Goal: Task Accomplishment & Management: Use online tool/utility

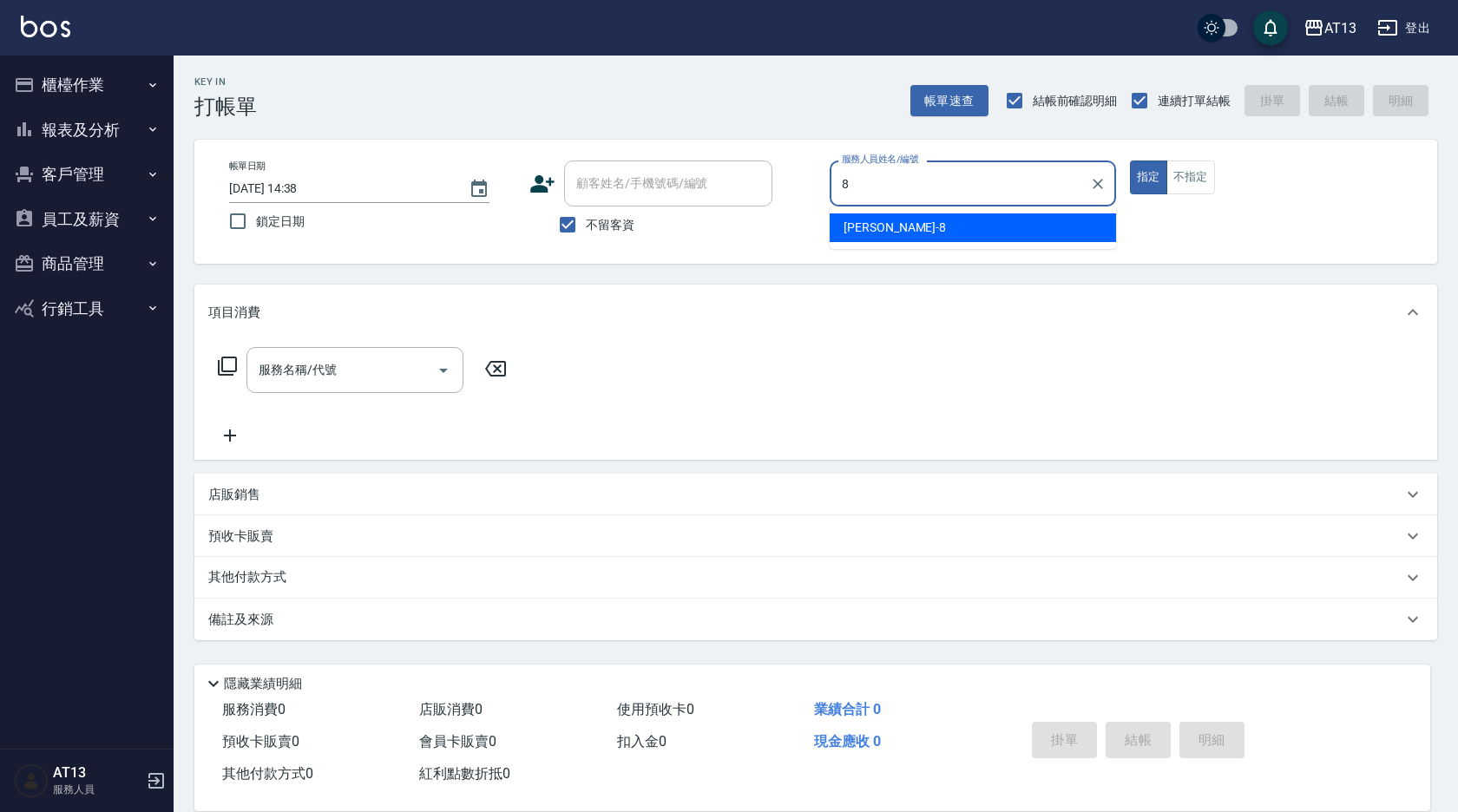
type input "8"
type button "true"
type input "[PERSON_NAME]-8"
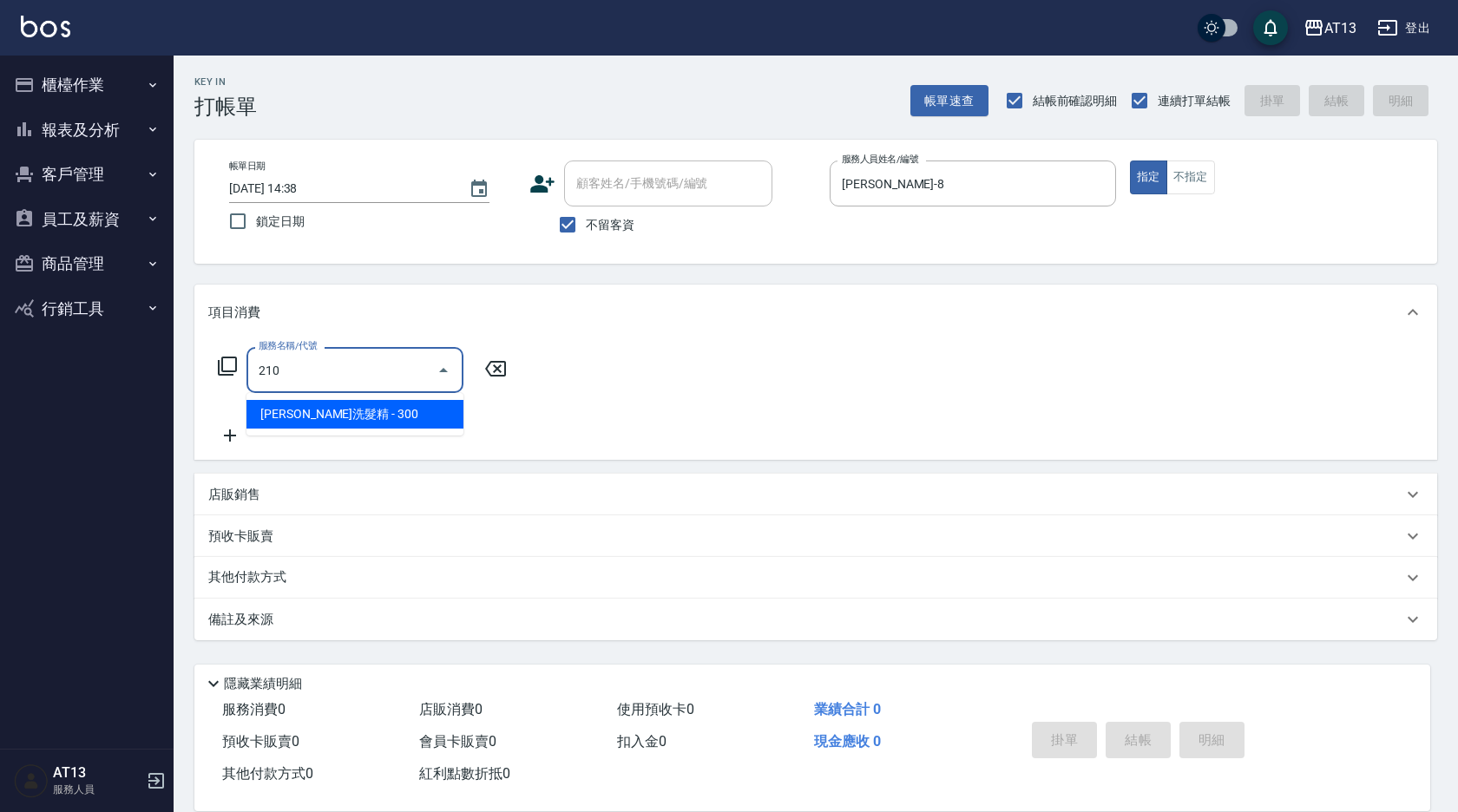
type input "歐娜洗髮精(210)"
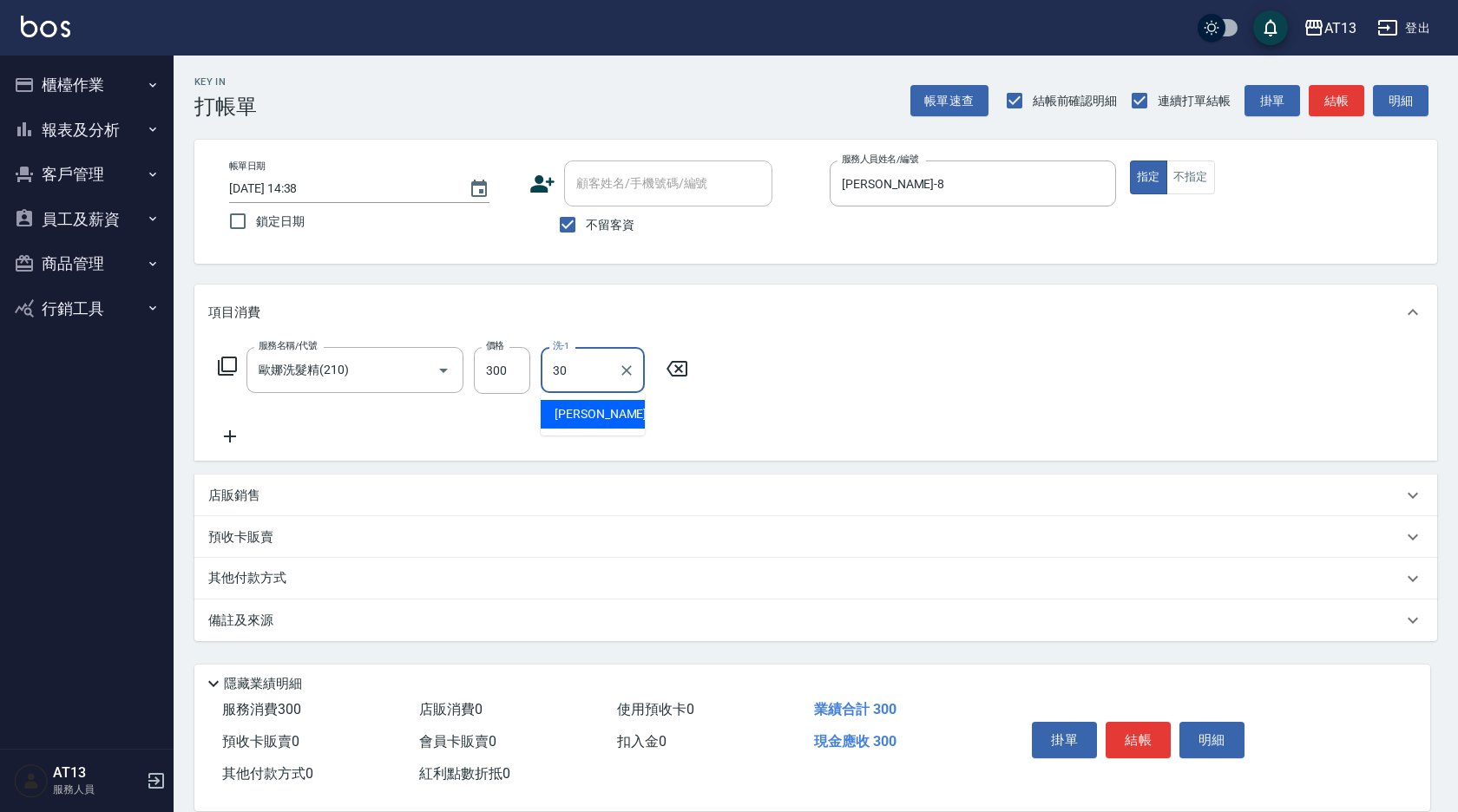
type input "[PERSON_NAME]妡-30"
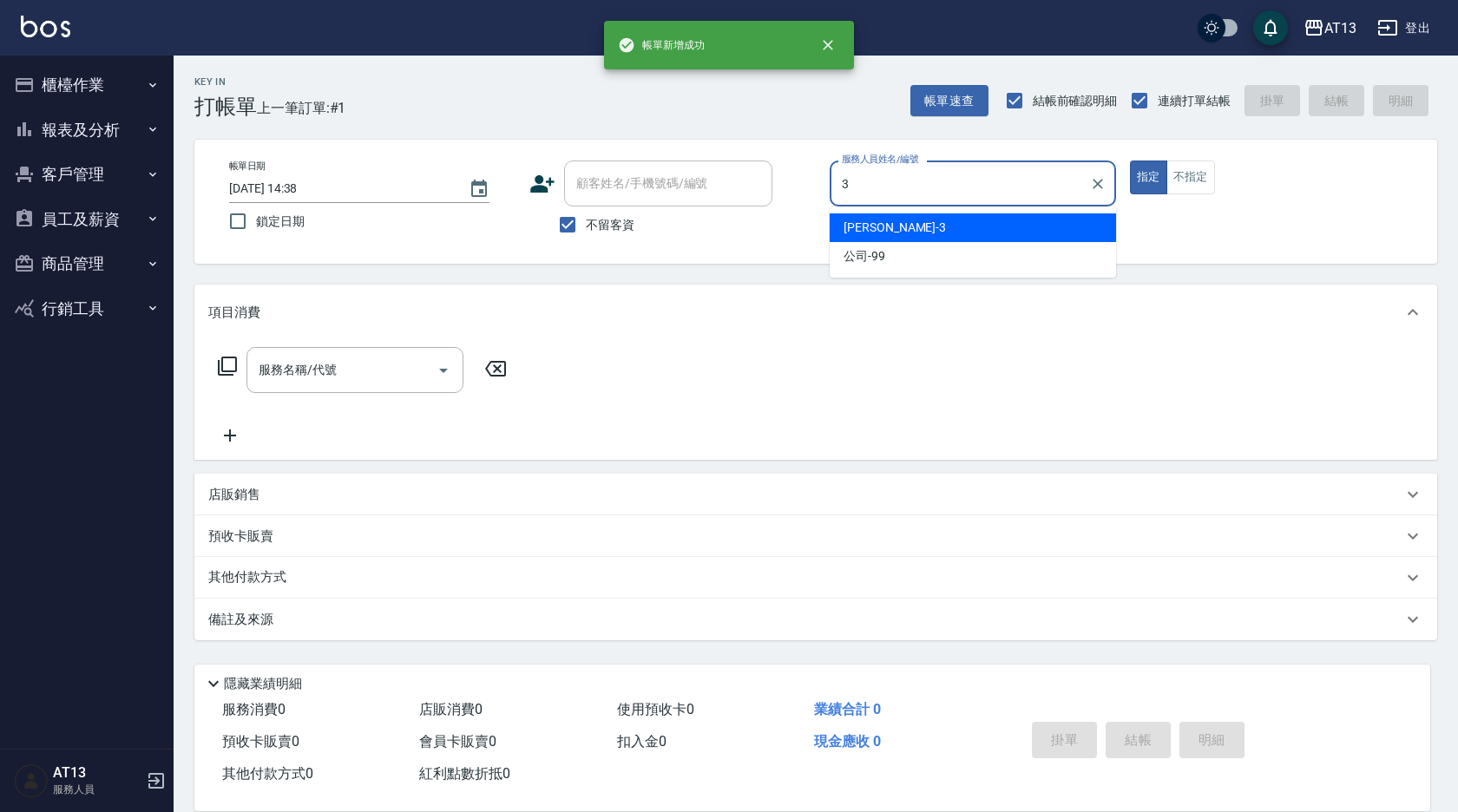
type input "[PERSON_NAME]-3"
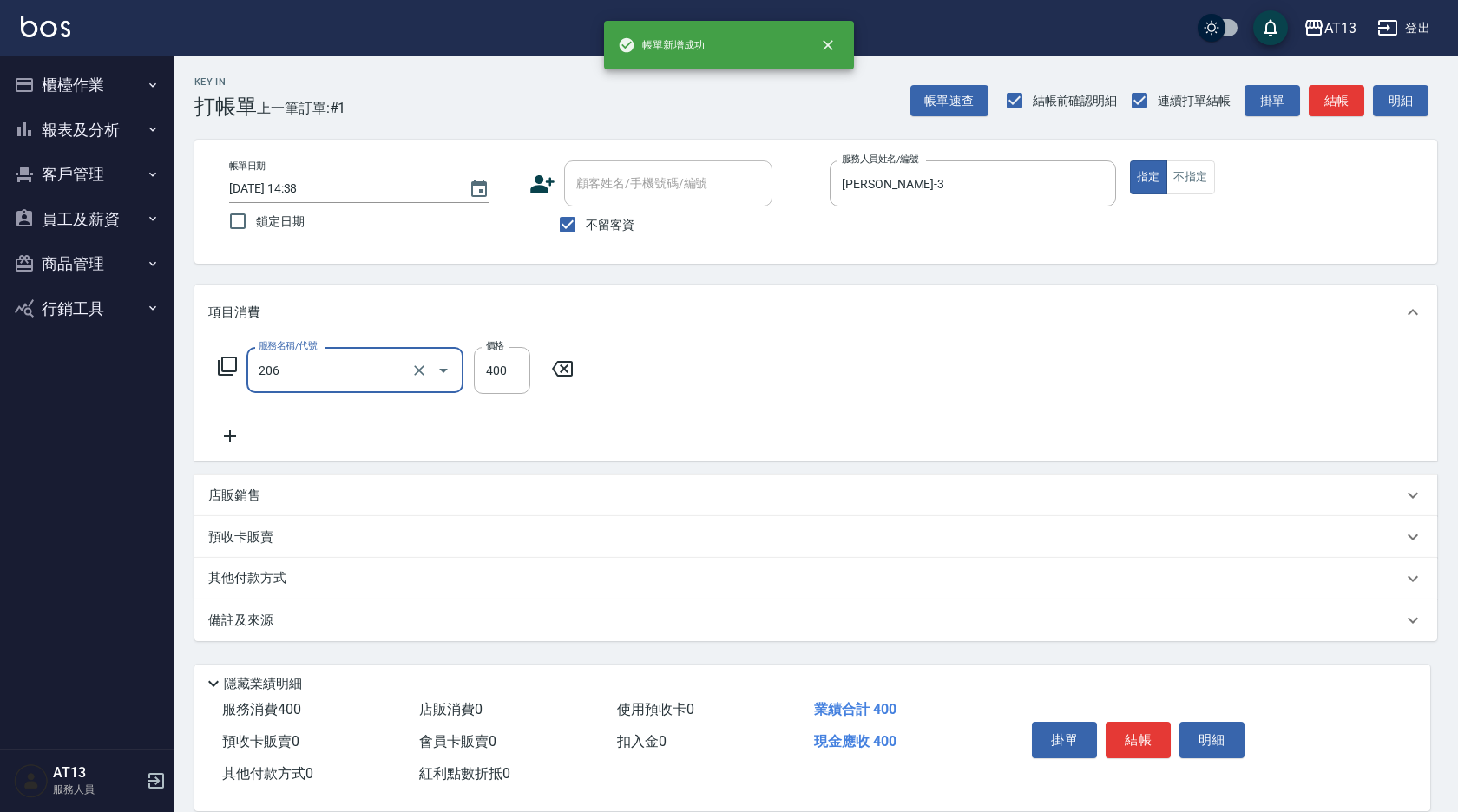
type input "健康洗(206)"
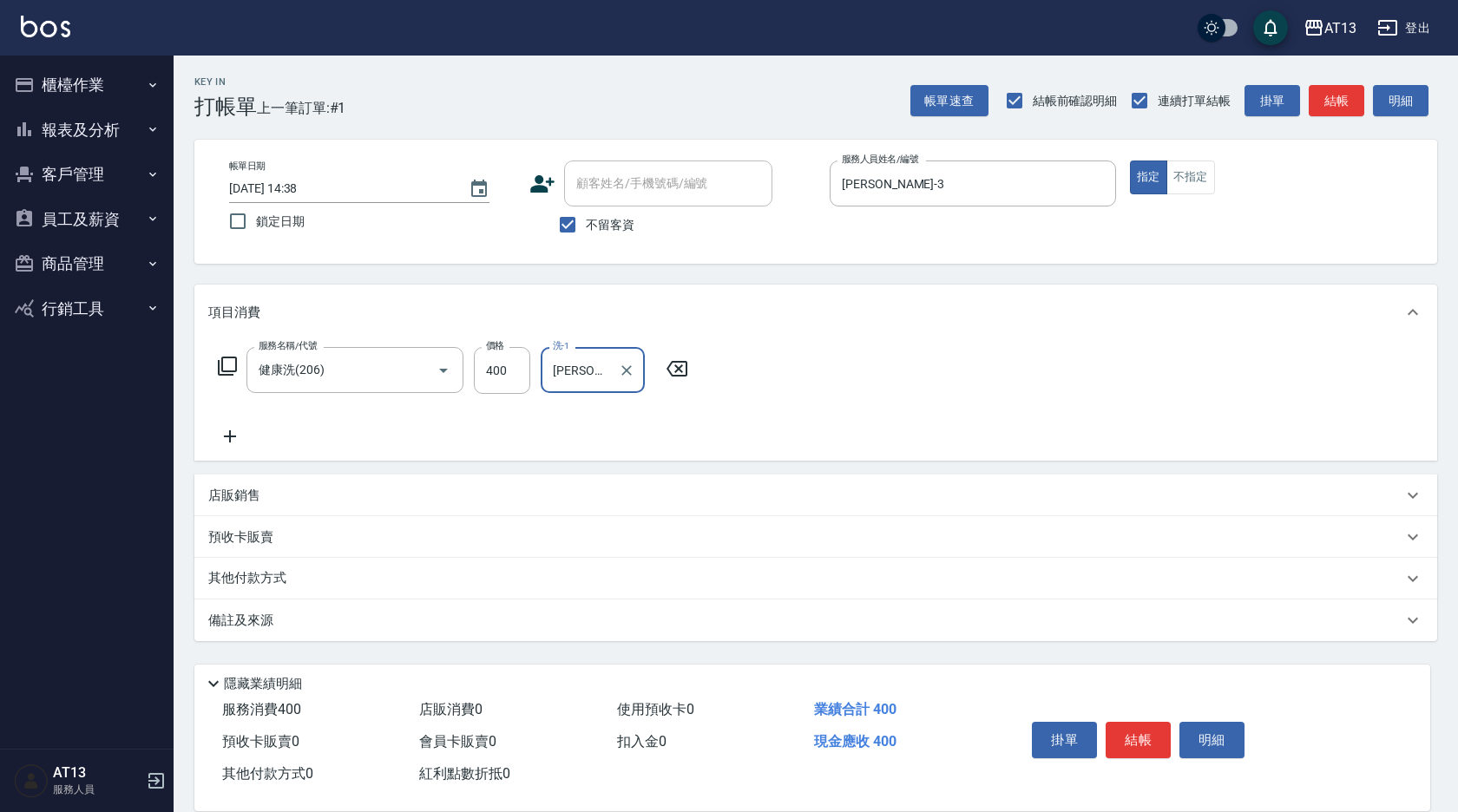
type input "[PERSON_NAME]-23"
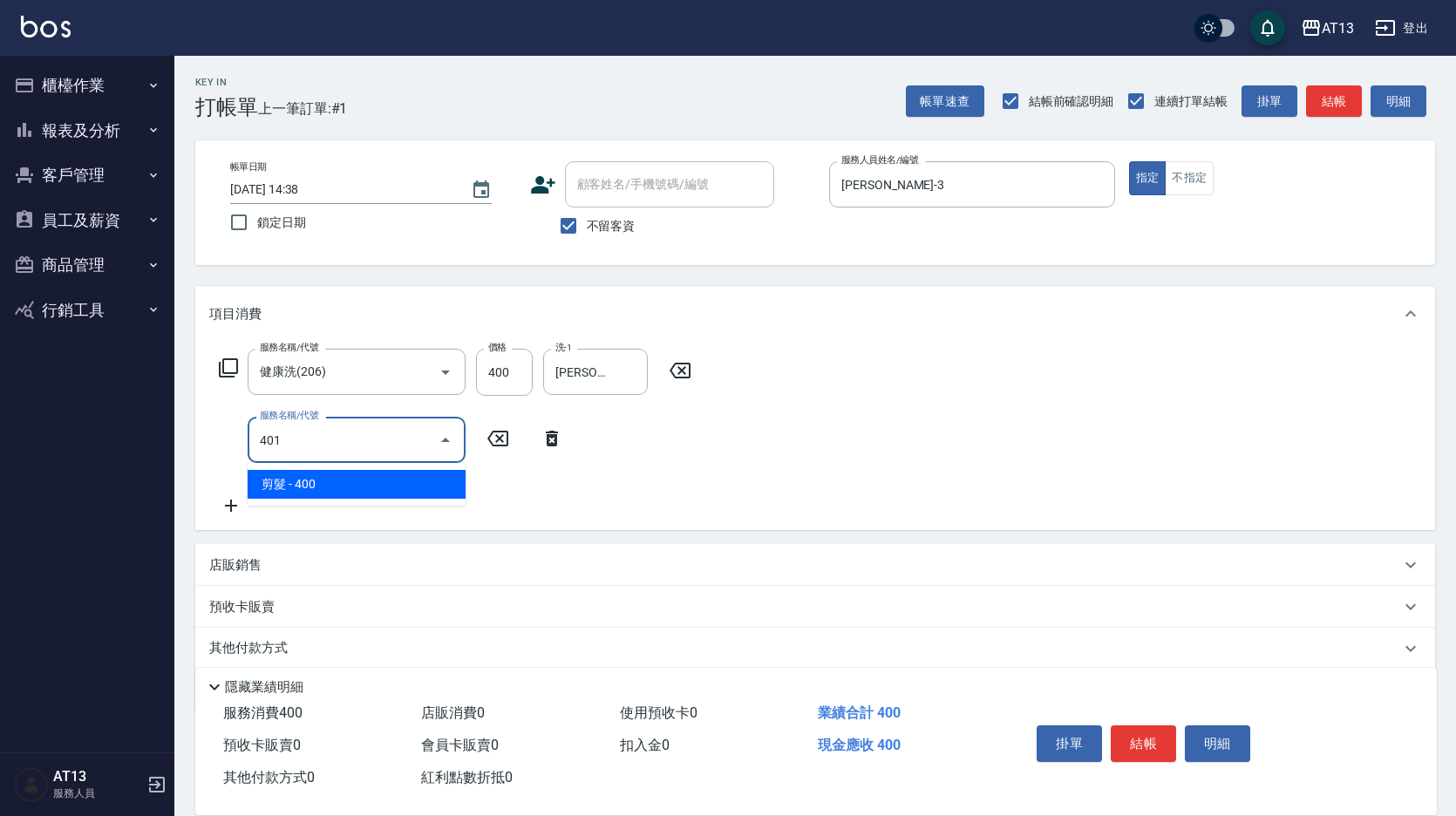
type input "剪髮(401)"
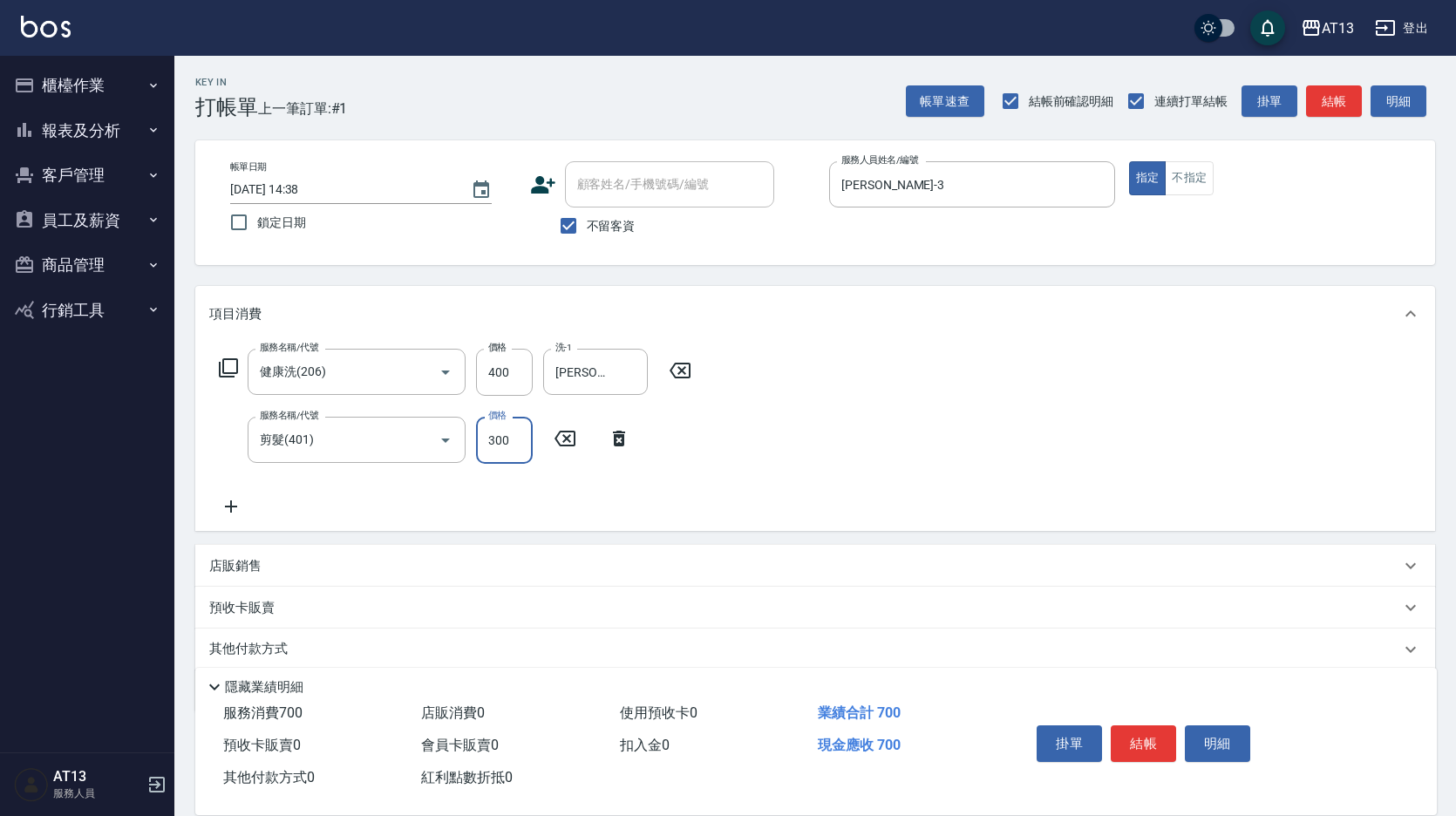
type input "300"
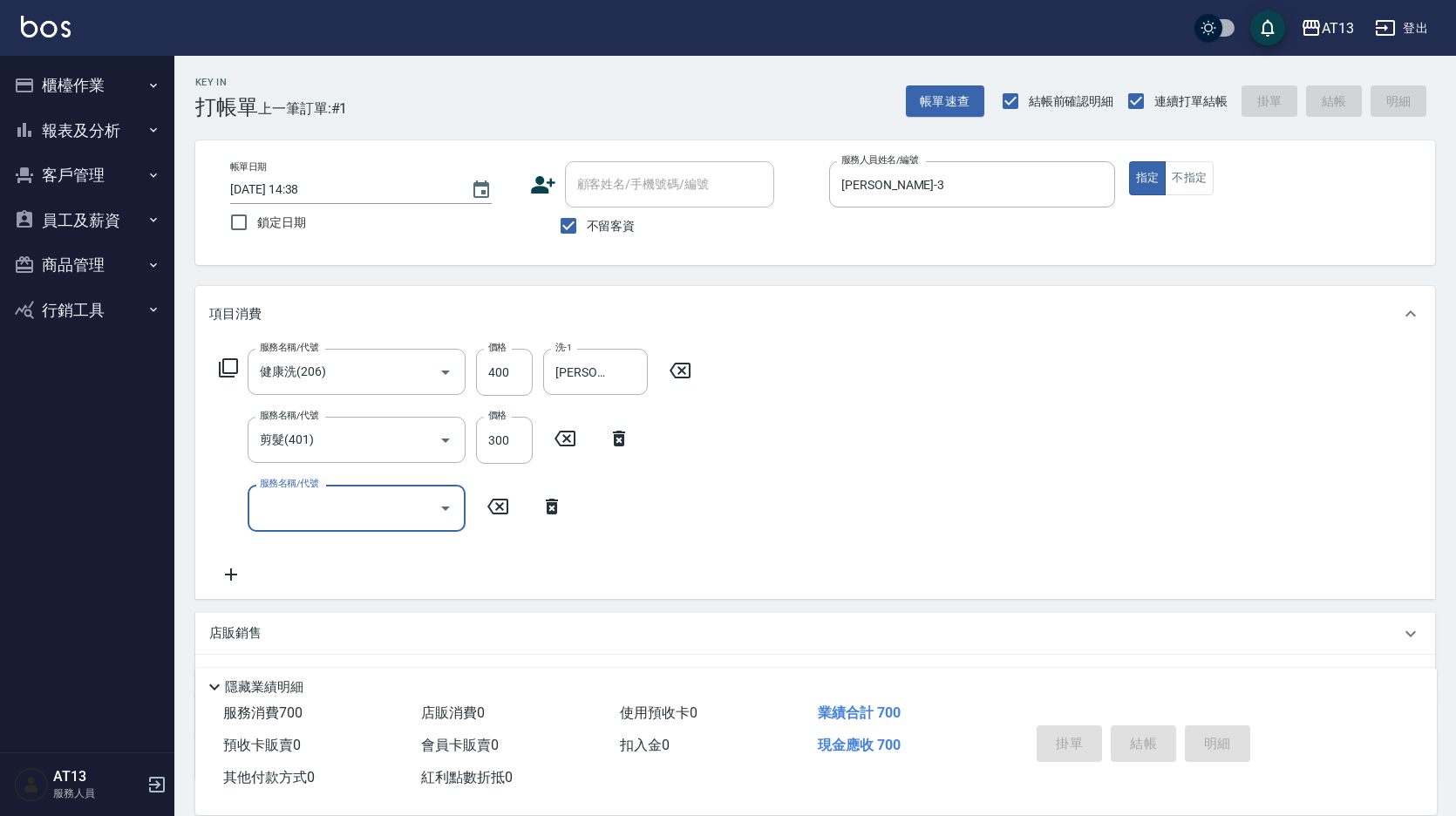
type input "[DATE] 14:39"
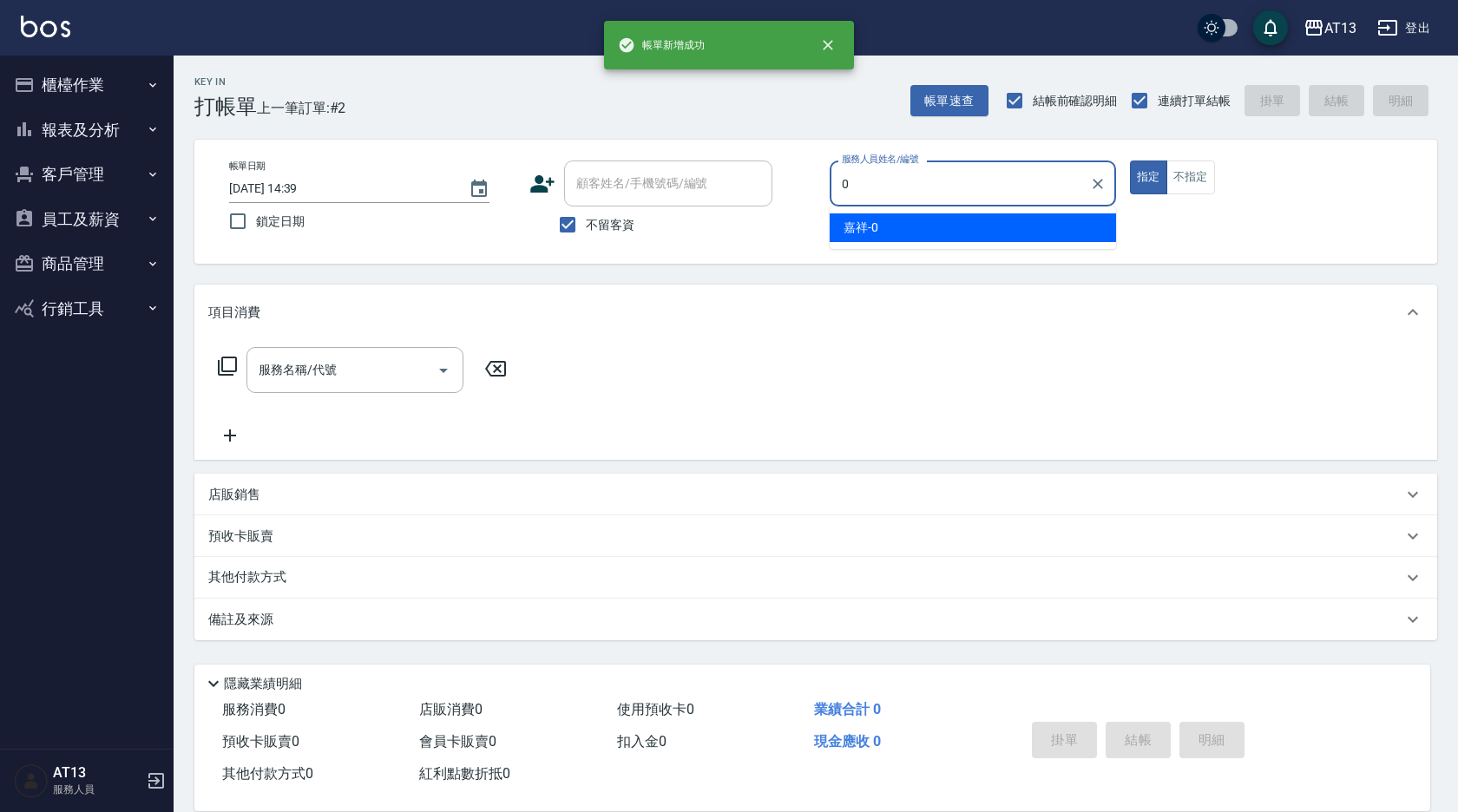
type input "嘉祥-0"
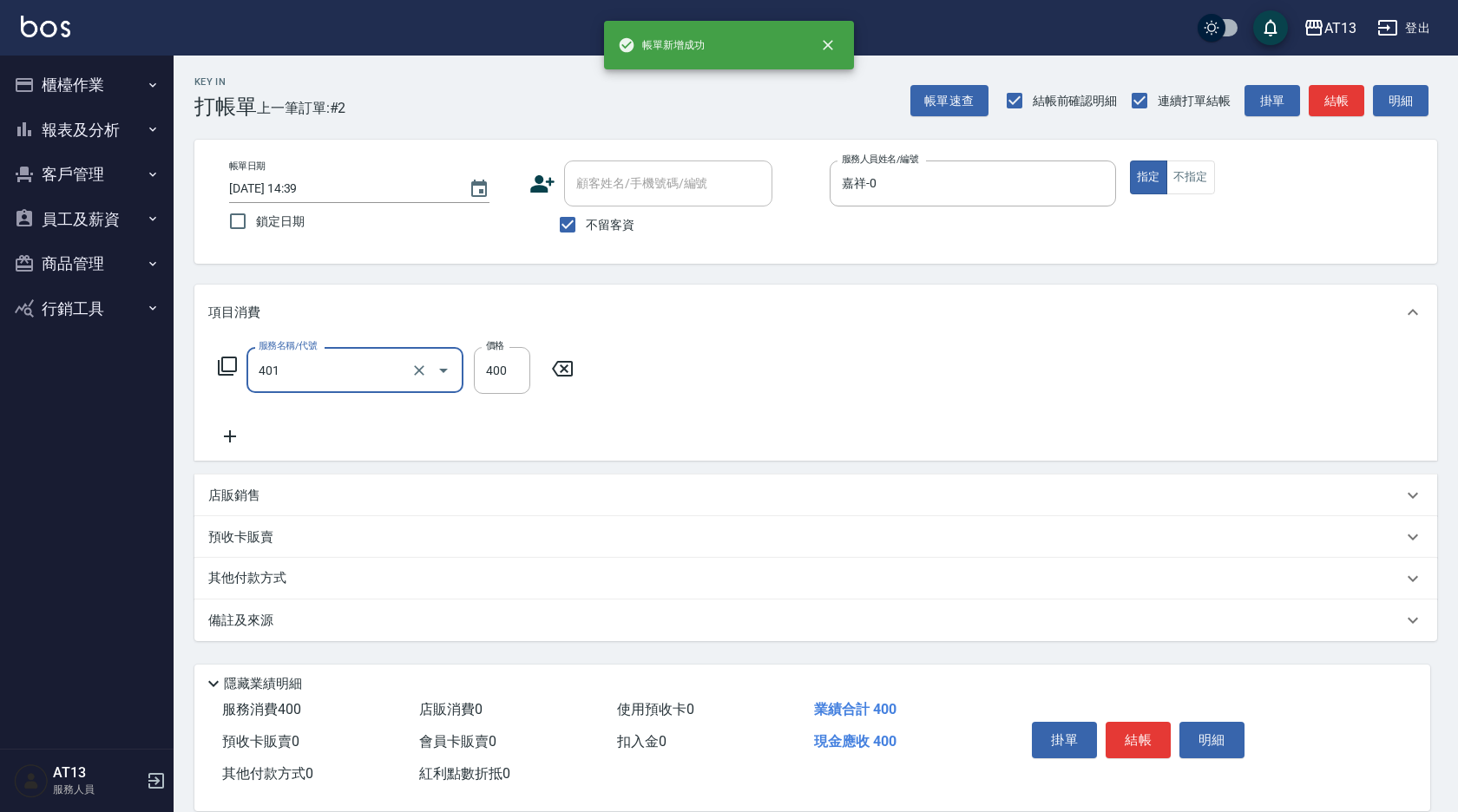
type input "剪髮(401)"
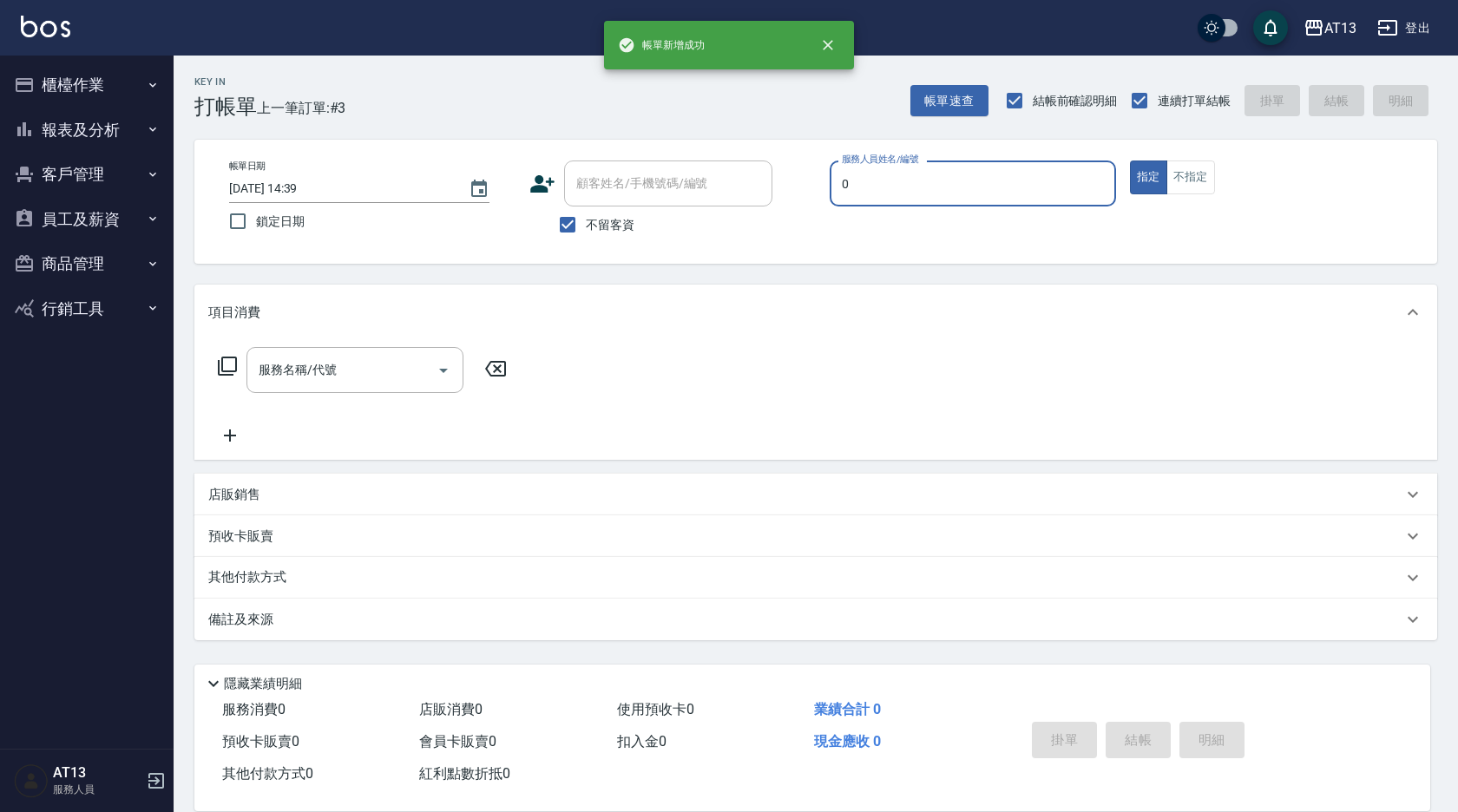
type input "嘉祥-0"
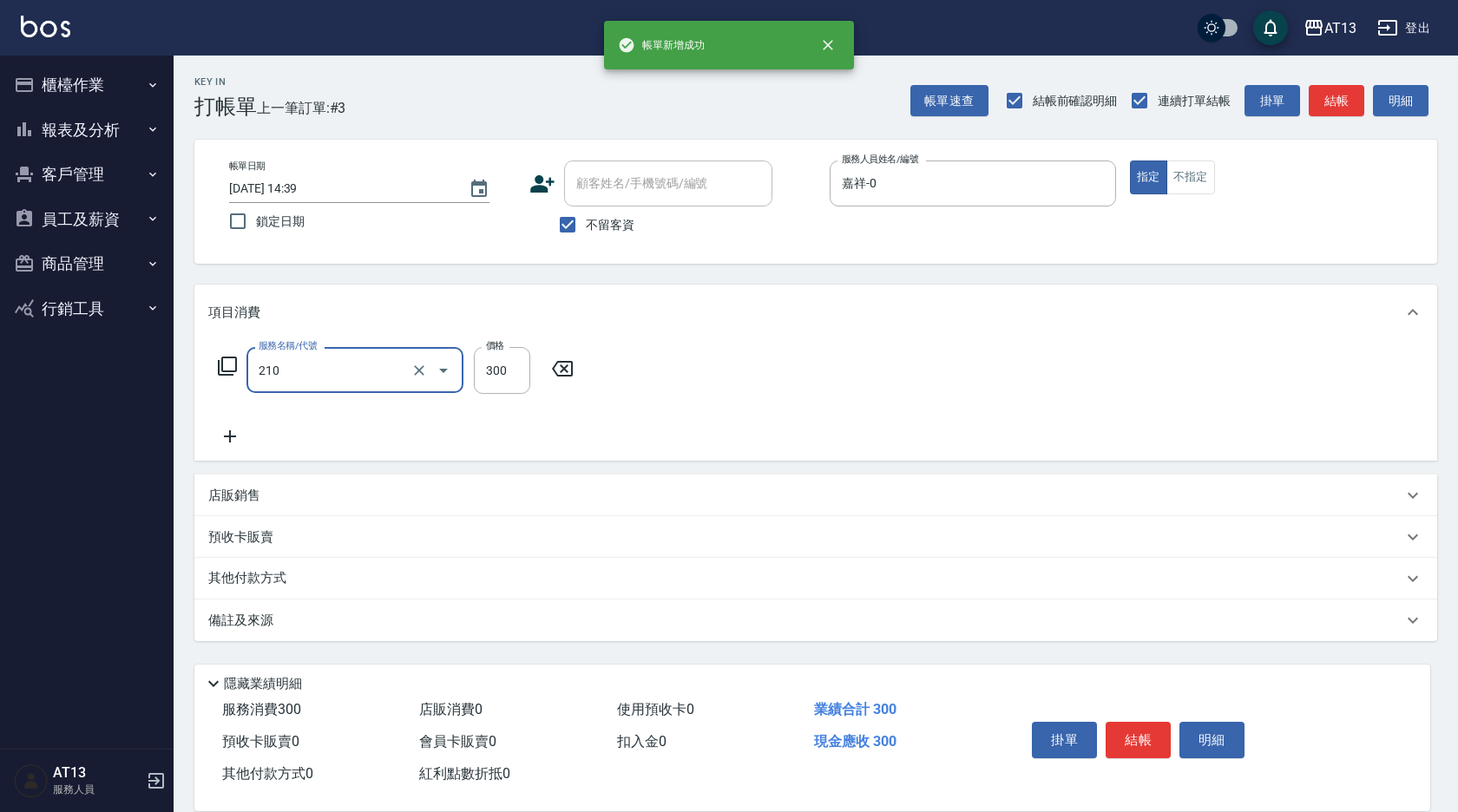
type input "歐娜洗髮精(210)"
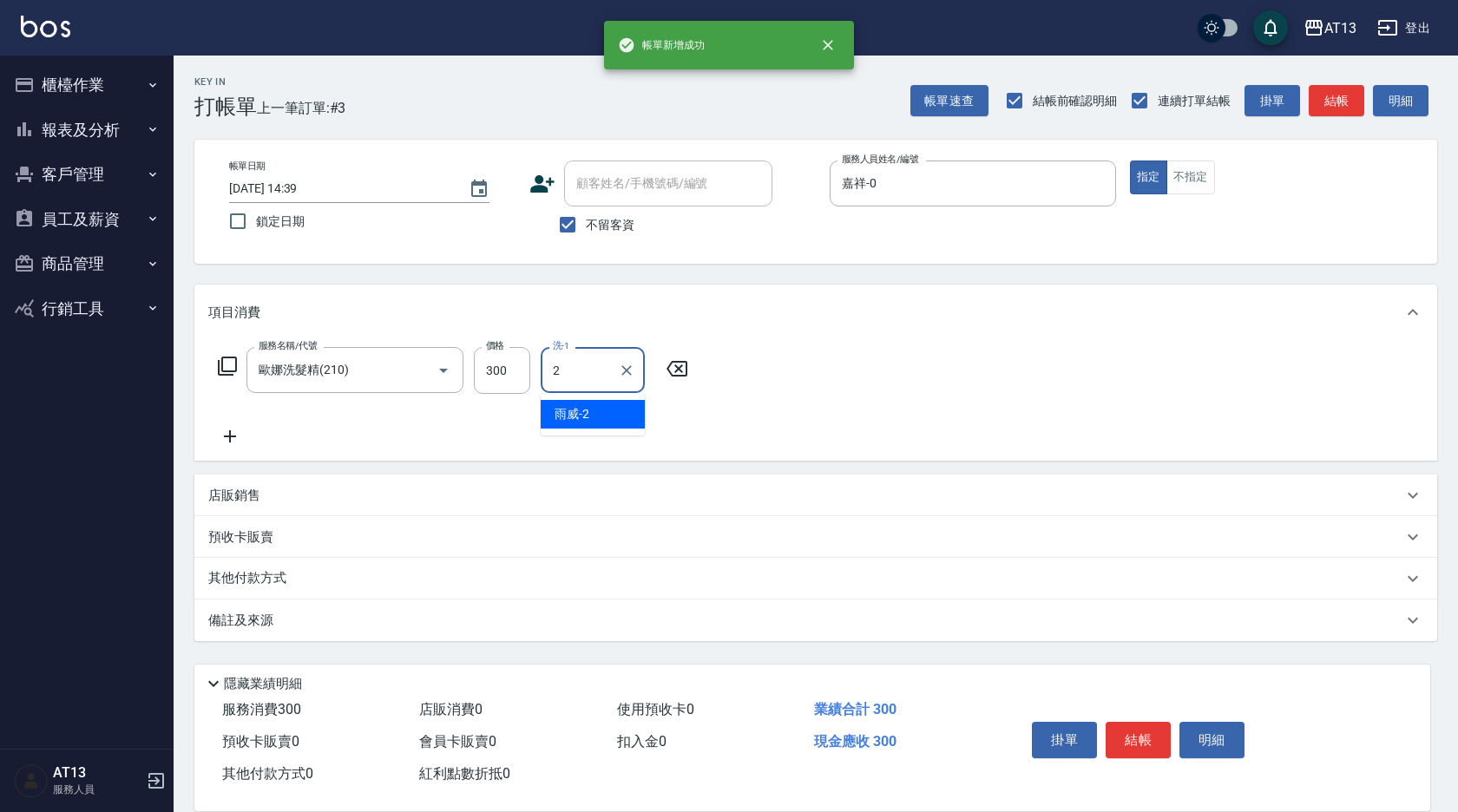
type input "雨威-2"
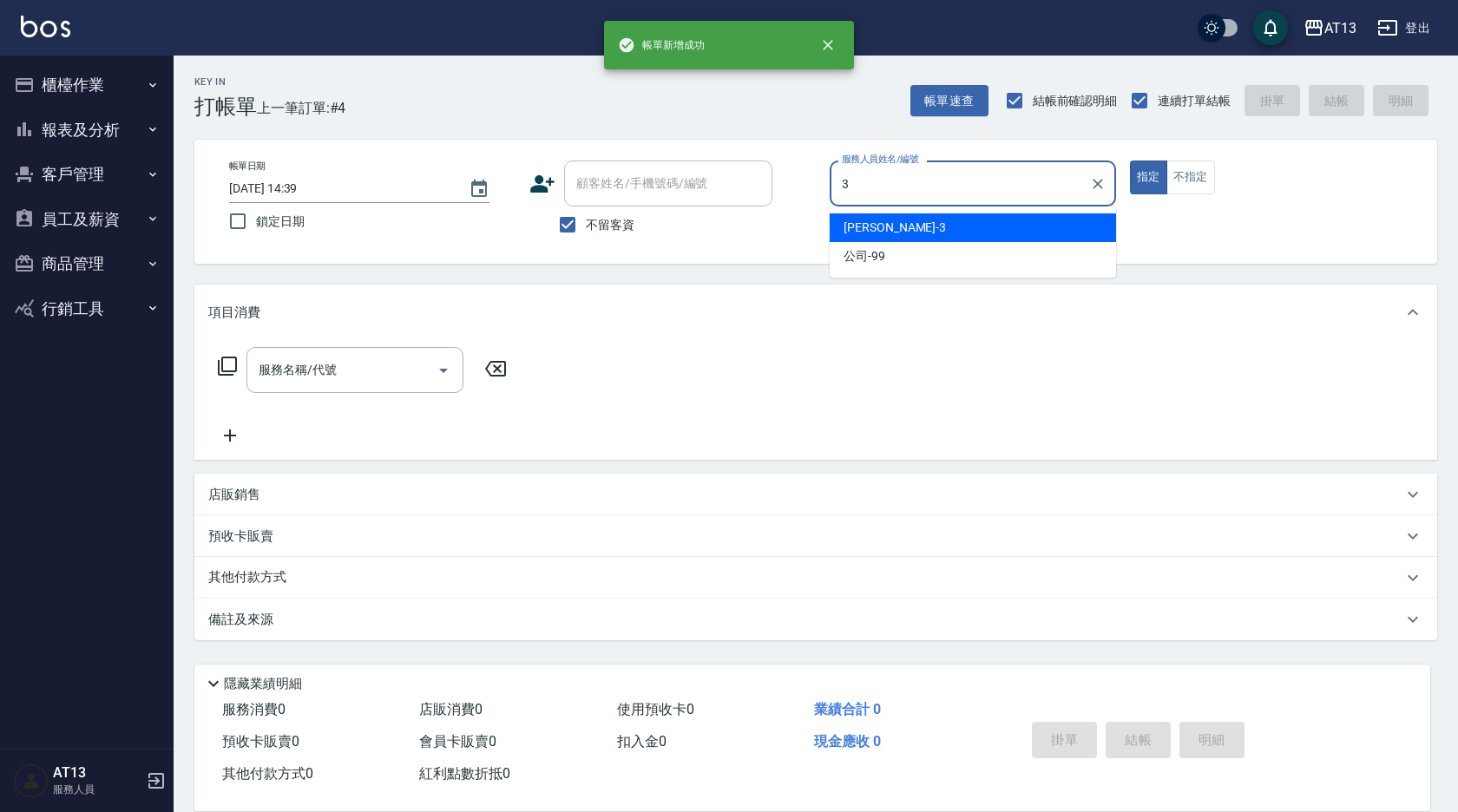
type input "[PERSON_NAME]-3"
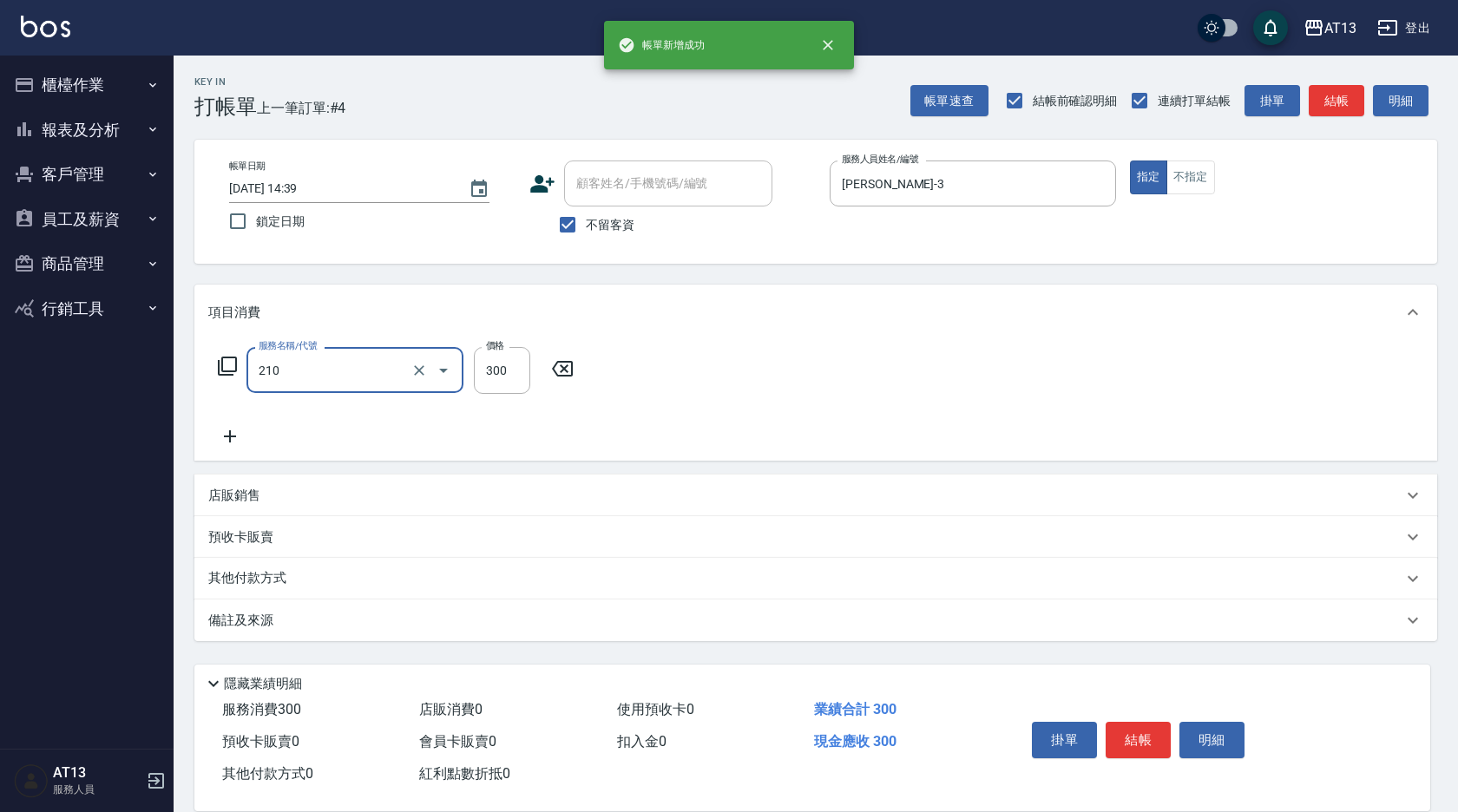
type input "歐娜洗髮精(210)"
type input "[PERSON_NAME]妡-30"
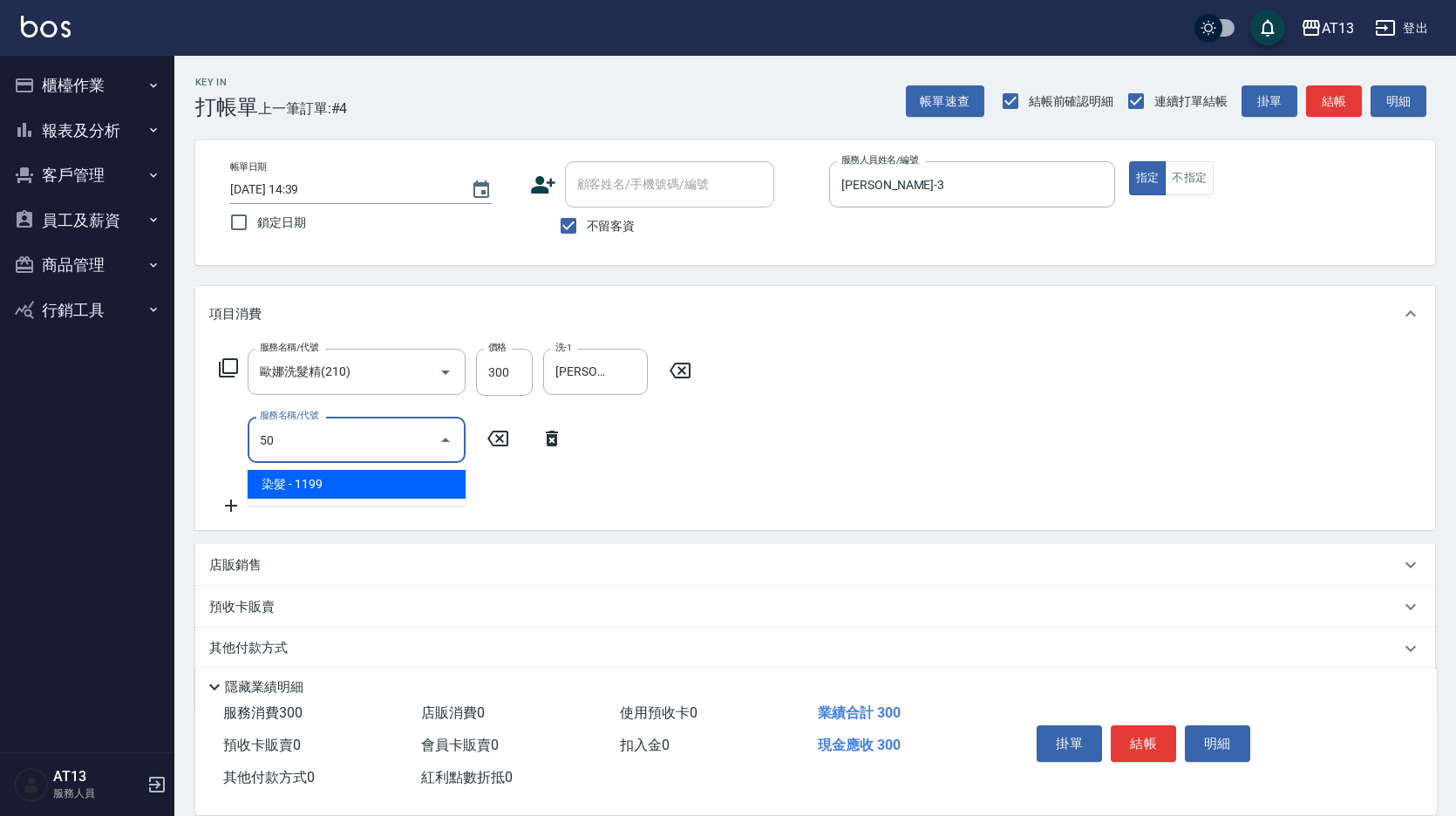
type input "5"
type input "剪髮(401)"
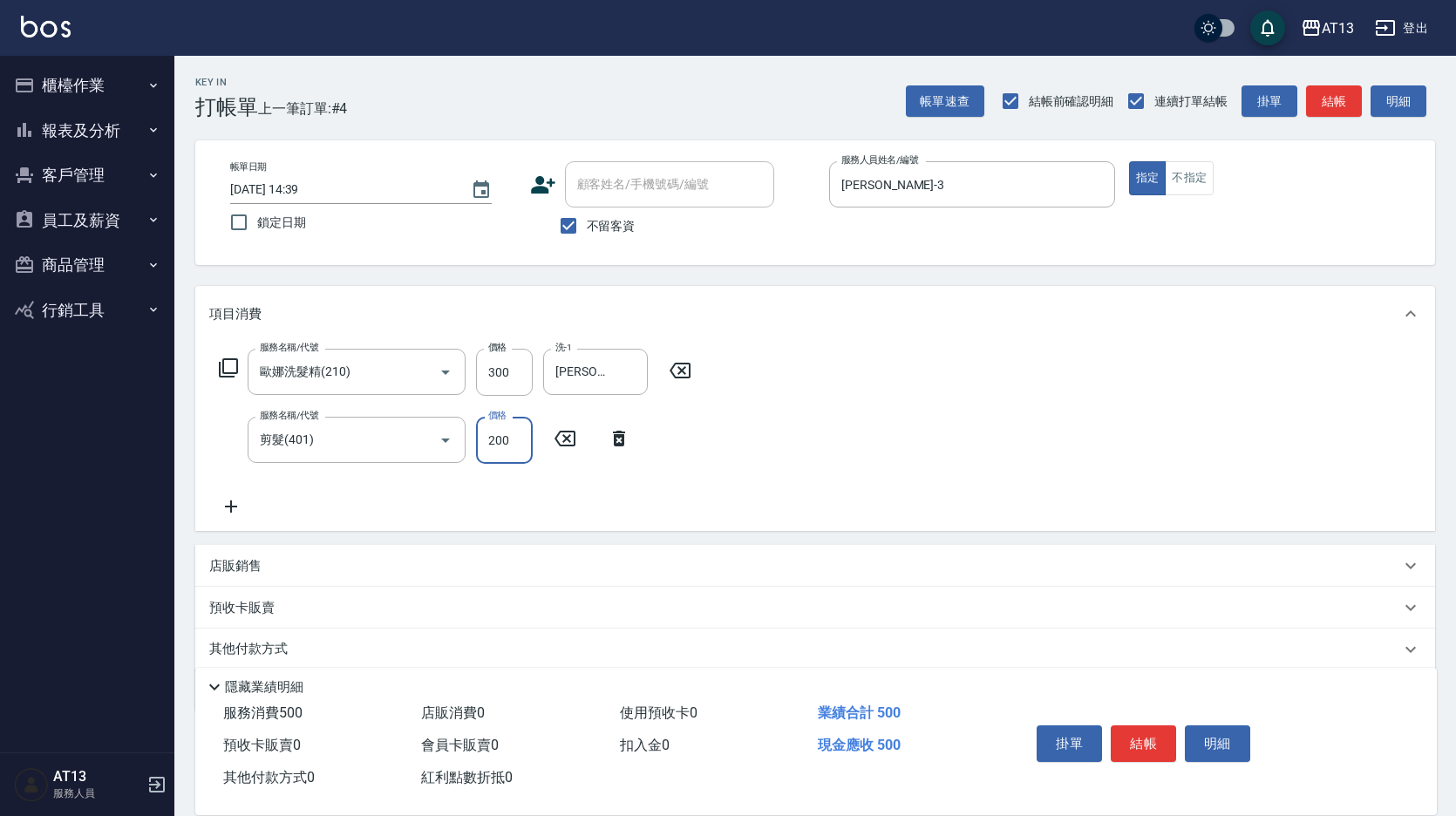
type input "200"
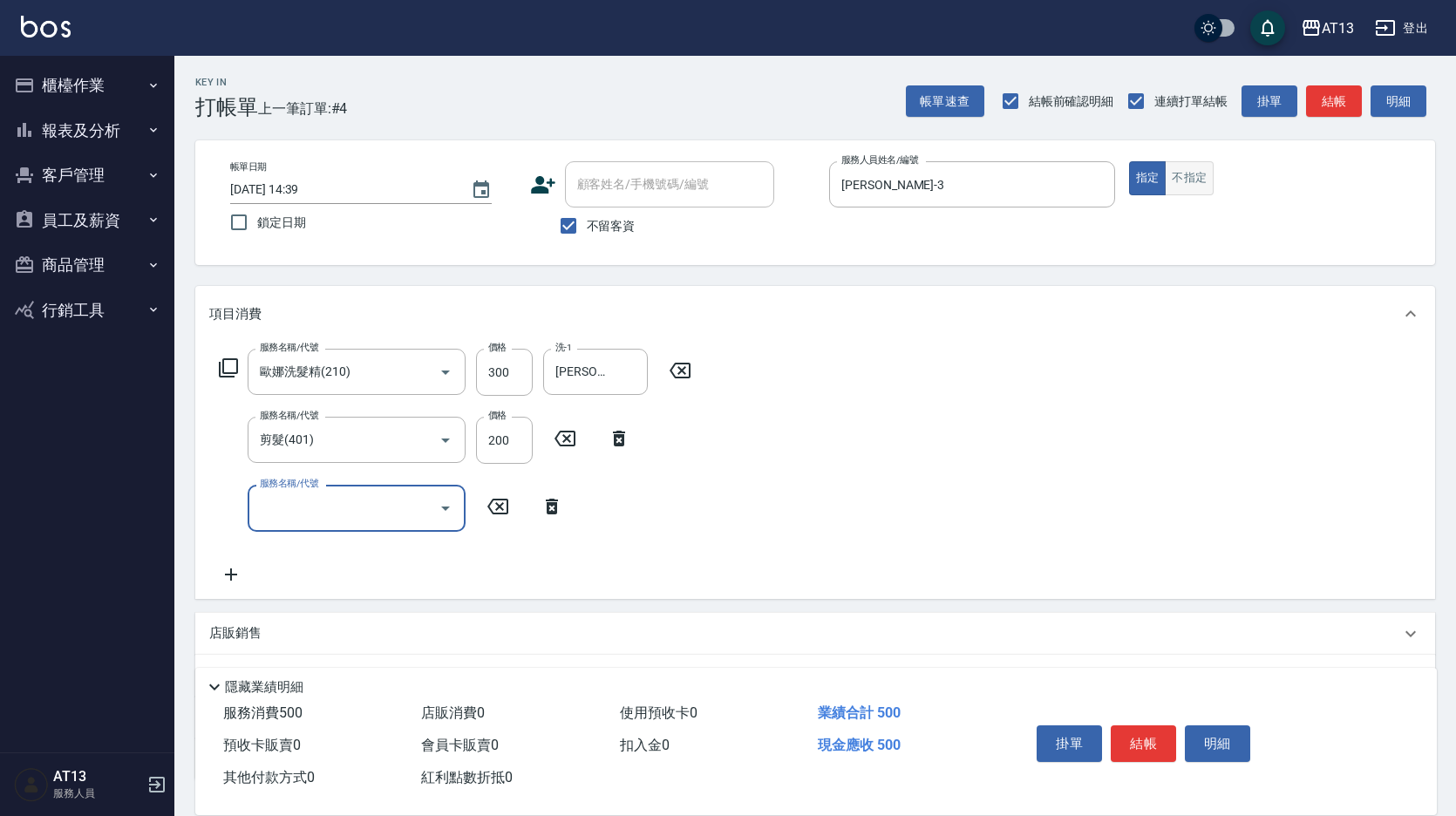
click at [1181, 168] on button "不指定" at bounding box center [1189, 179] width 49 height 34
type button "false"
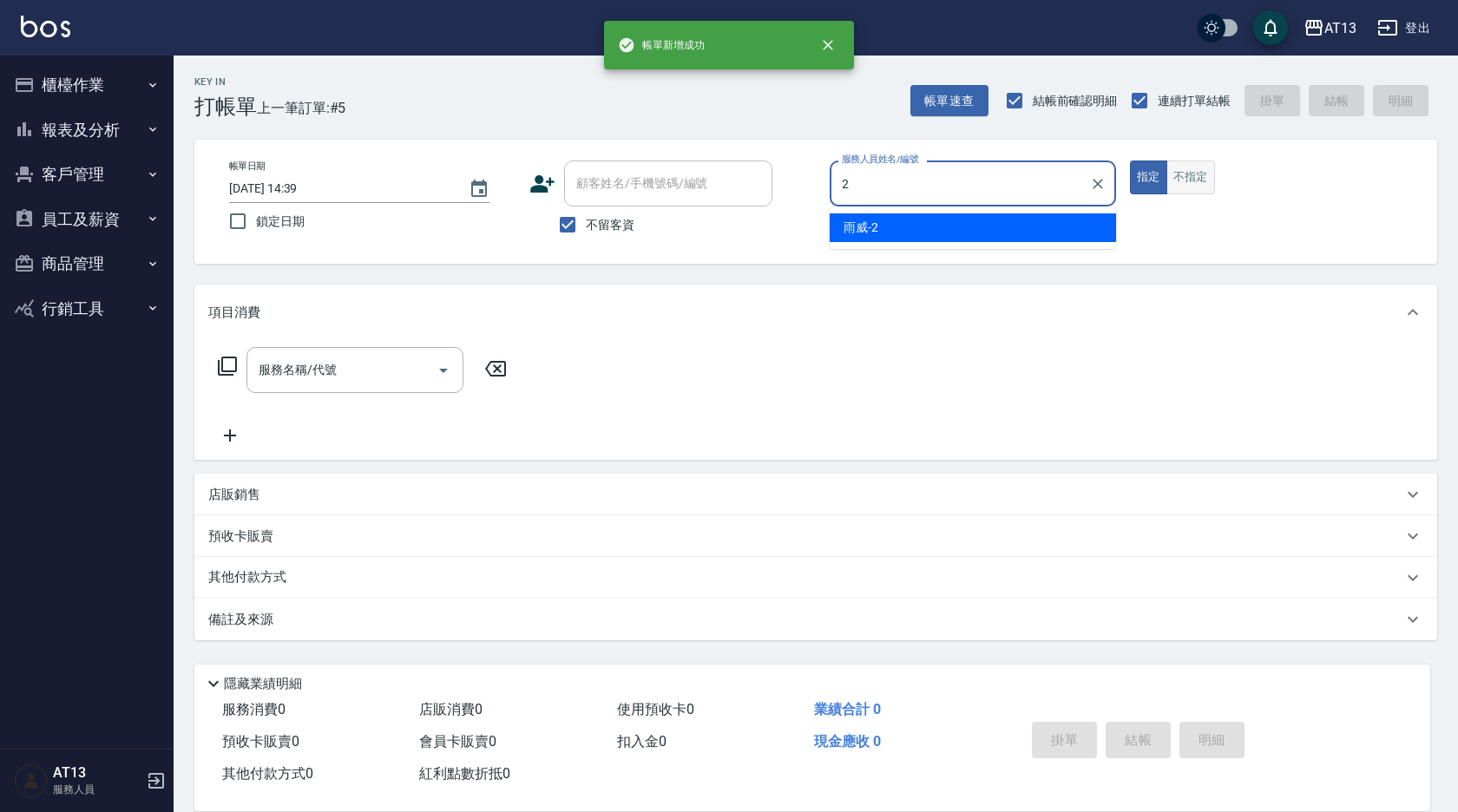
type input "雨威-2"
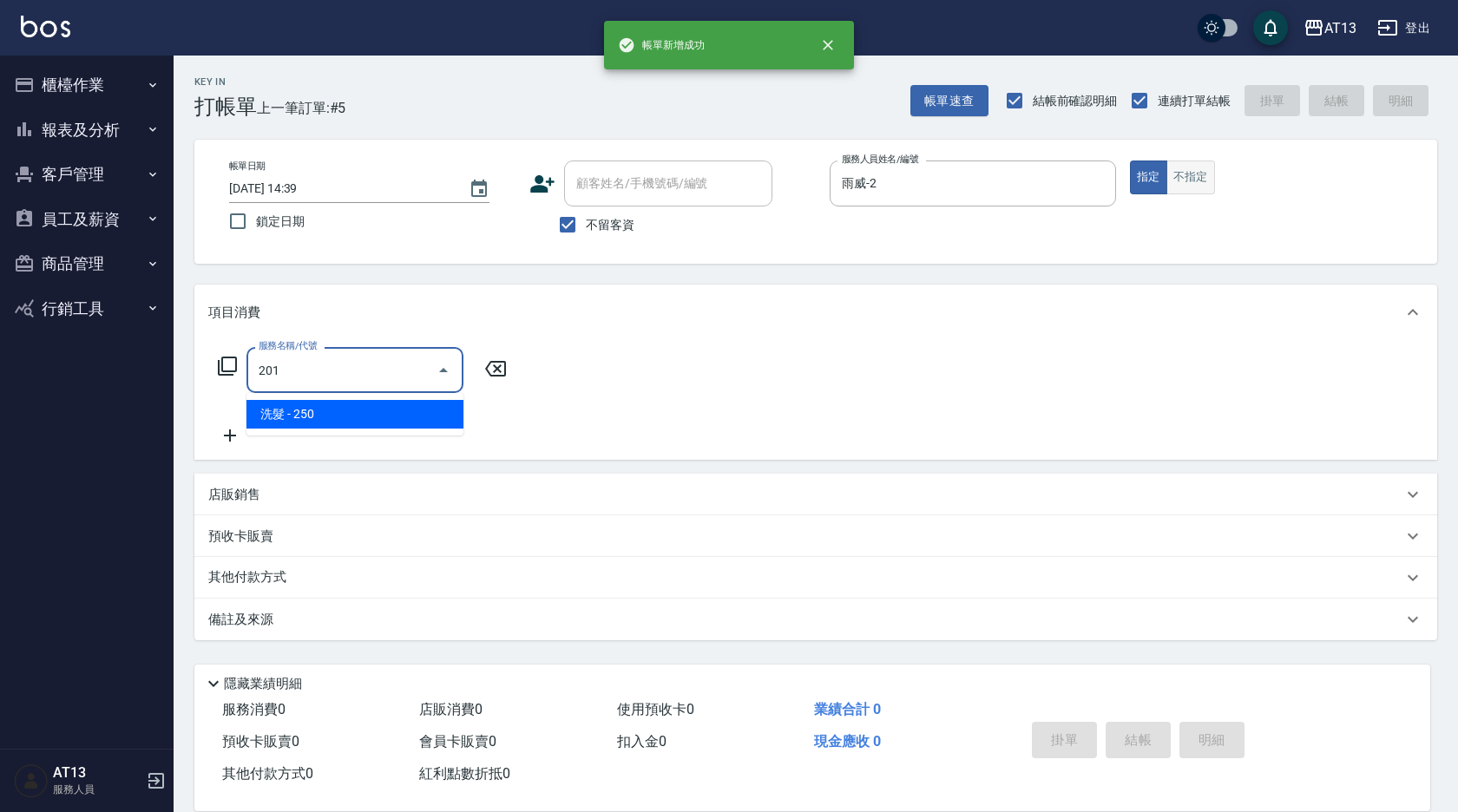
type input "洗髮(201)"
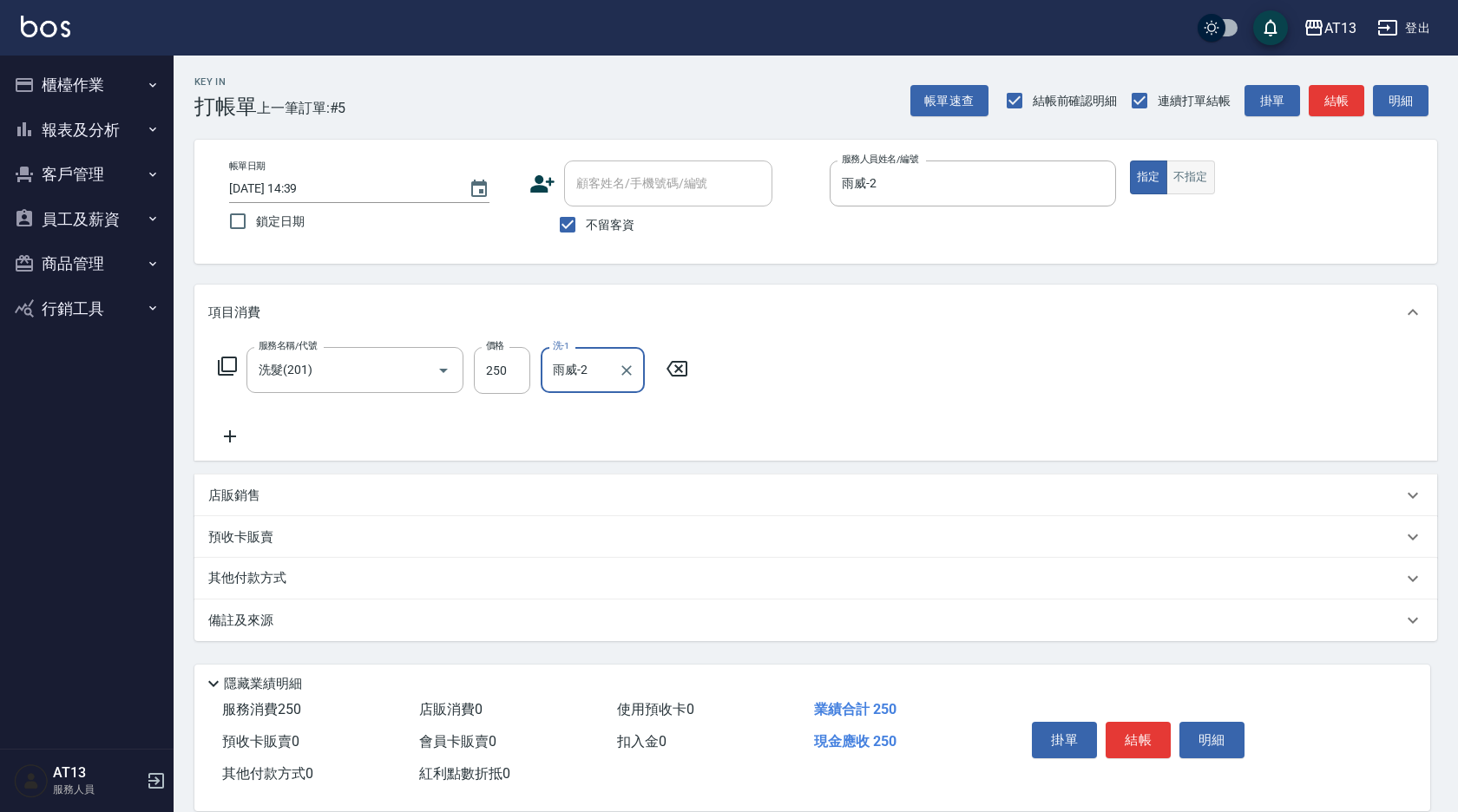
type input "雨威-2"
click at [1176, 168] on button "不指定" at bounding box center [1190, 178] width 48 height 34
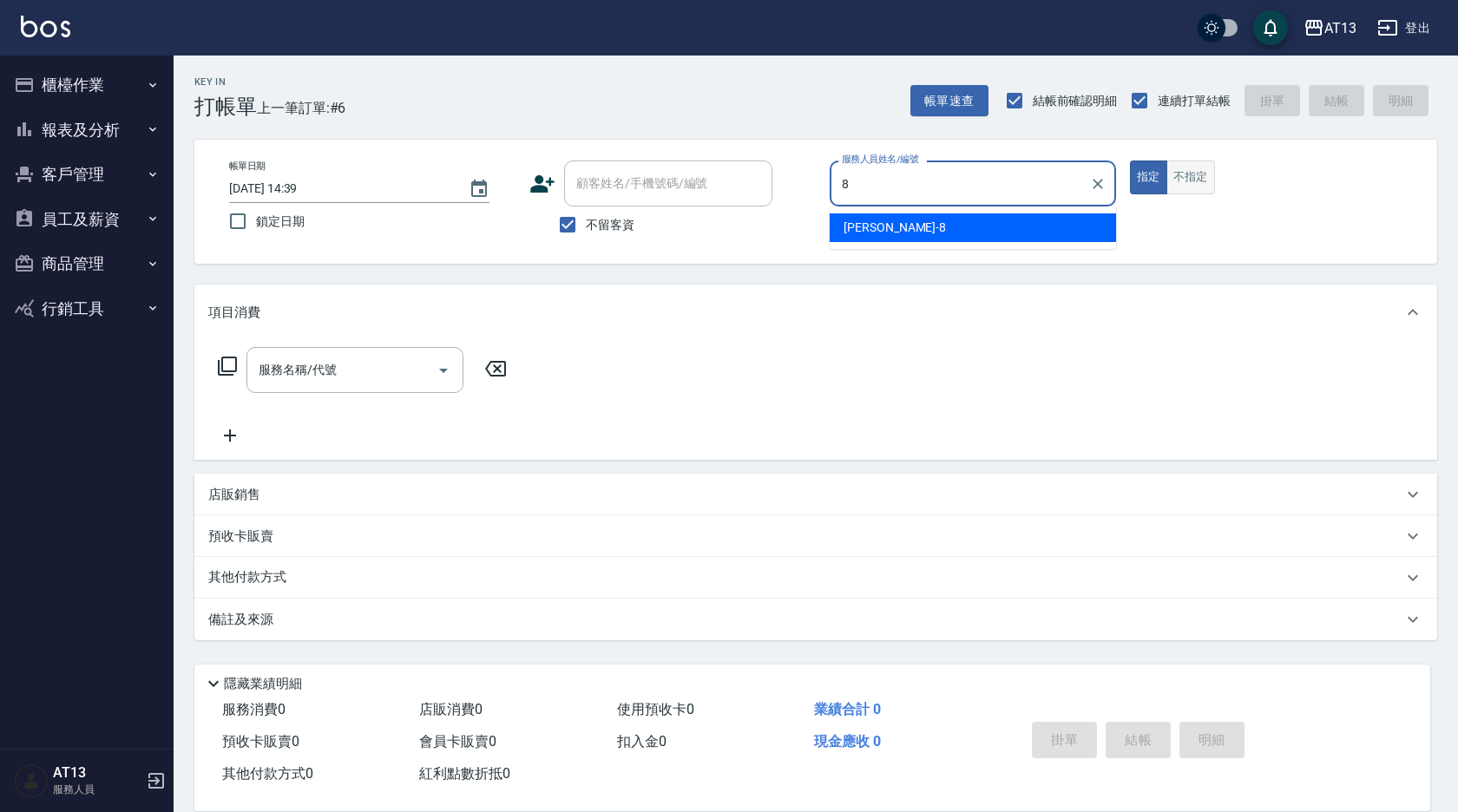
type input "[PERSON_NAME]-8"
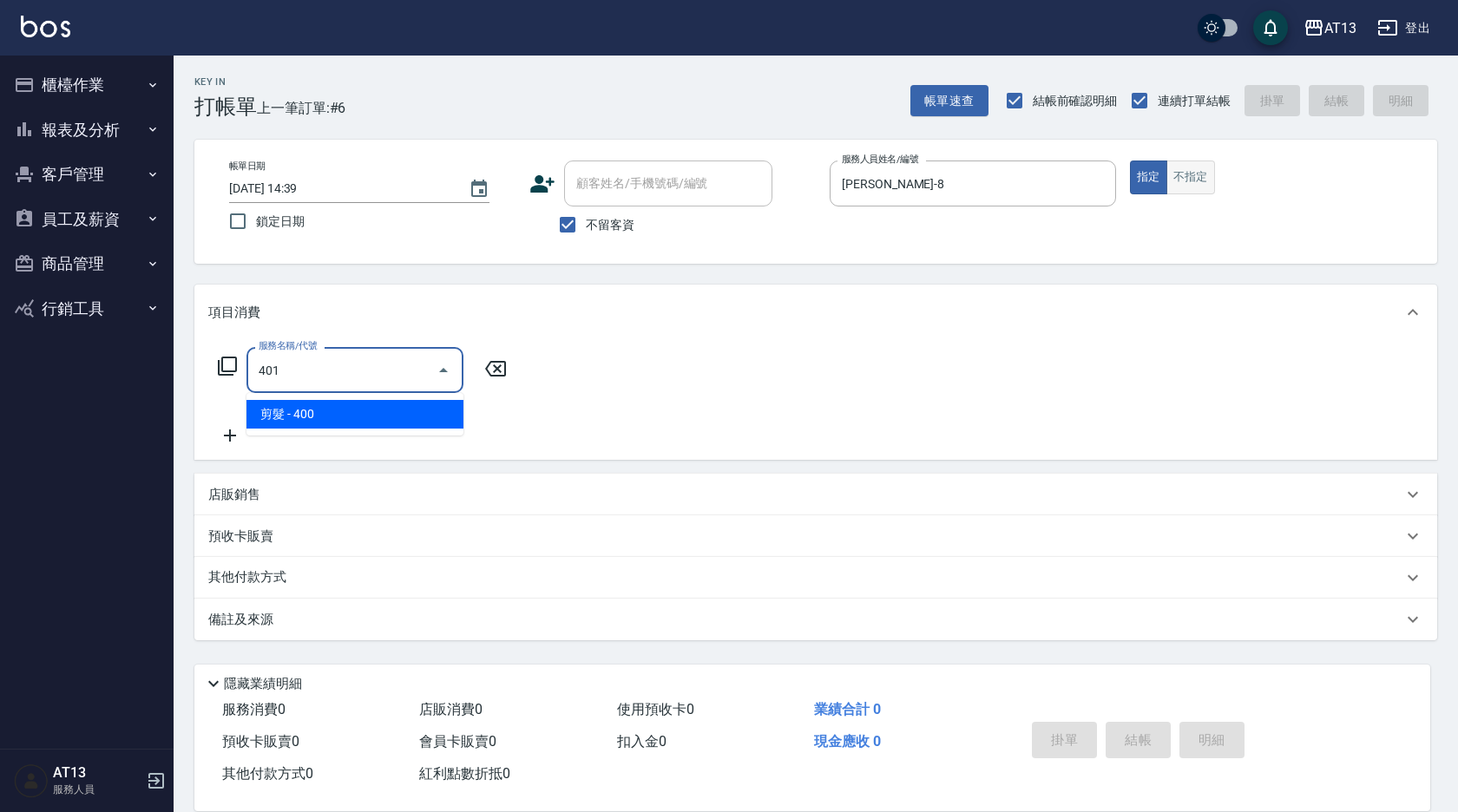
type input "剪髮(401)"
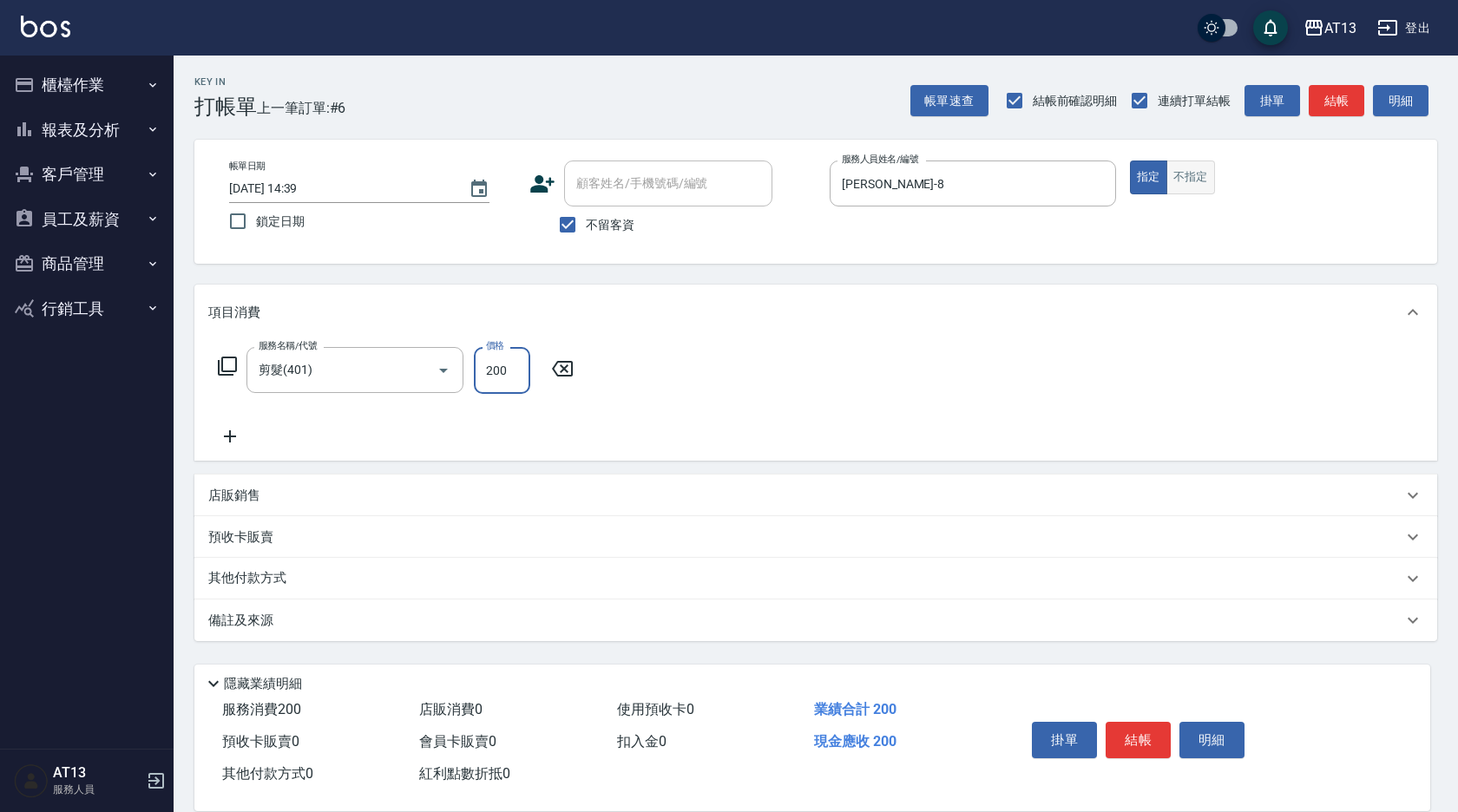
type input "200"
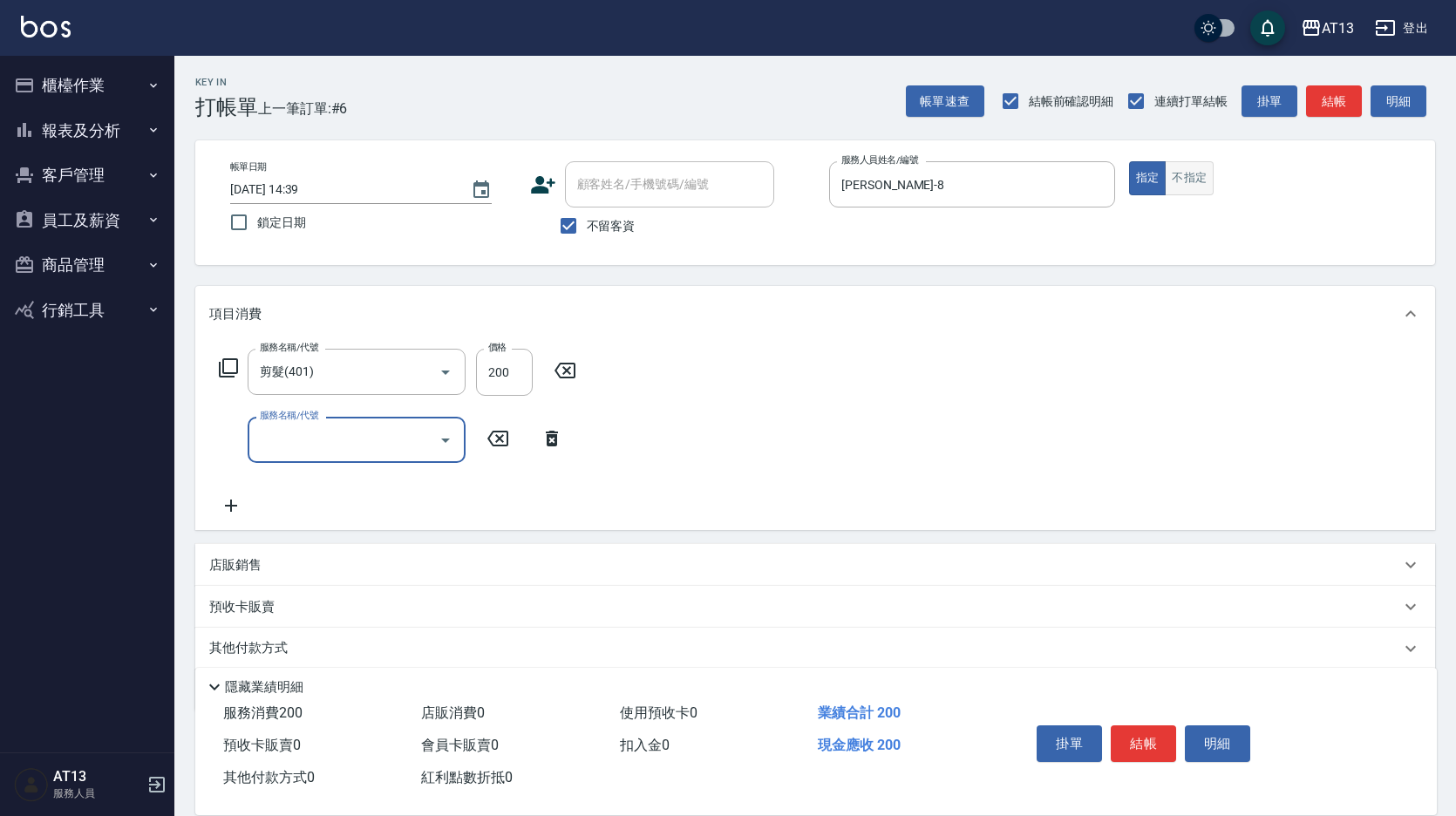
click at [1191, 171] on button "不指定" at bounding box center [1189, 179] width 49 height 34
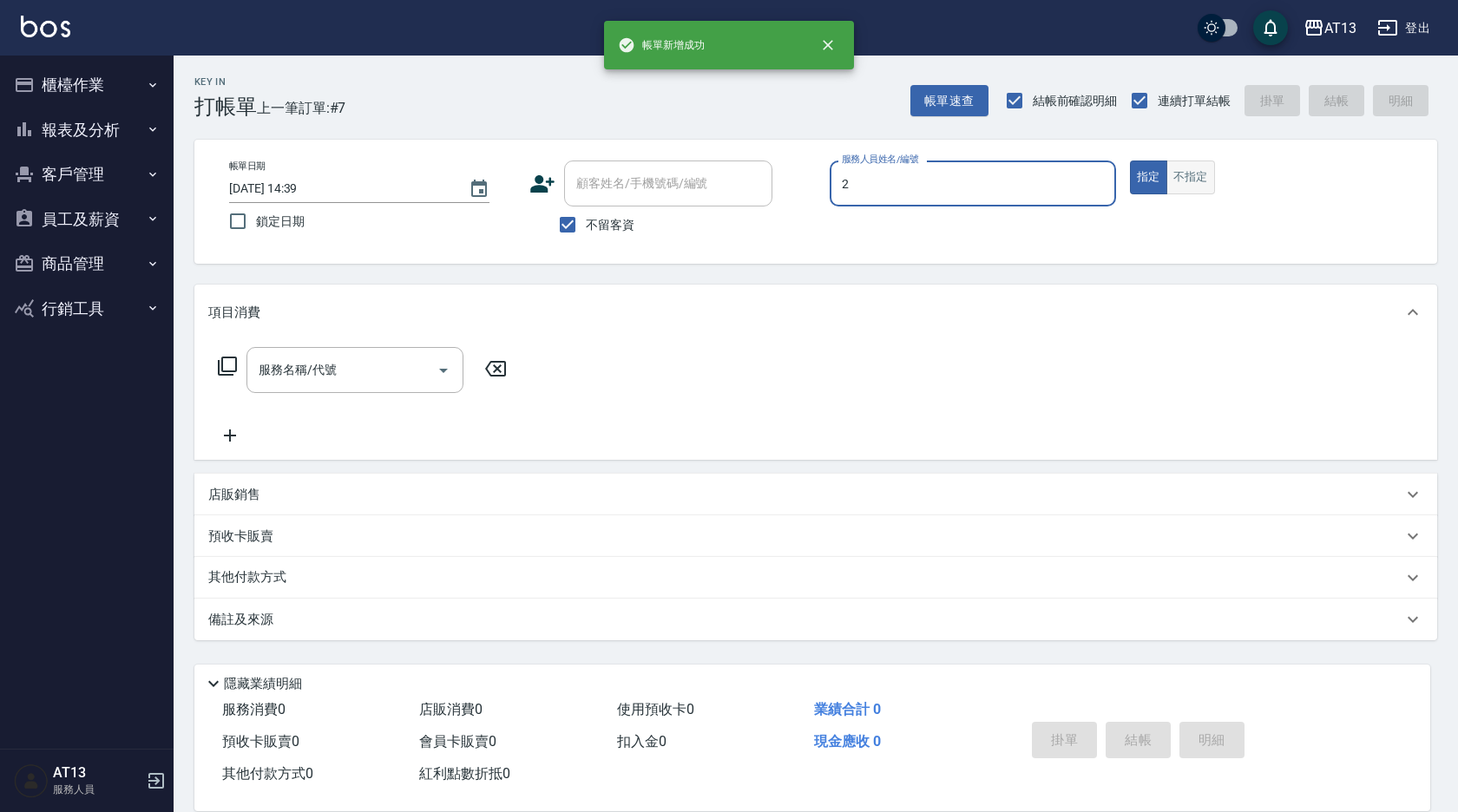
type input "雨威-2"
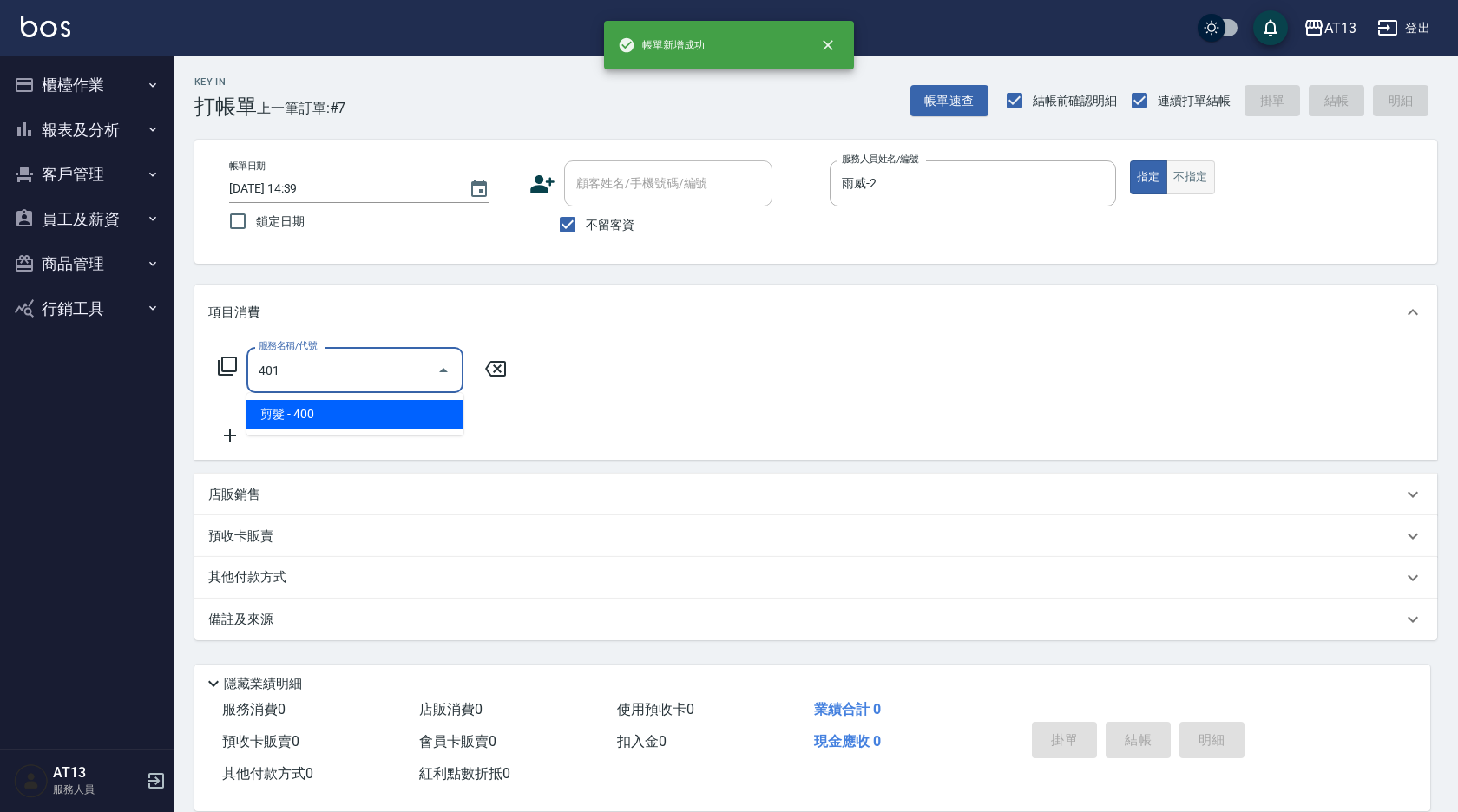
type input "剪髮(401)"
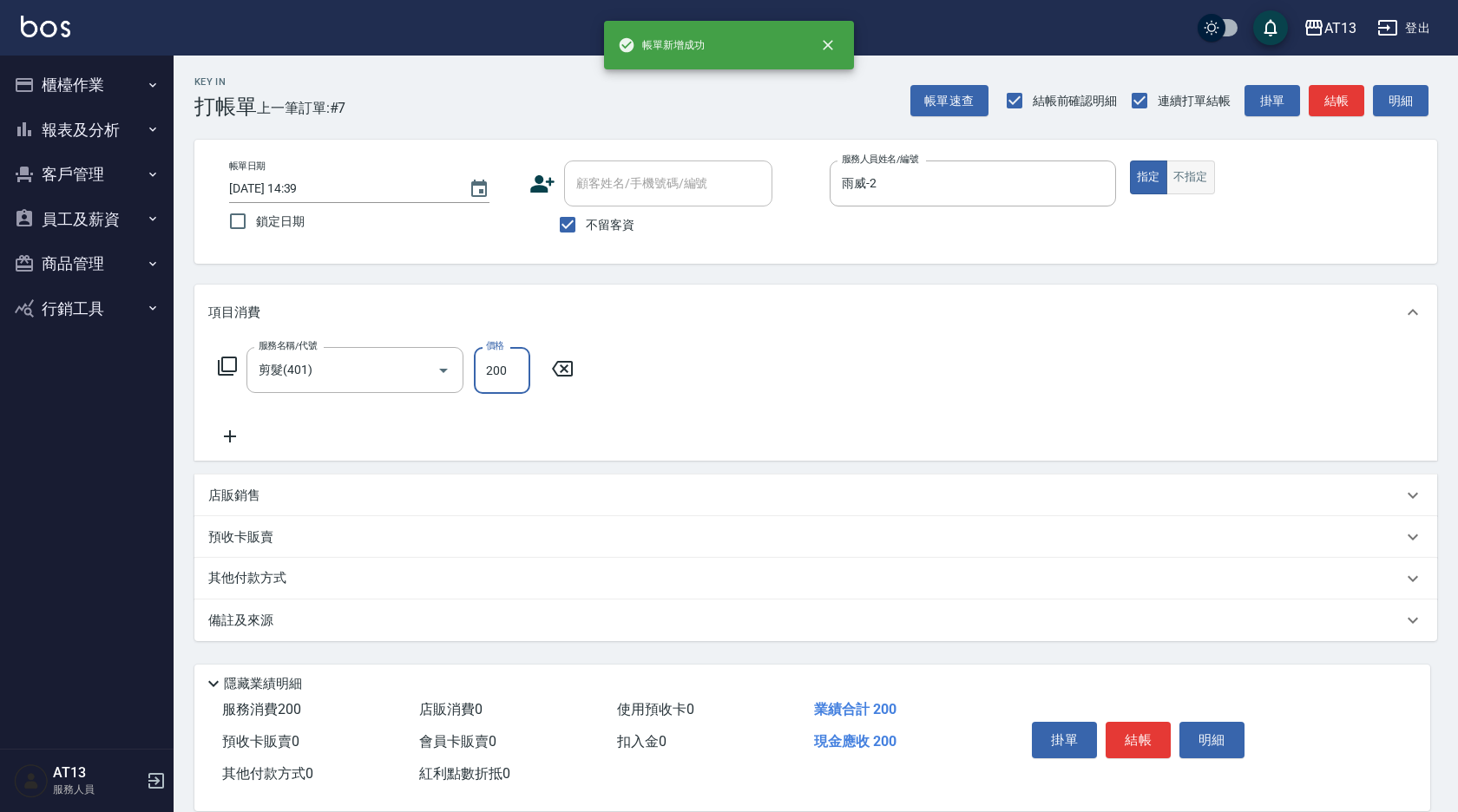
type input "200"
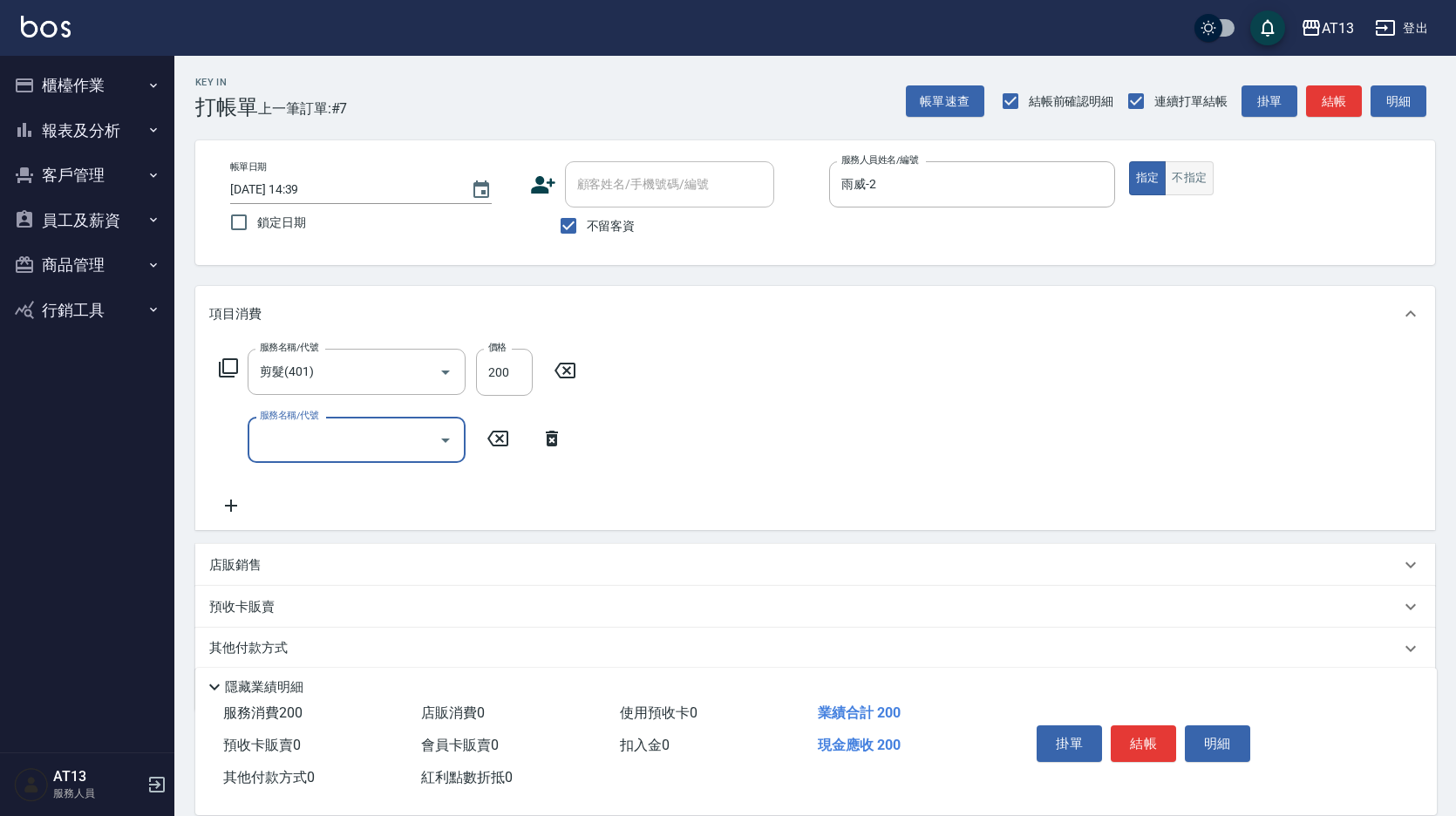
click at [1205, 163] on button "不指定" at bounding box center [1189, 179] width 49 height 34
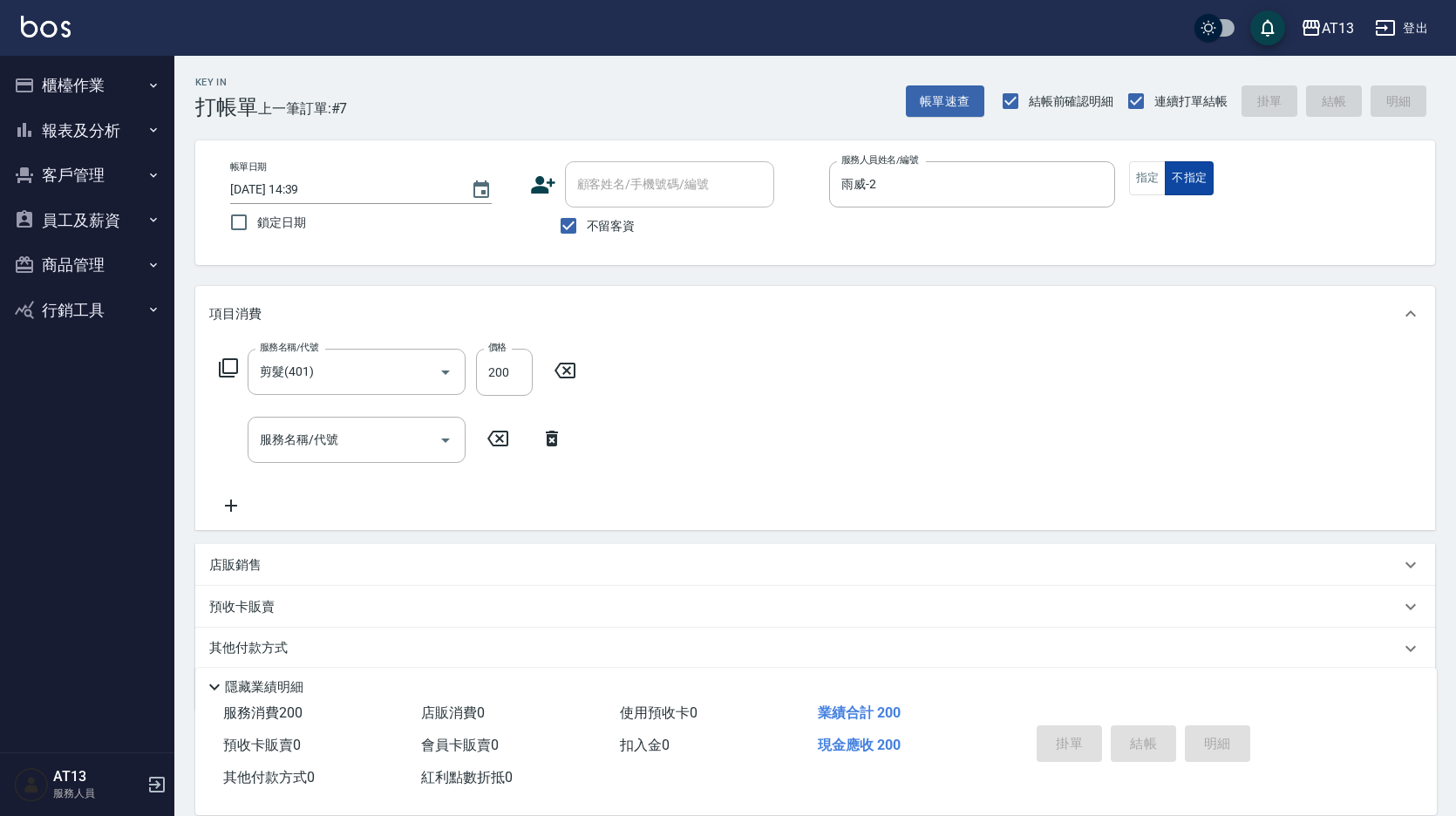
type input "[DATE] 14:40"
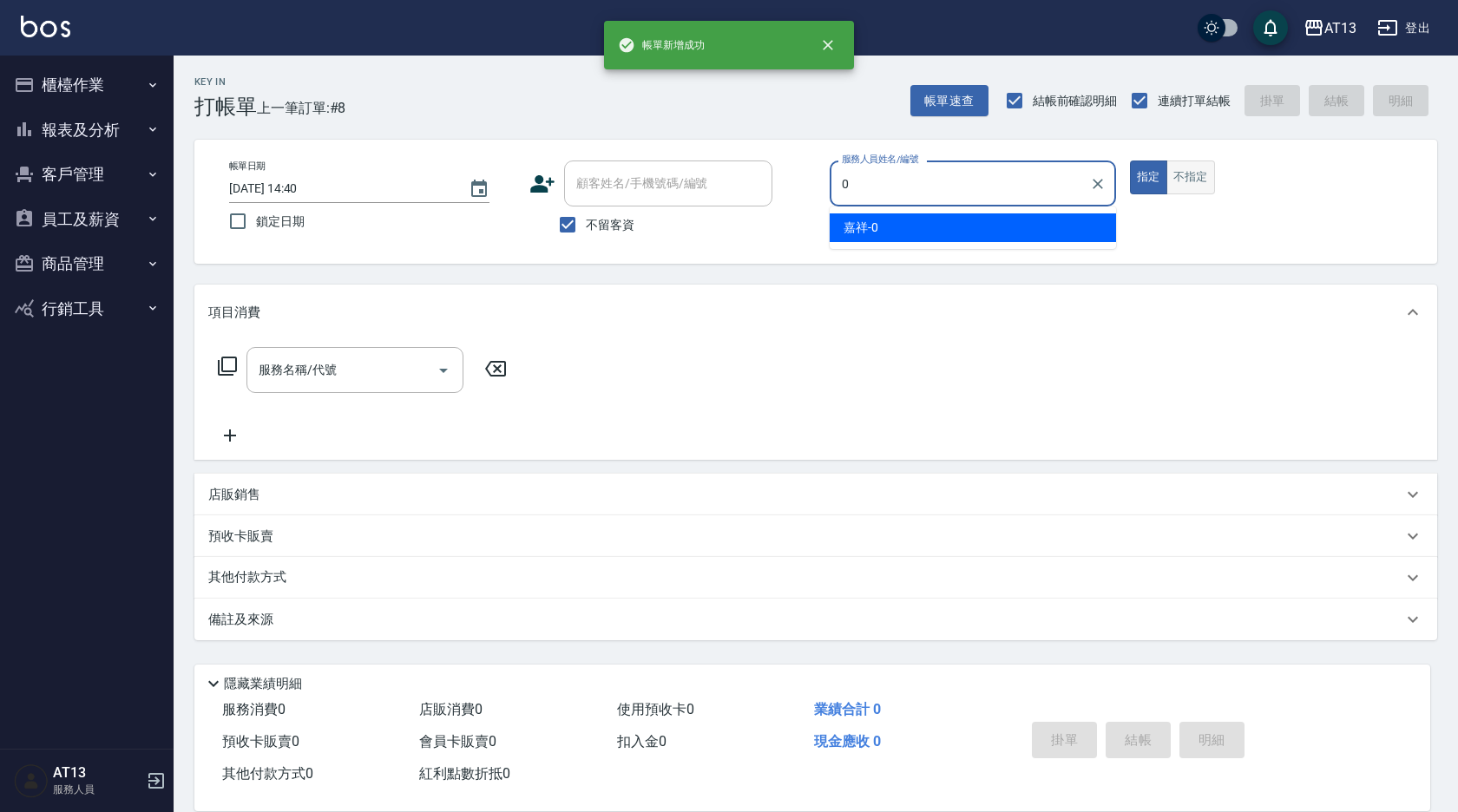
type input "嘉祥-0"
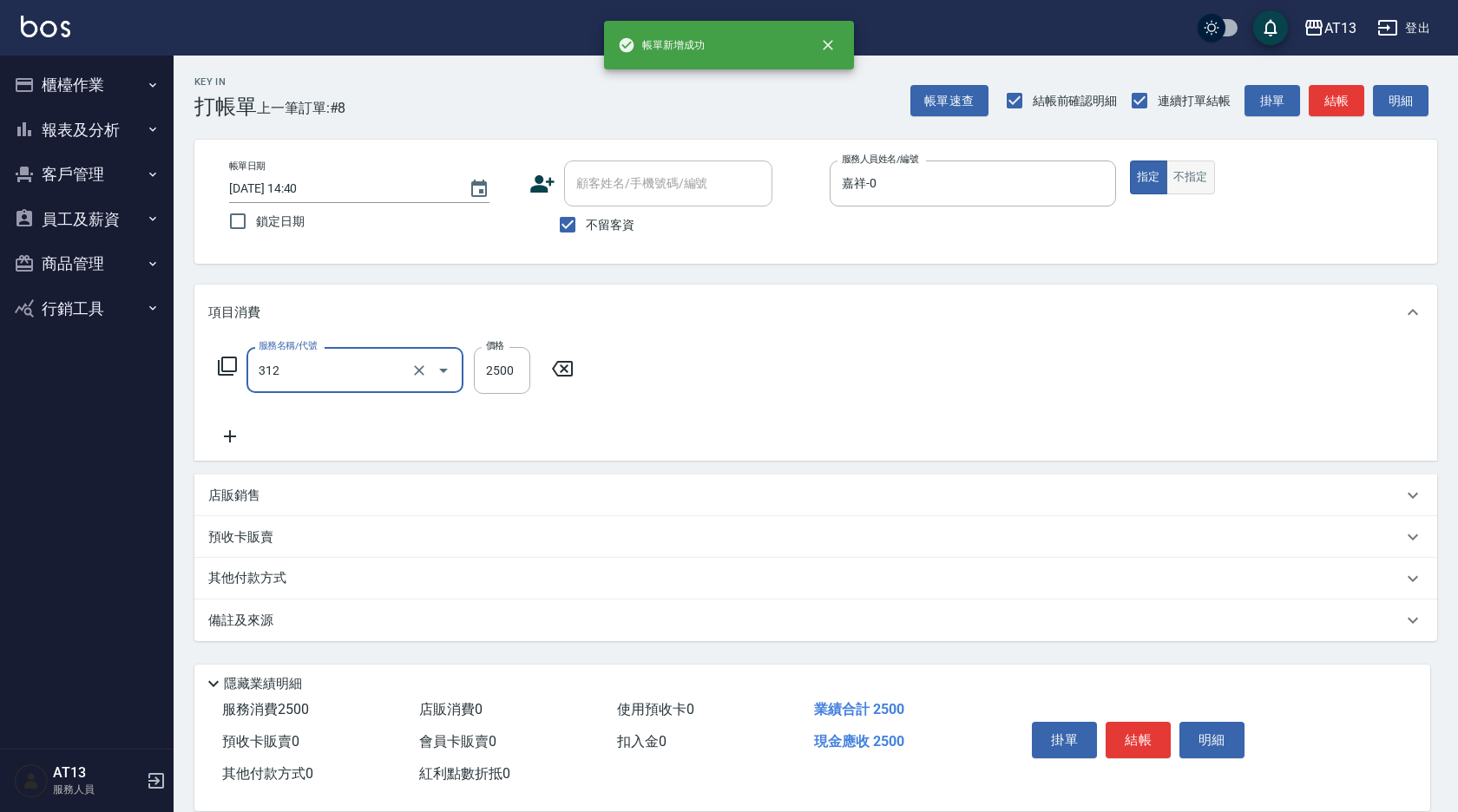
type input "有氧水離子燙2500(312)"
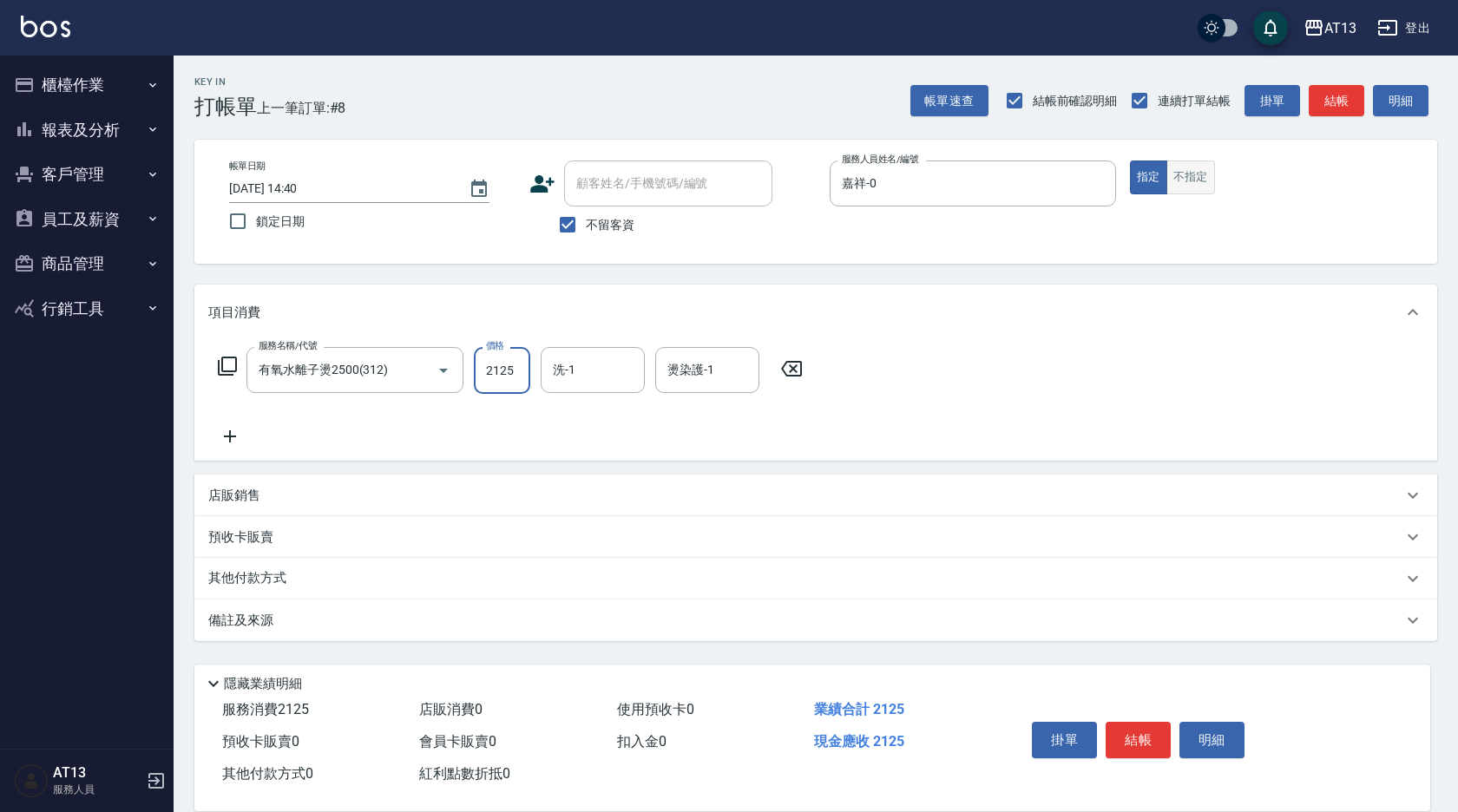
type input "2125"
type input "[PERSON_NAME]-23"
click at [611, 367] on input "洗-1" at bounding box center [593, 370] width 89 height 30
type input "[PERSON_NAME]-23"
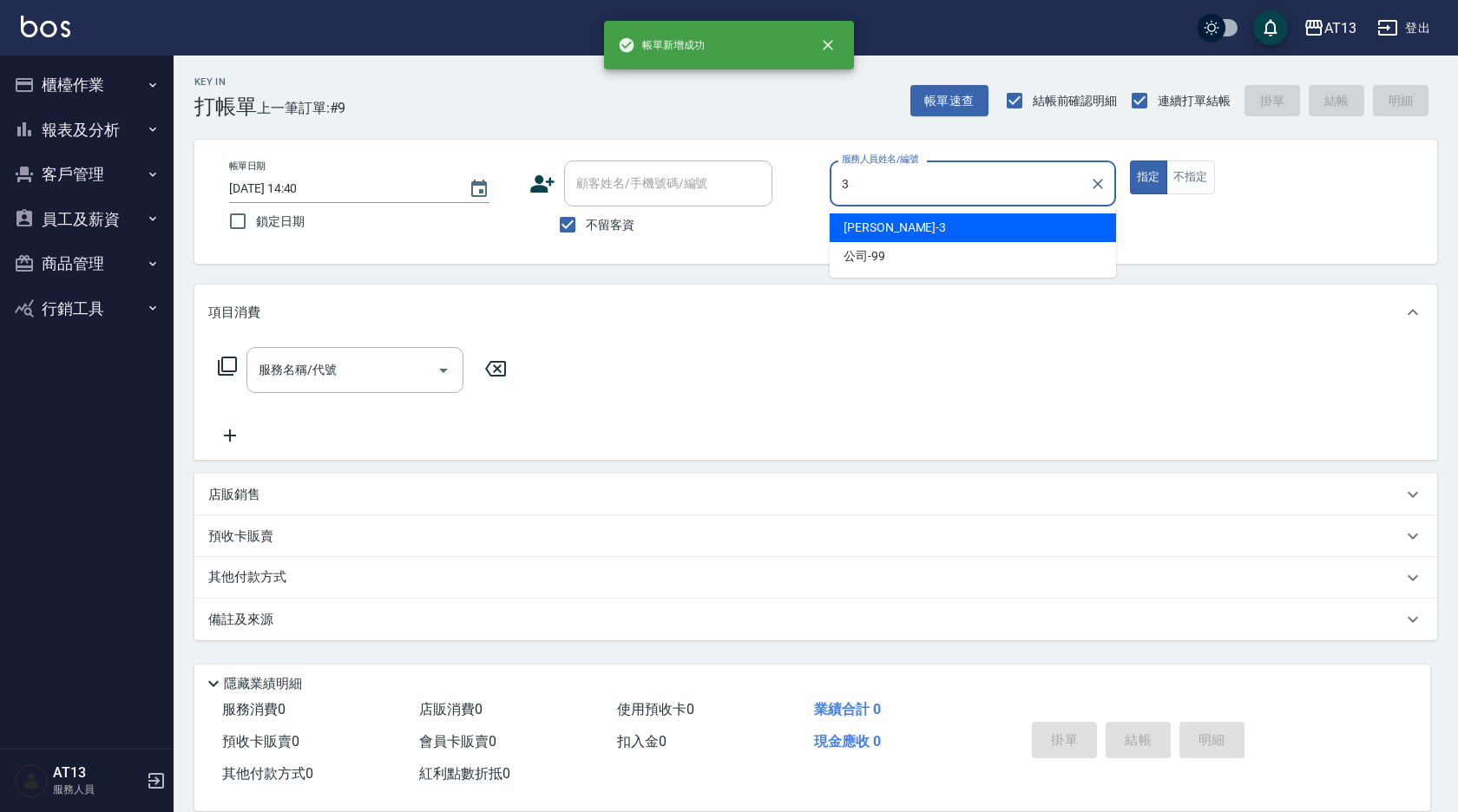
type input "[PERSON_NAME]-3"
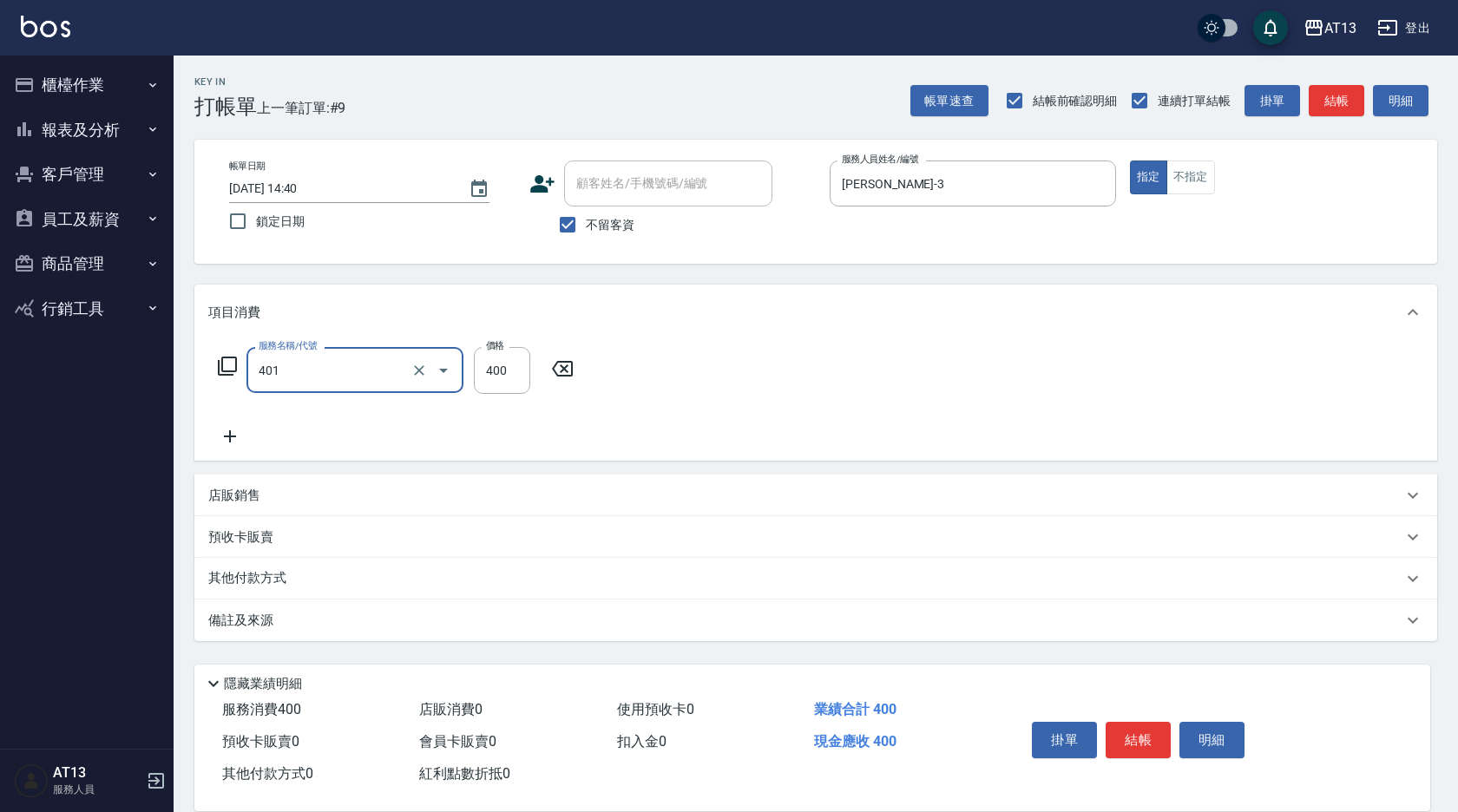
type input "剪髮(401)"
type input "200"
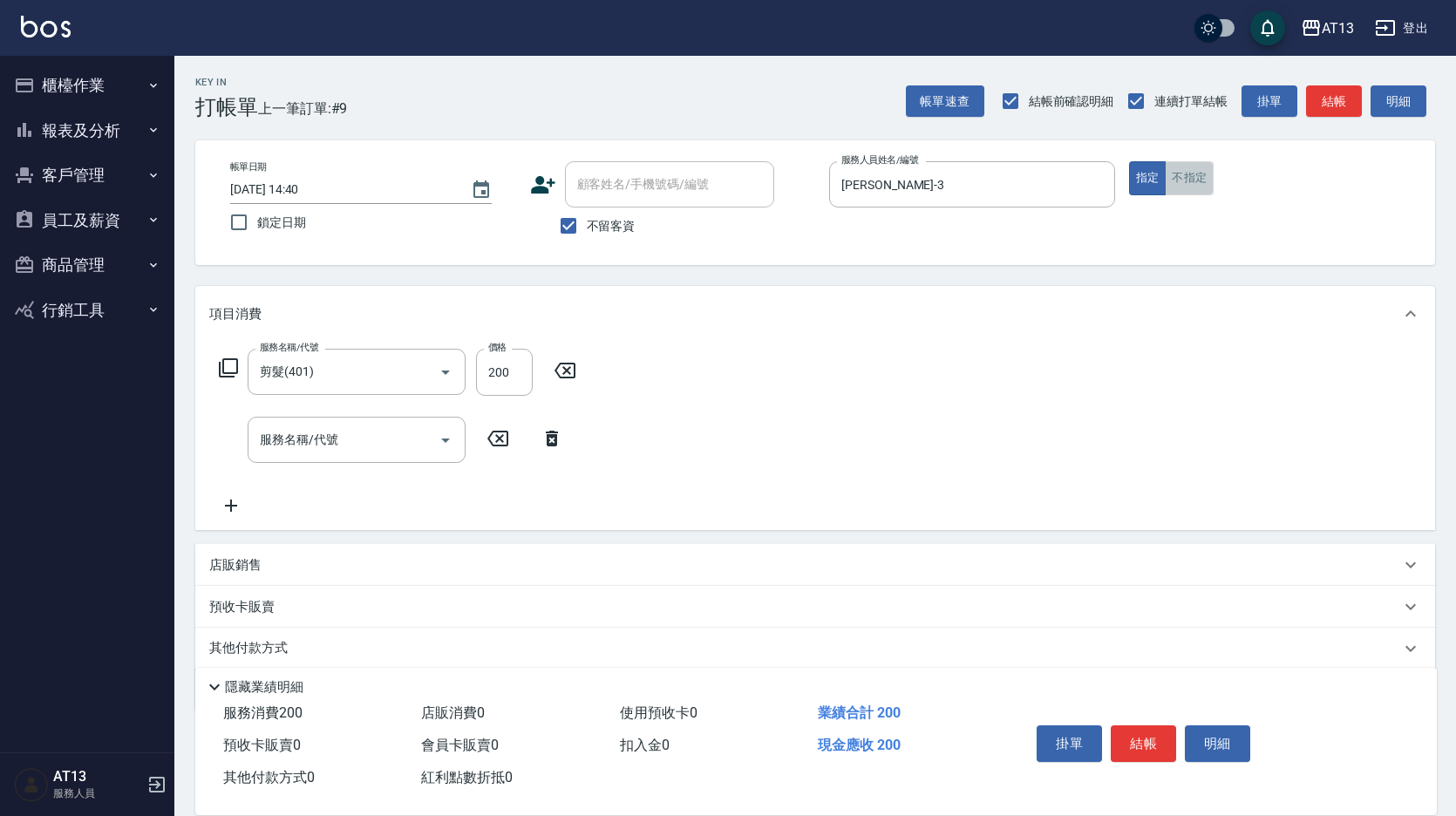
click at [1193, 180] on button "不指定" at bounding box center [1189, 179] width 49 height 34
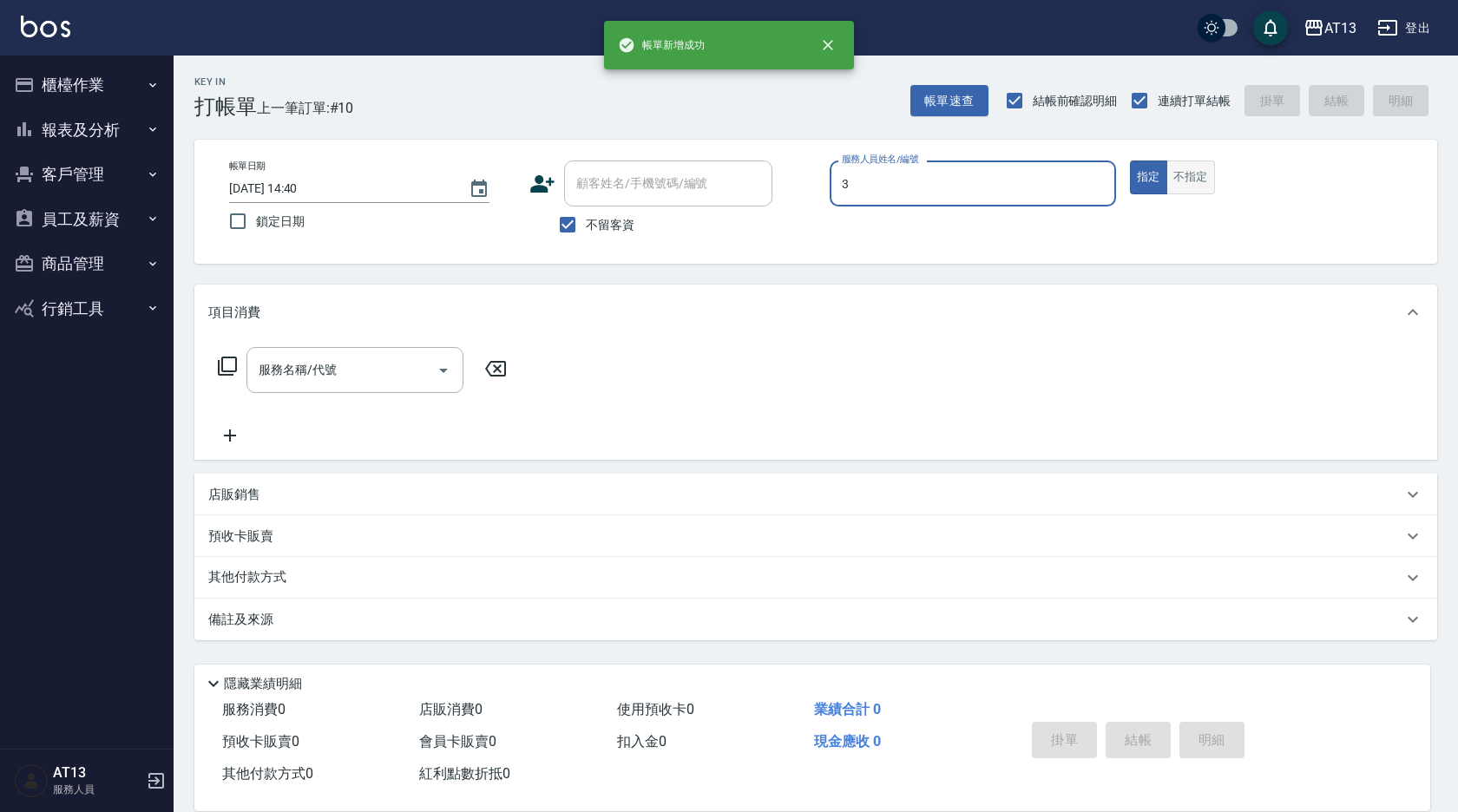
type input "[PERSON_NAME]-3"
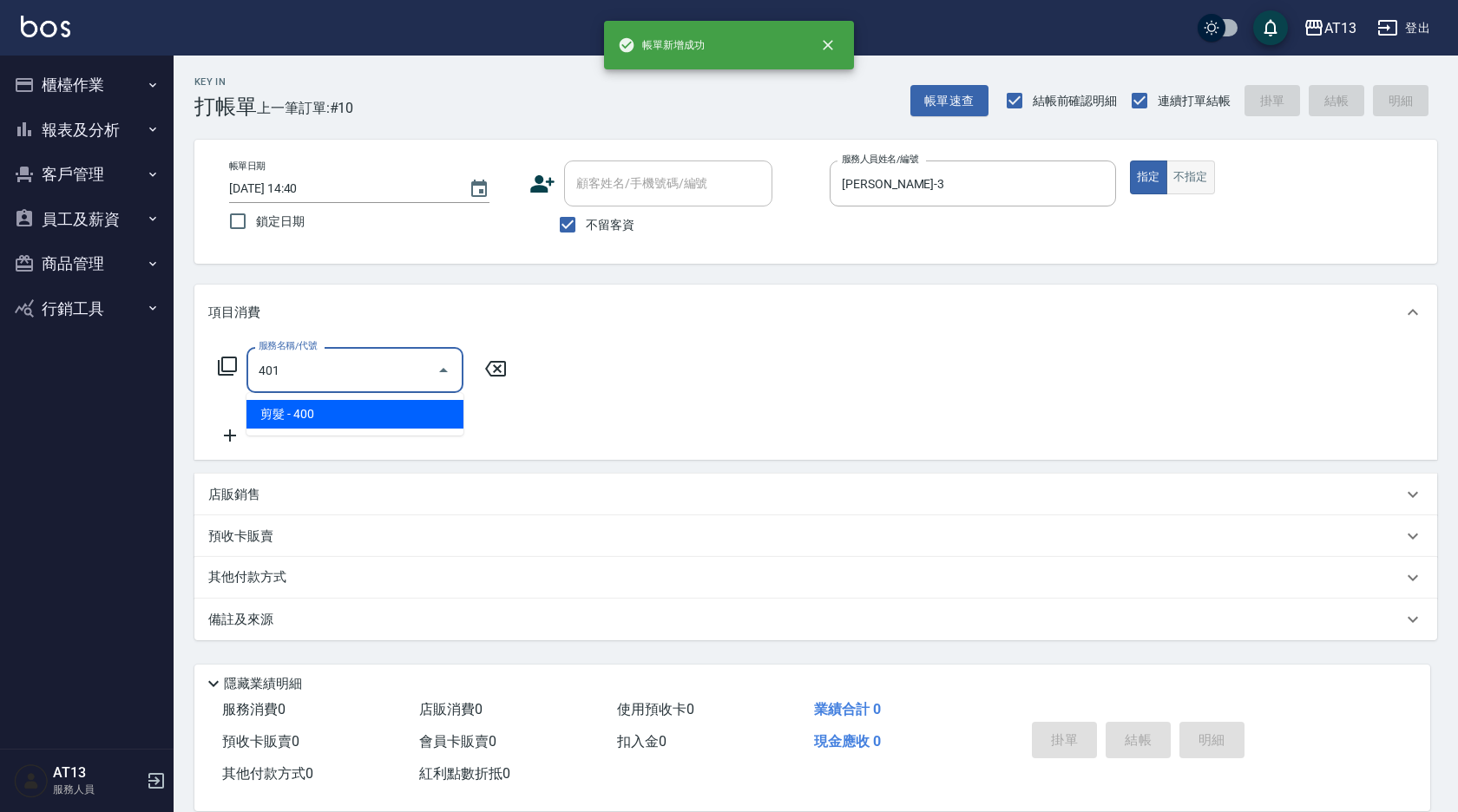
type input "剪髮(401)"
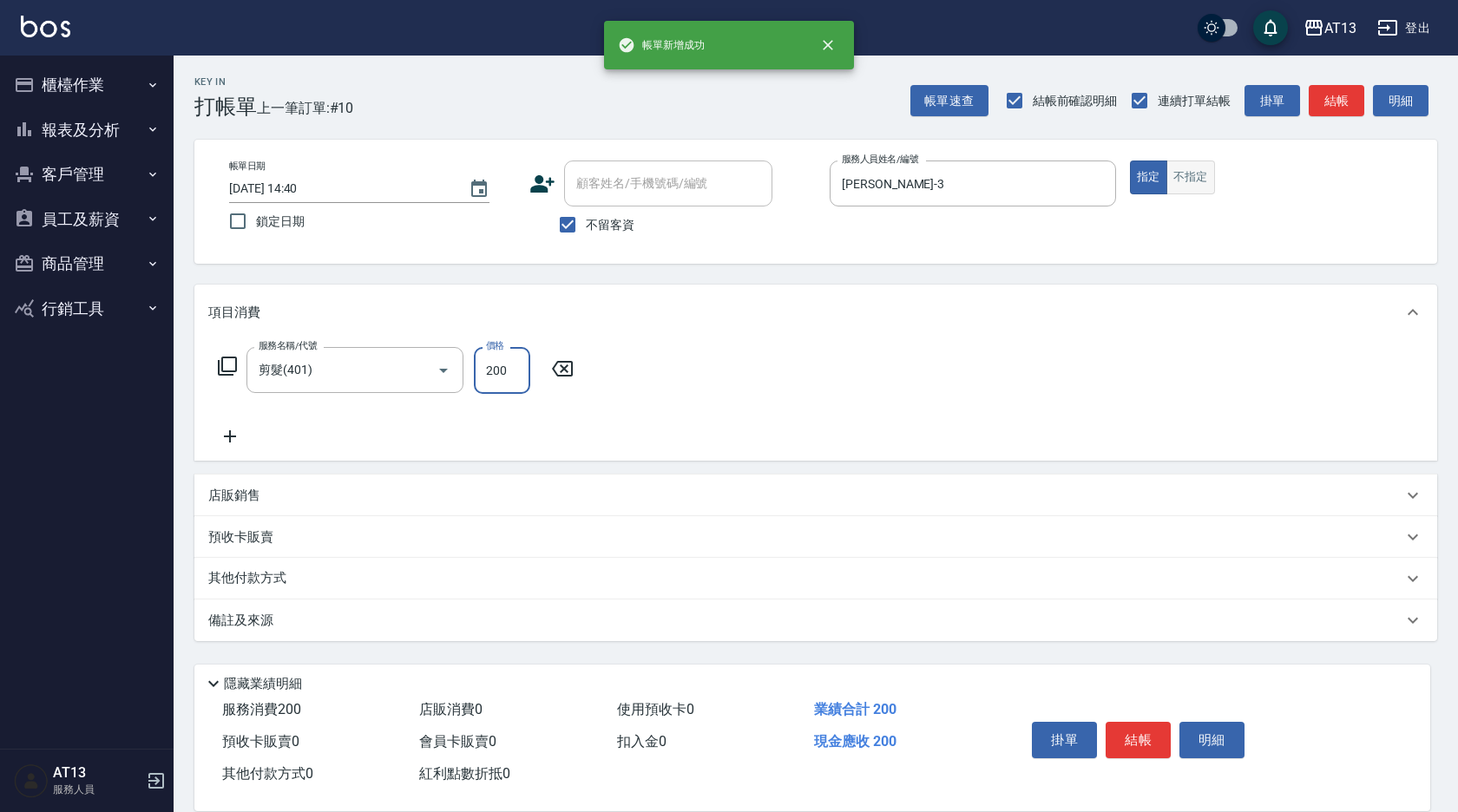
type input "200"
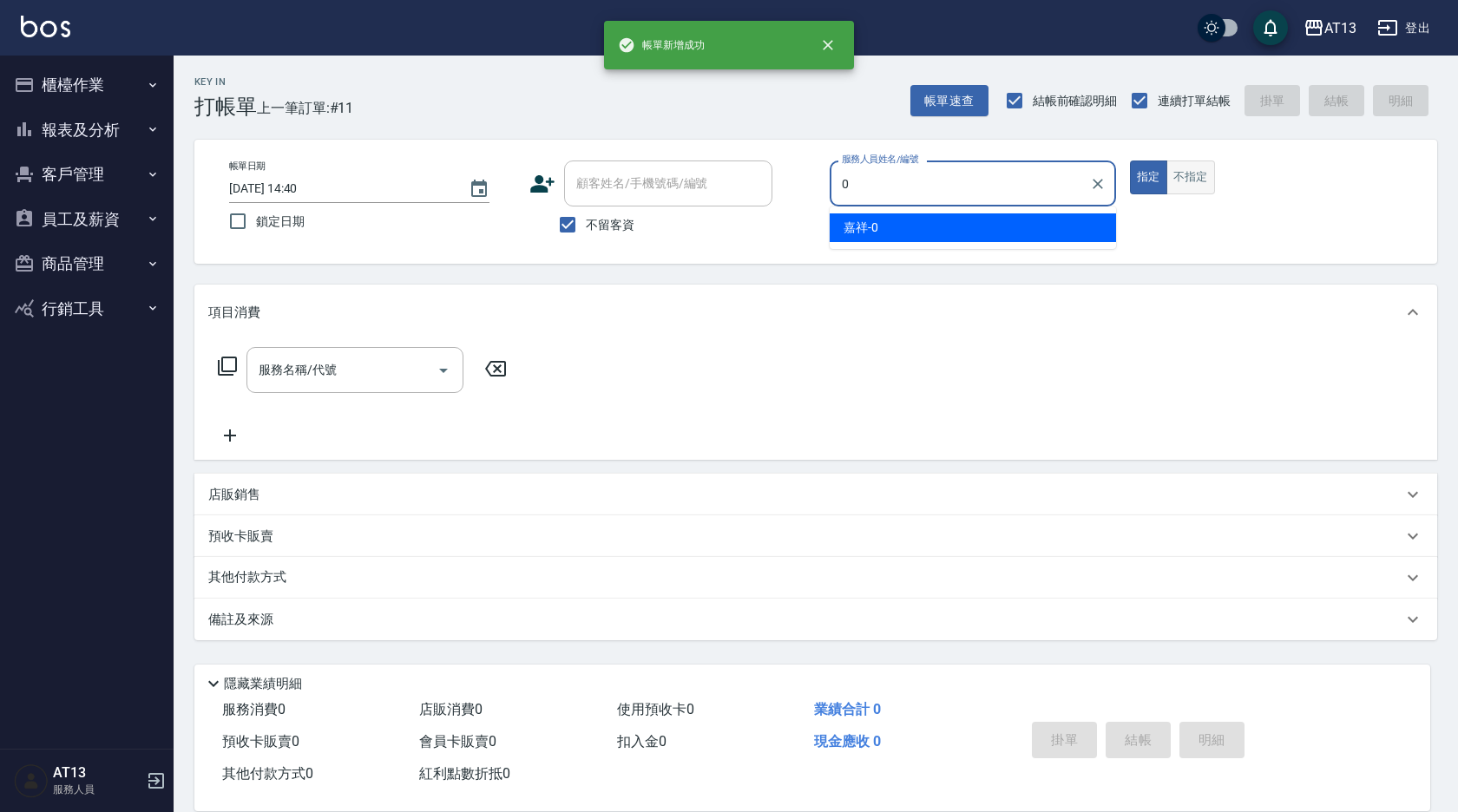
type input "嘉祥-0"
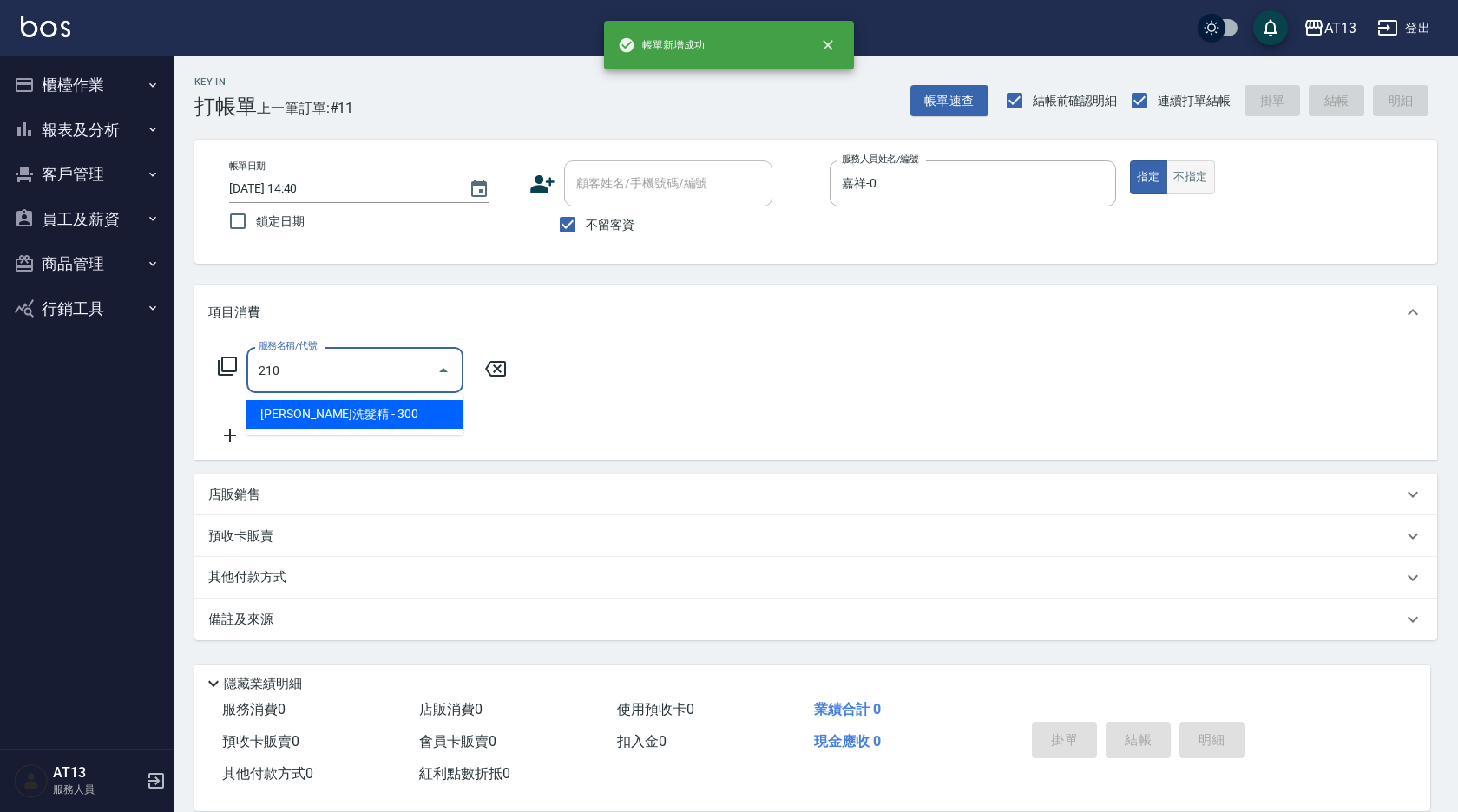
type input "歐娜洗髮精(210)"
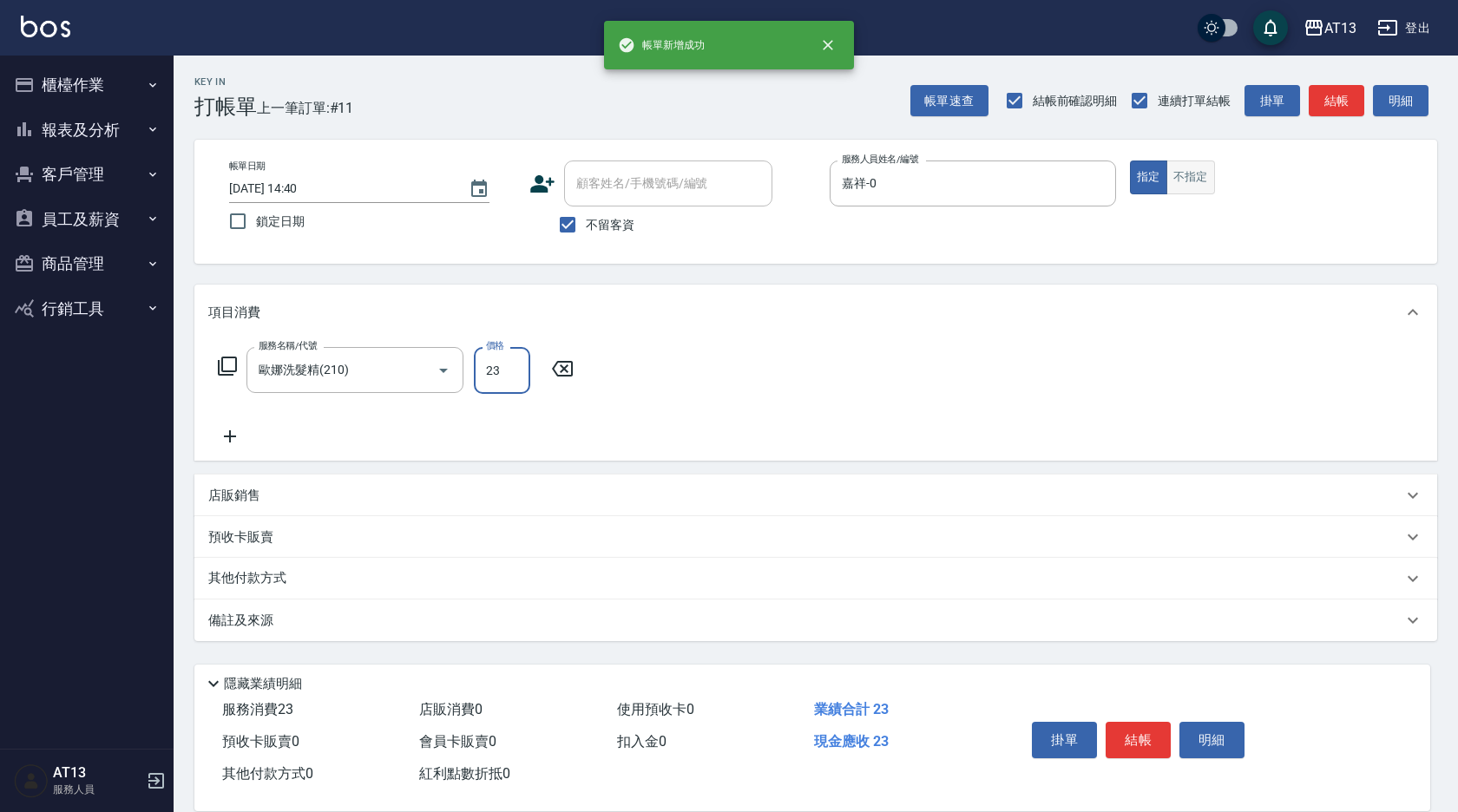
type input "23"
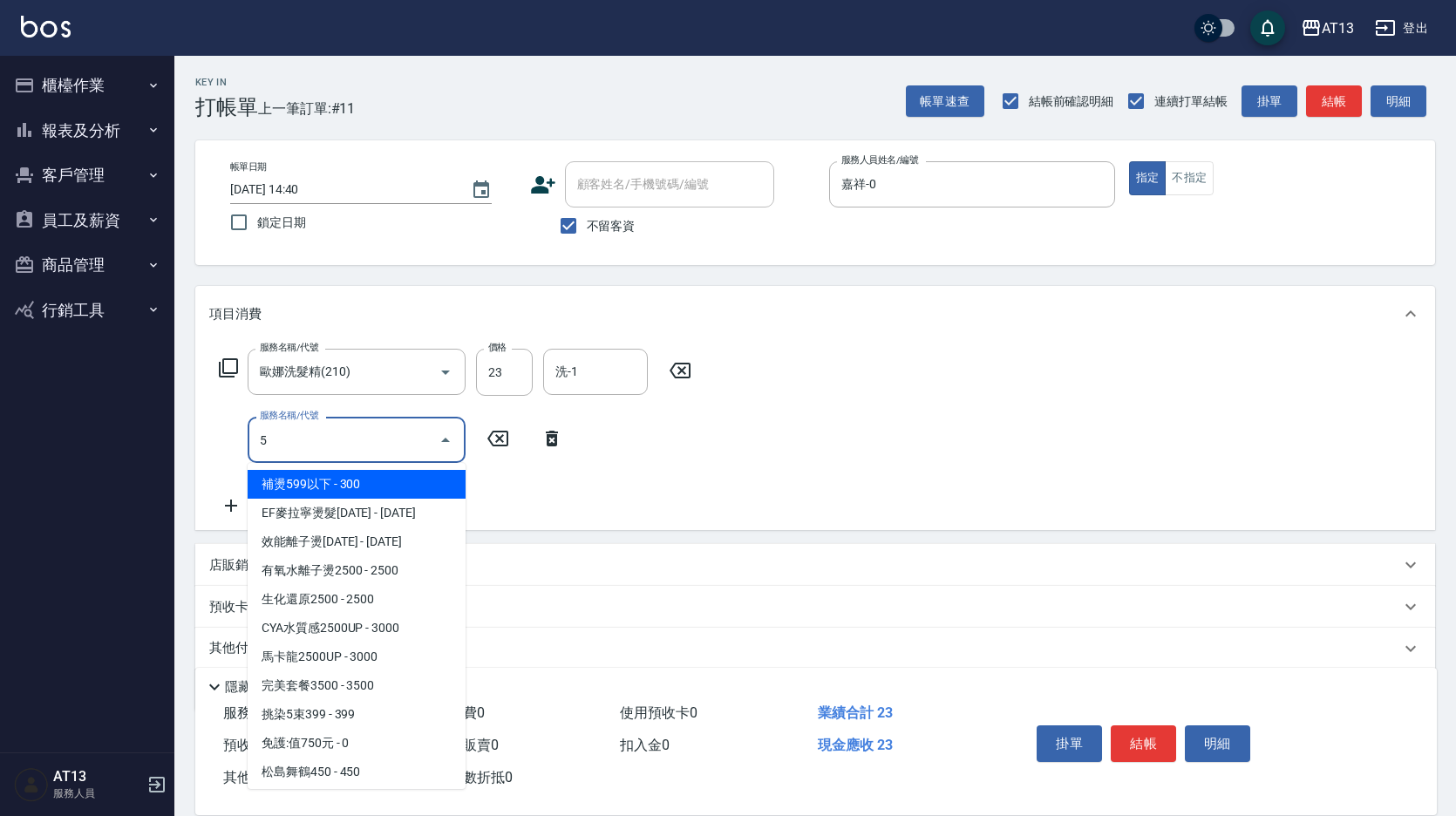
type input "5"
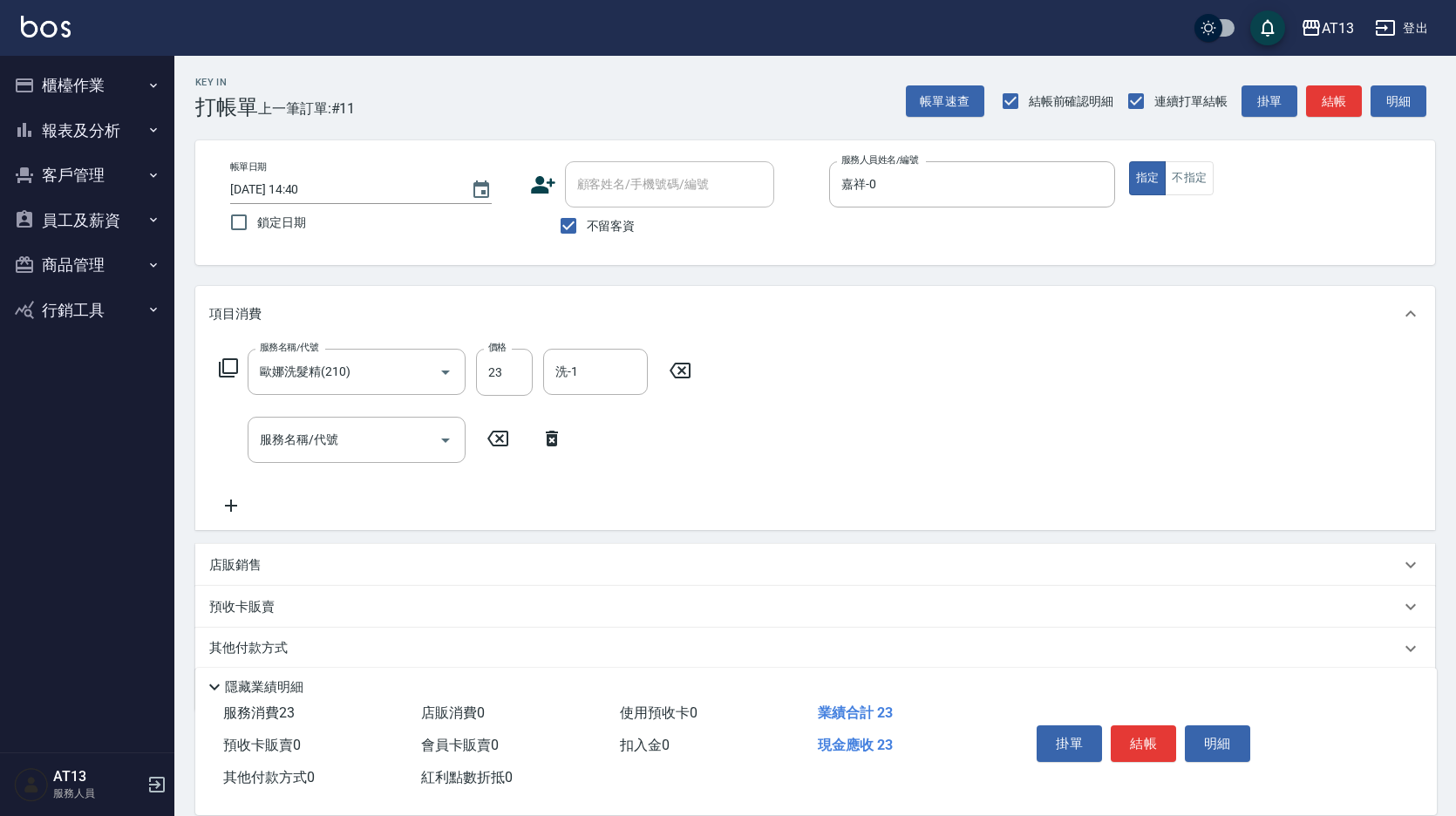
click at [553, 437] on icon at bounding box center [552, 438] width 12 height 16
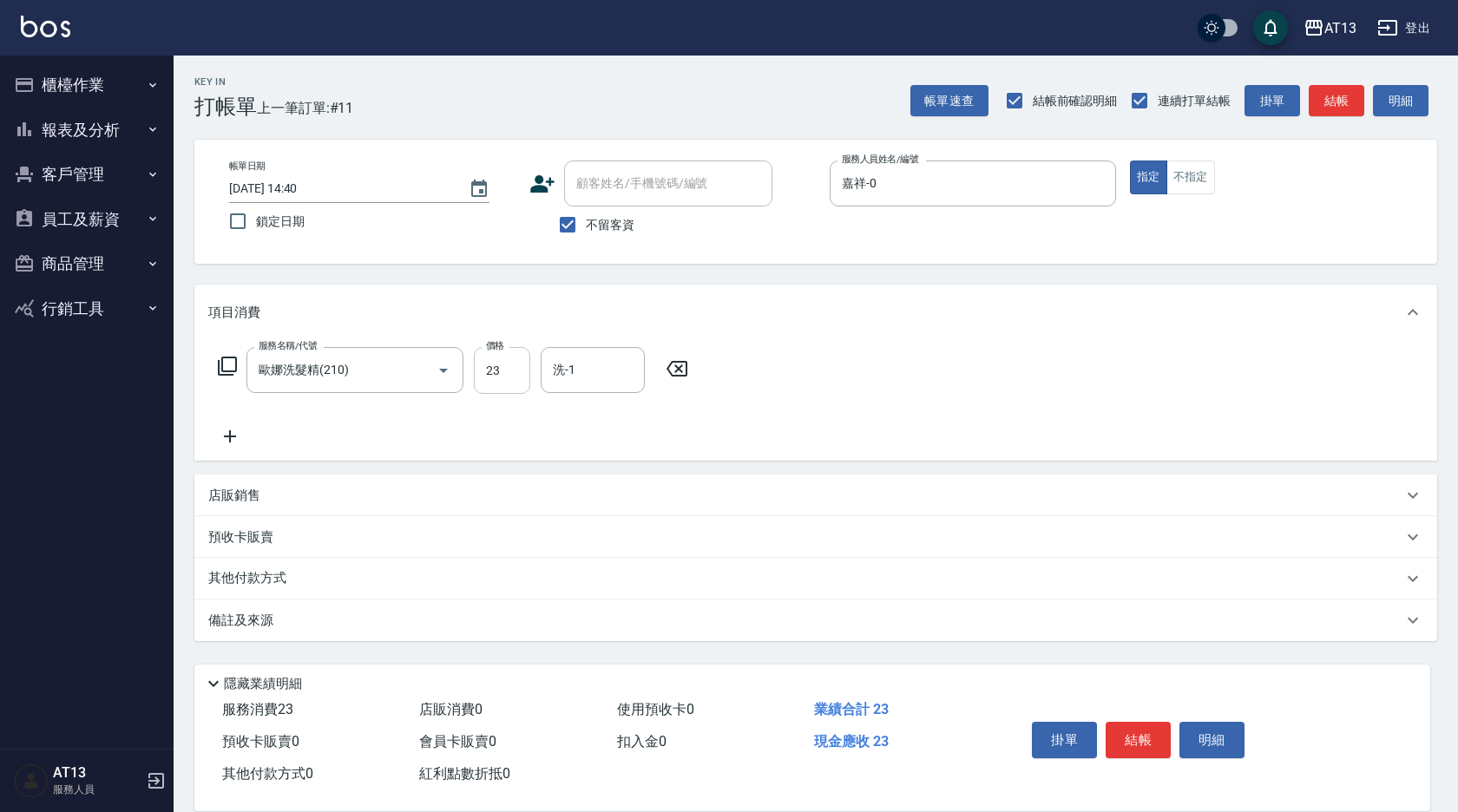
click at [494, 374] on input "23" at bounding box center [503, 371] width 57 height 47
type input "300"
type input "[PERSON_NAME]-23"
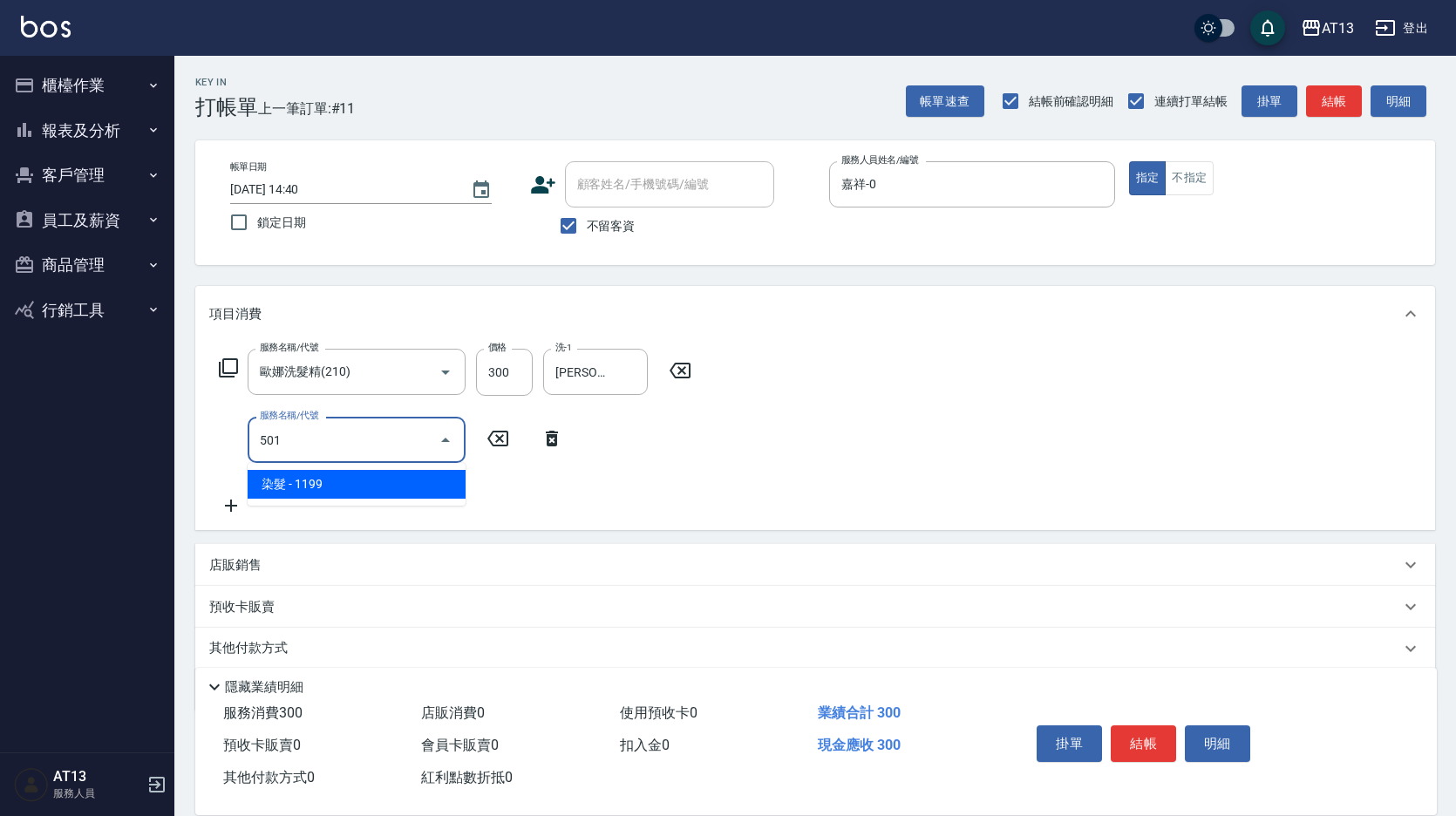
type input "染髮(501)"
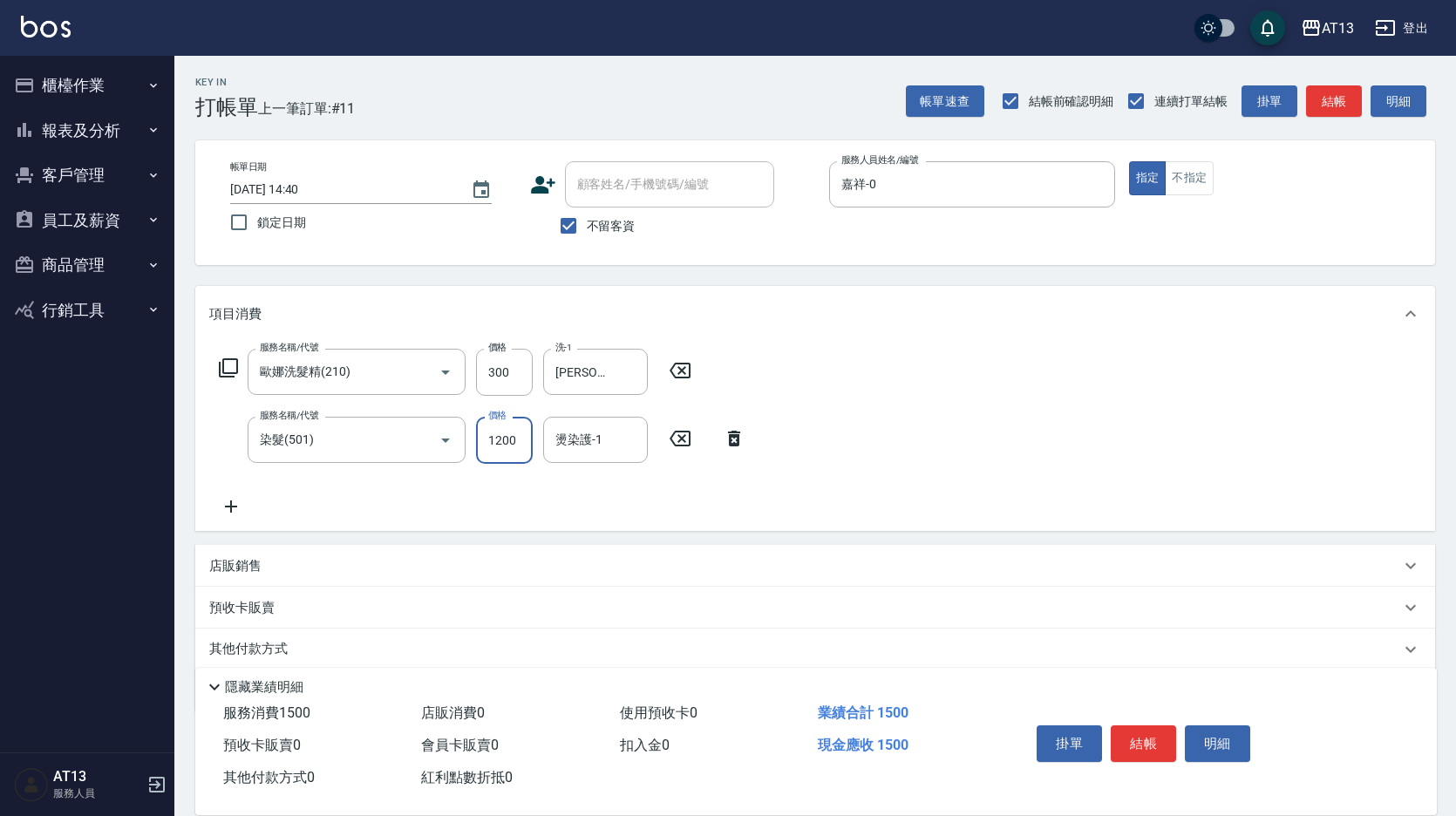
type input "1200"
type input "[PERSON_NAME]-23"
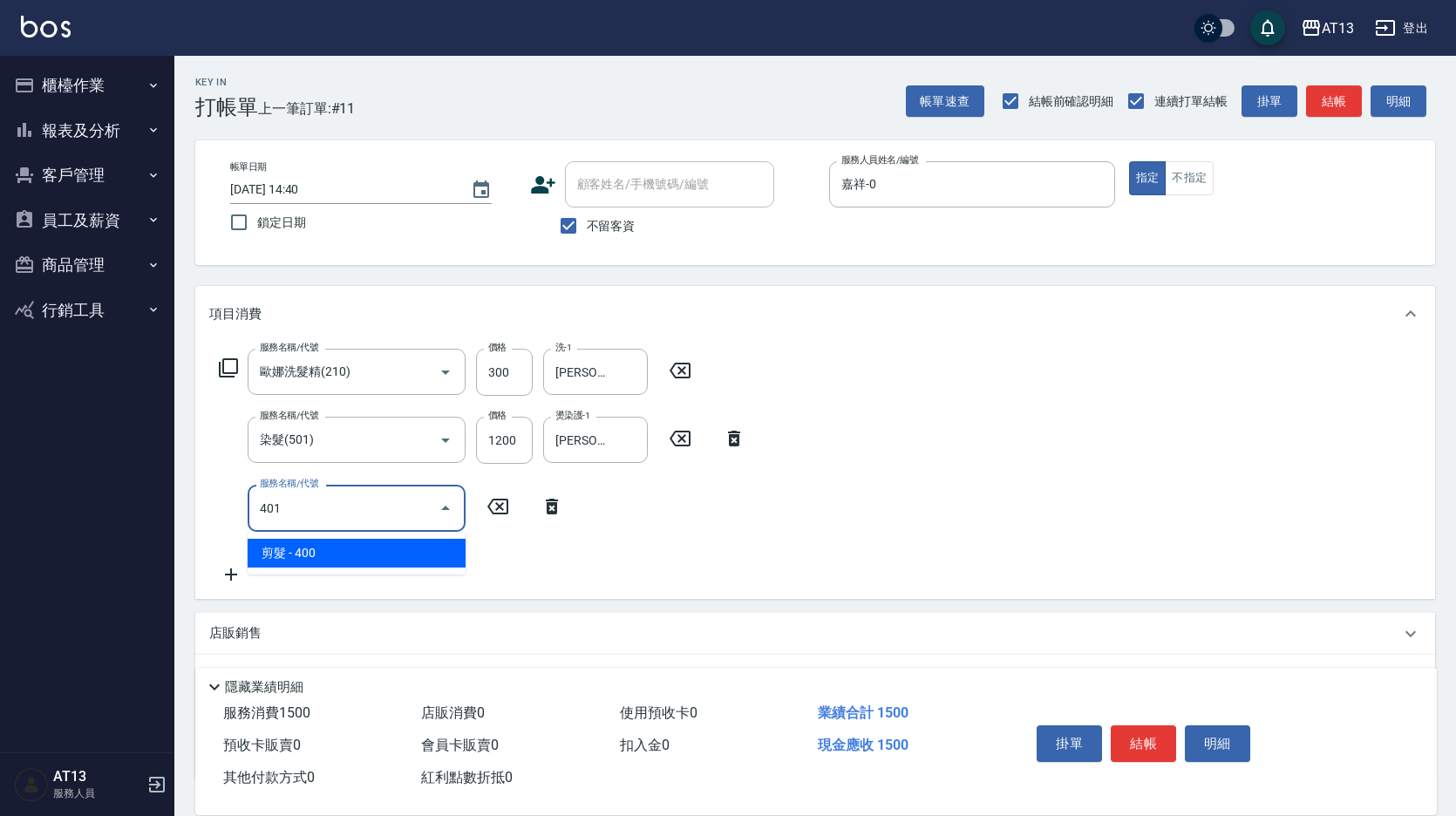
type input "剪髮(401)"
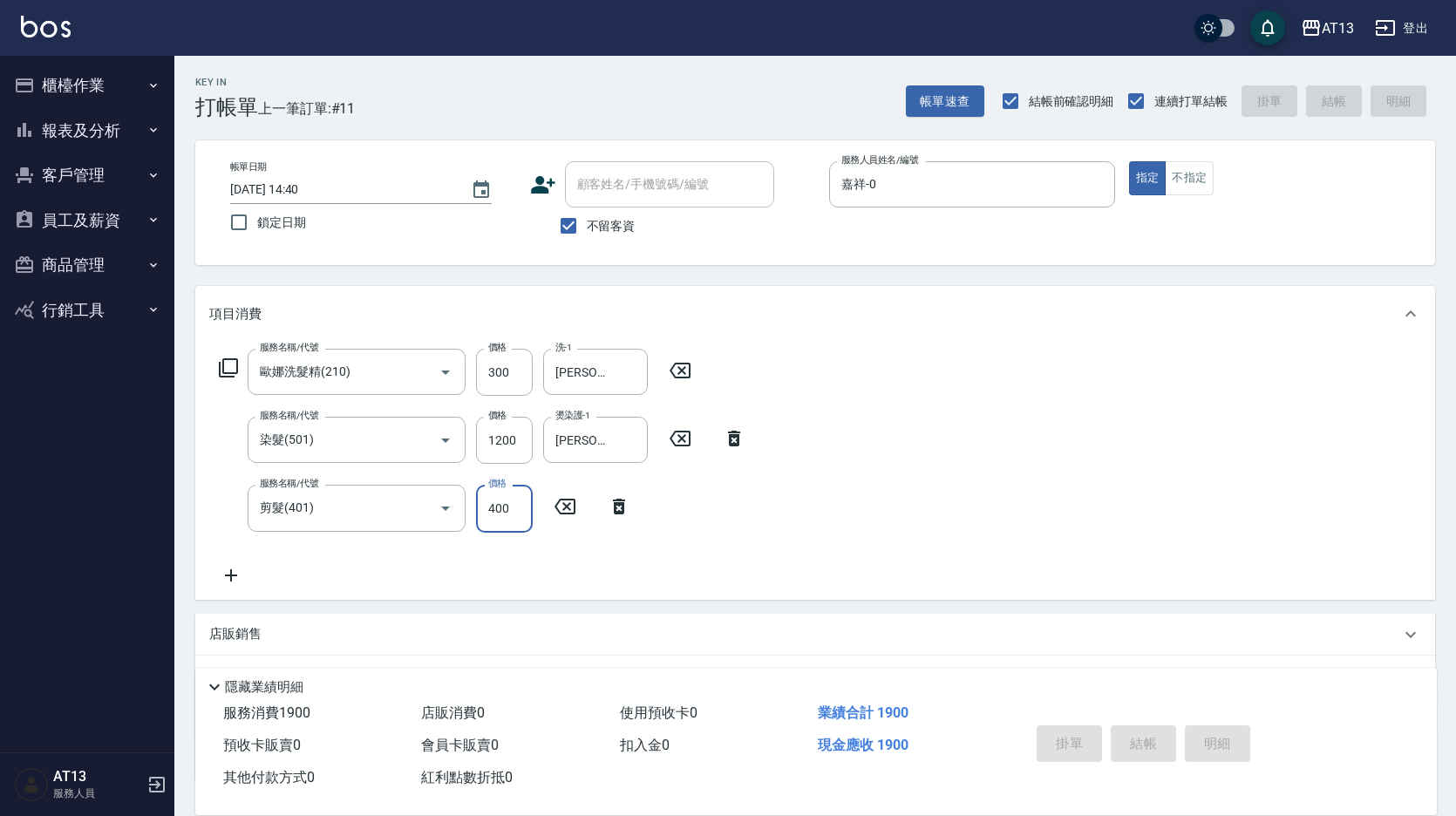
type input "[DATE] 14:41"
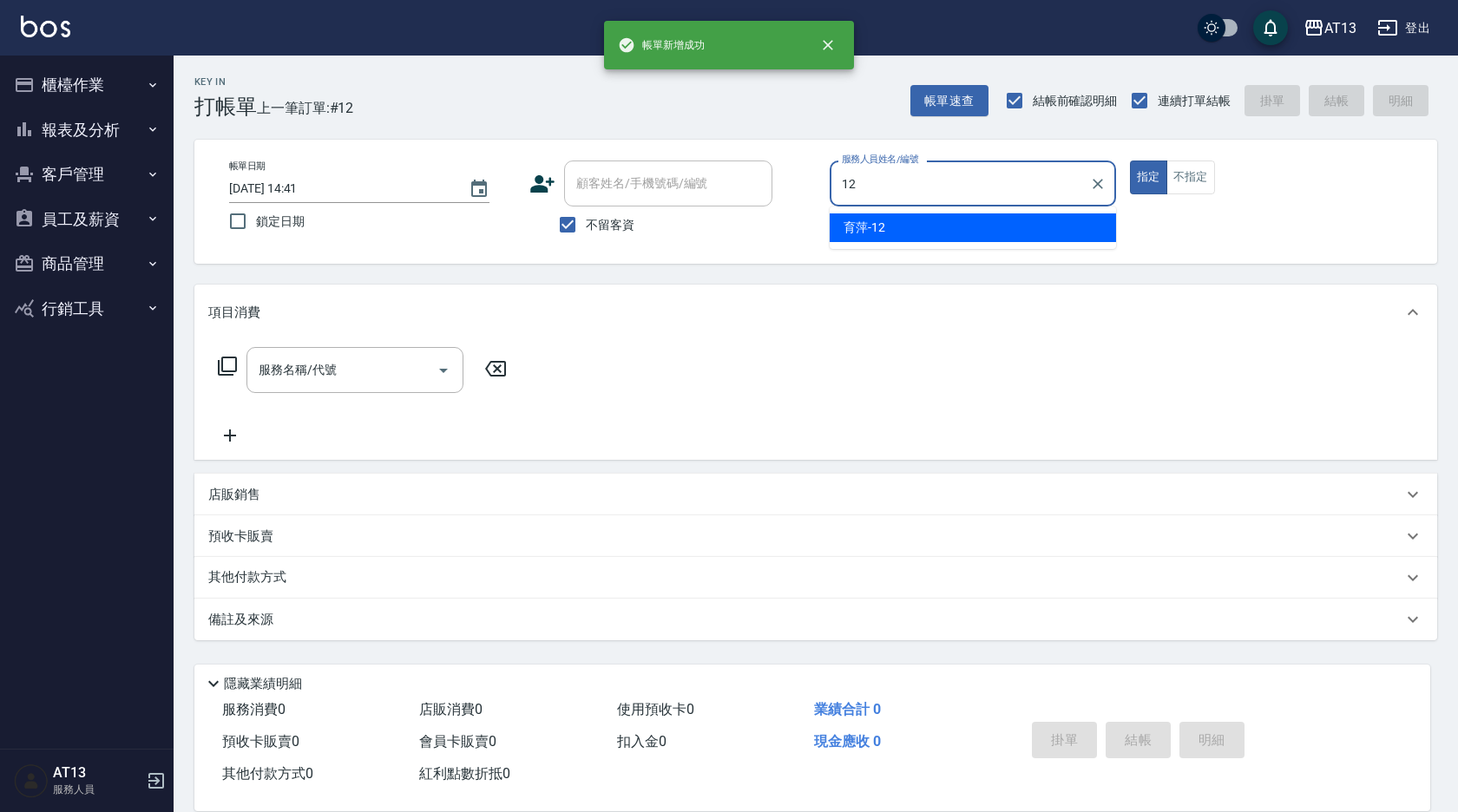
type input "育[PERSON_NAME]-12"
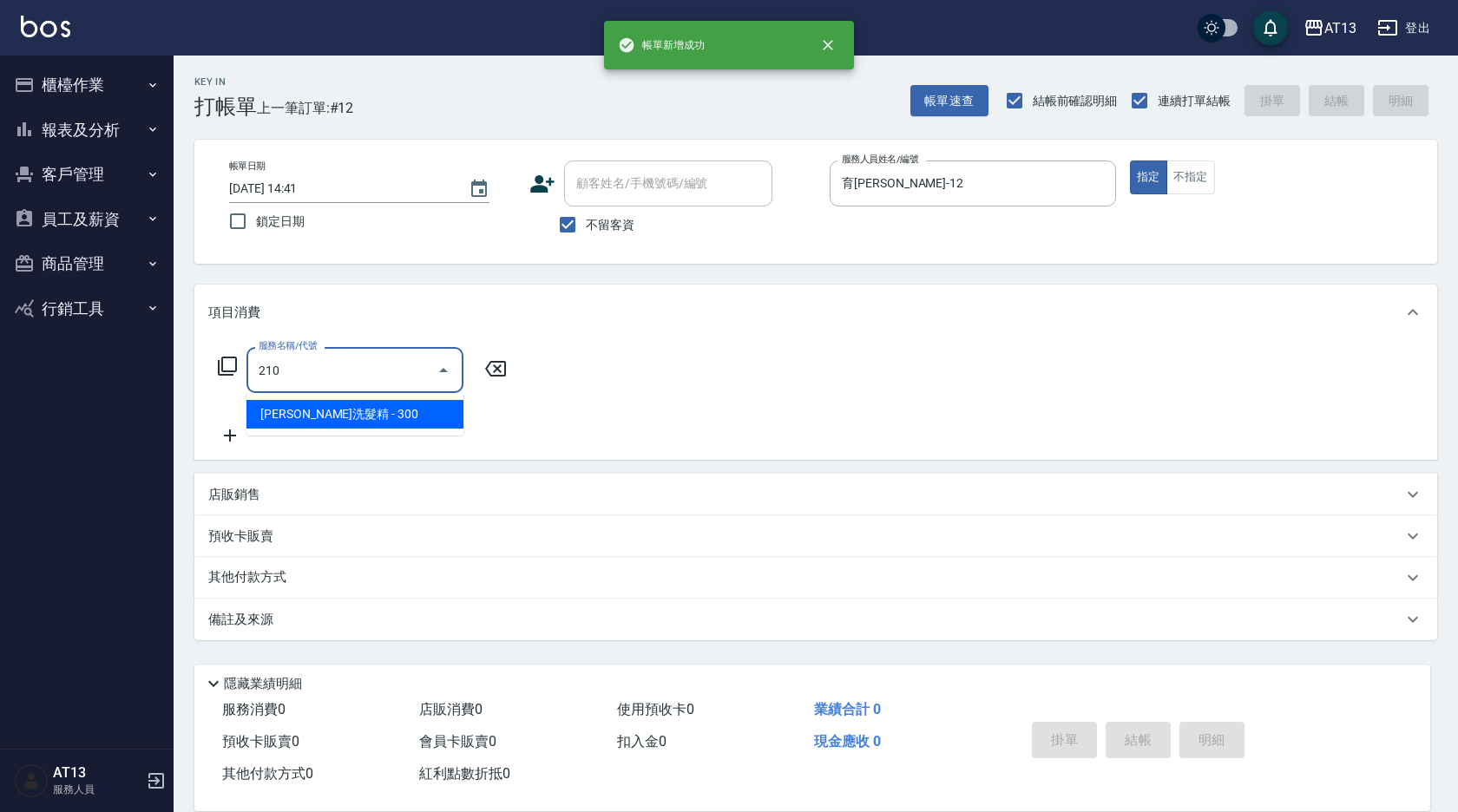
type input "歐娜洗髮精(210)"
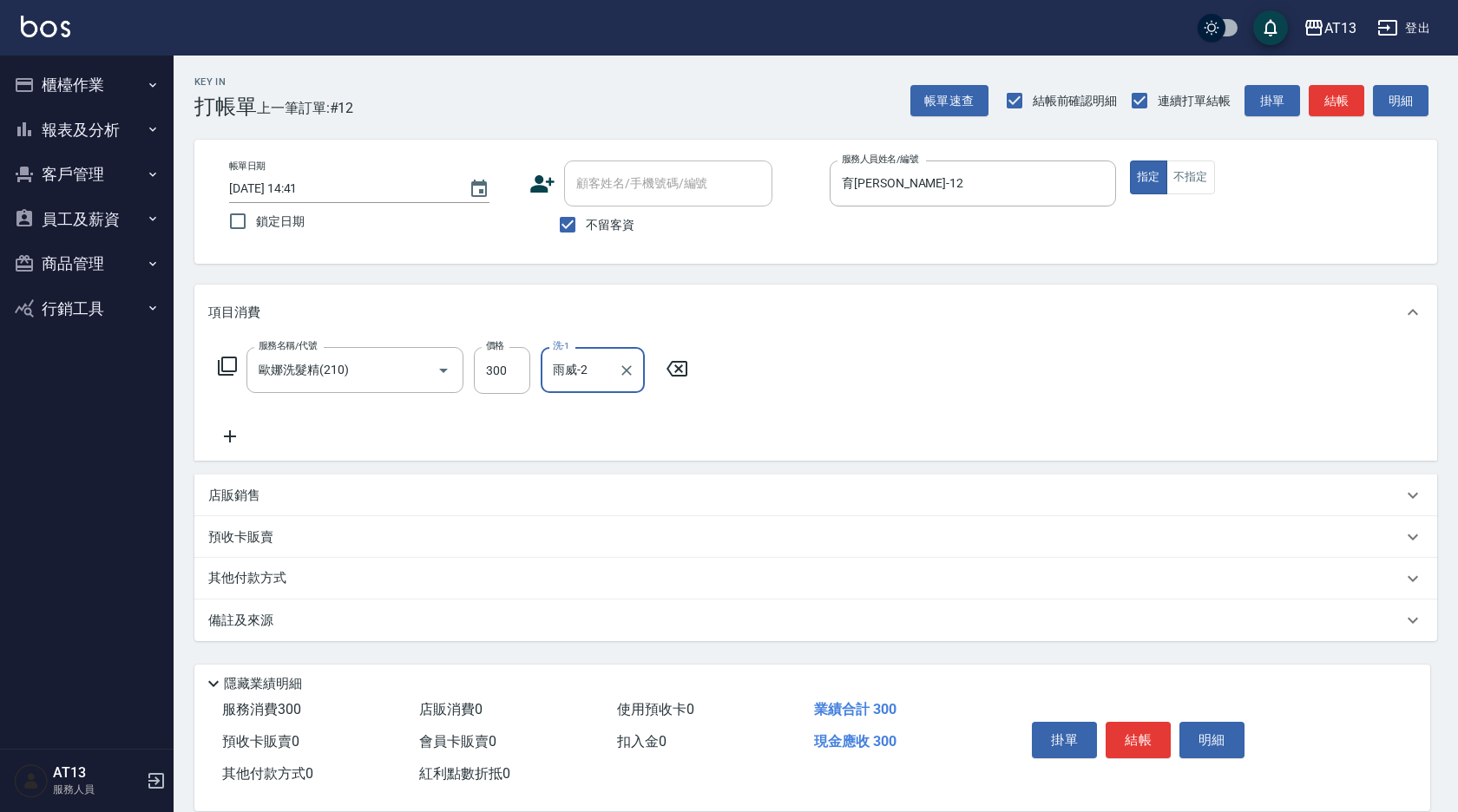
type input "雨威-2"
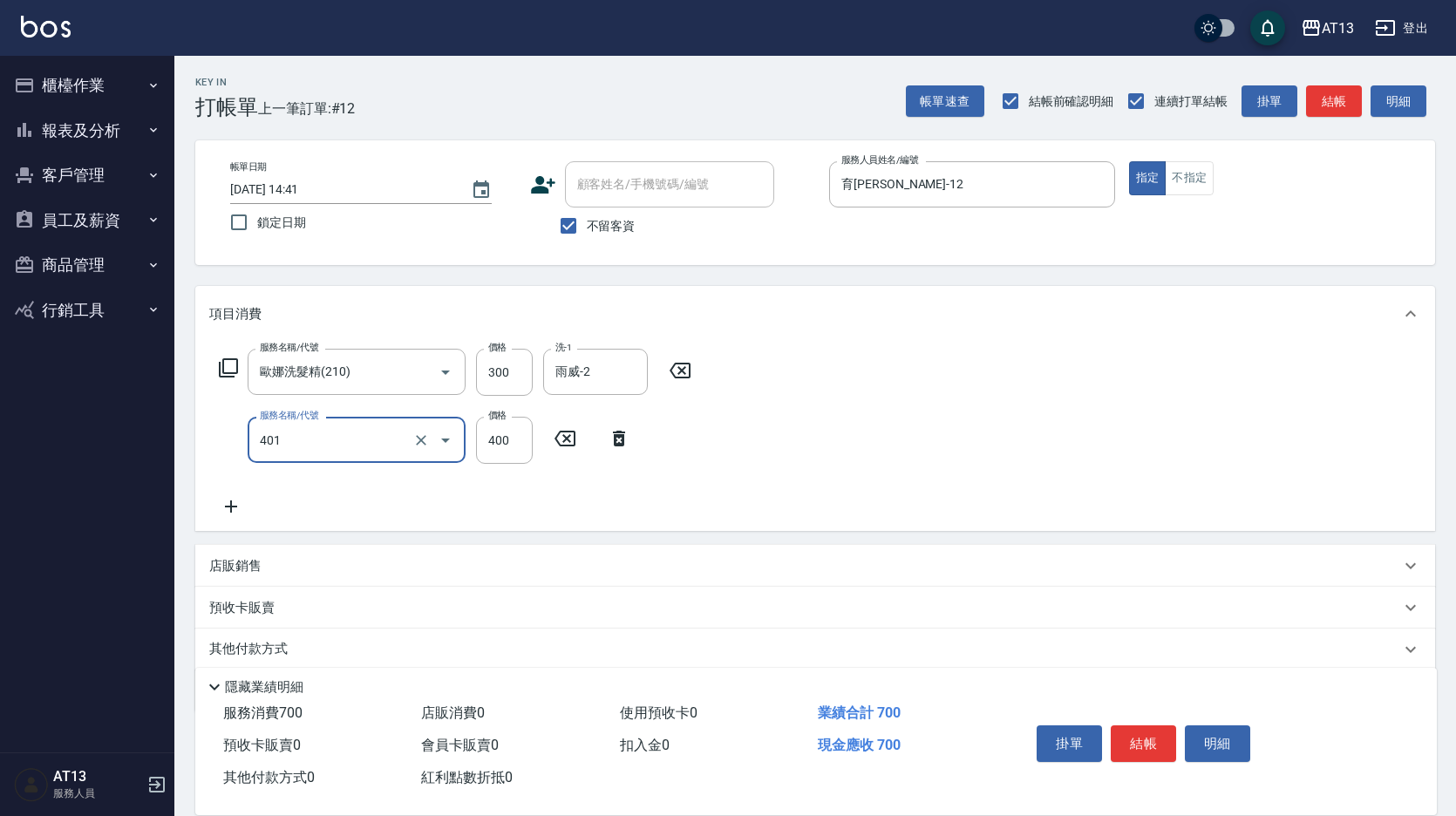
type input "剪髮(401)"
type input "500"
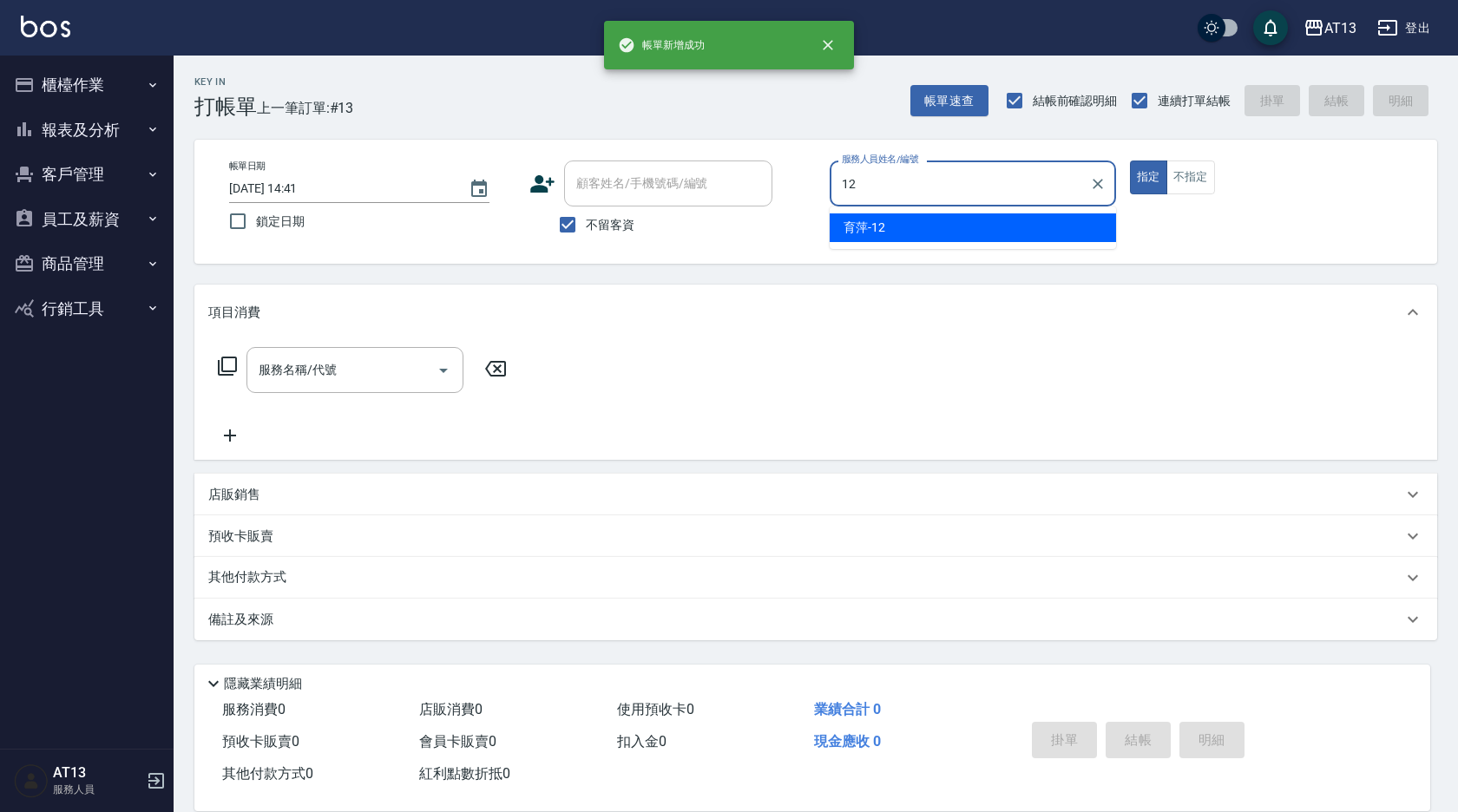
type input "育[PERSON_NAME]-12"
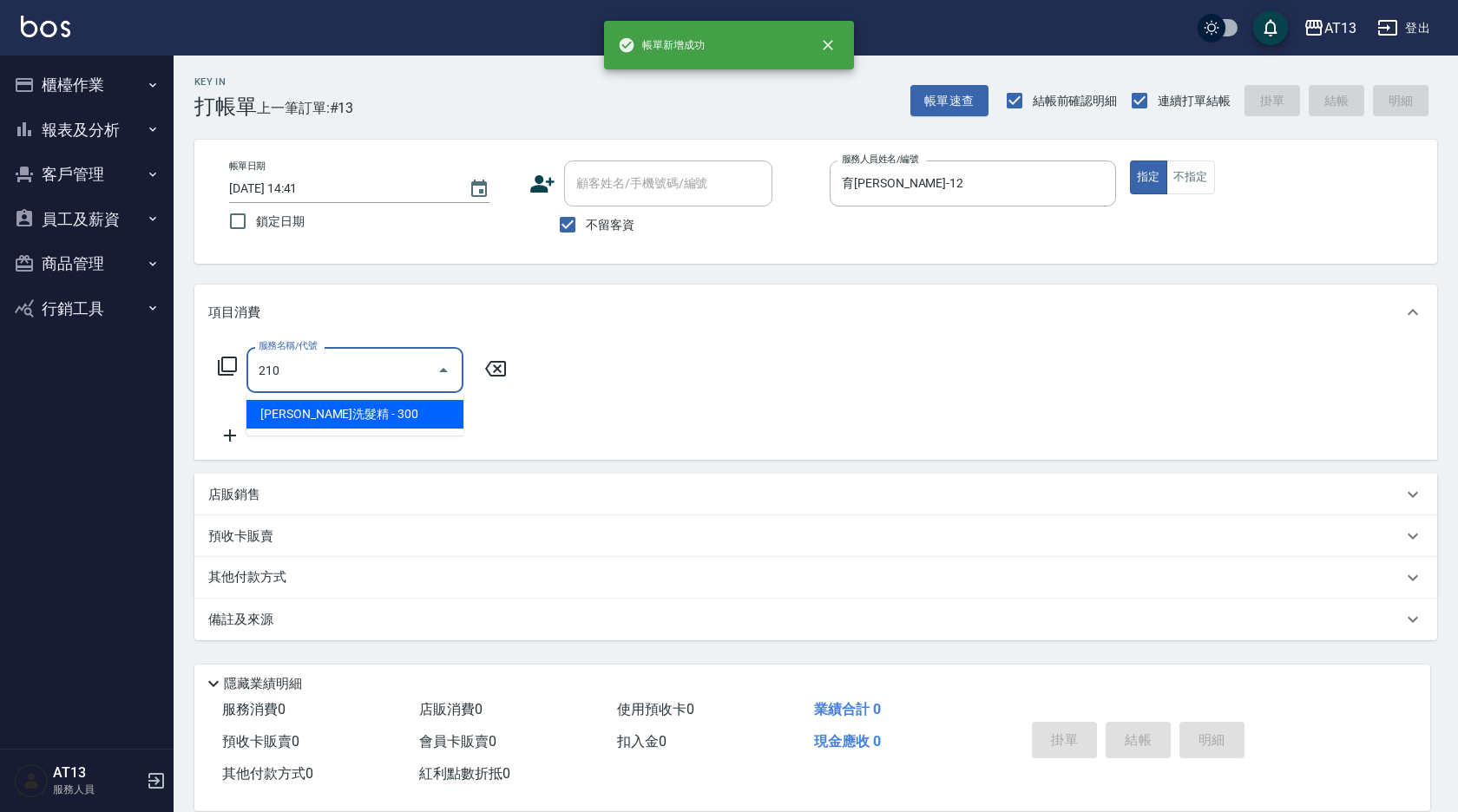
type input "歐娜洗髮精(210)"
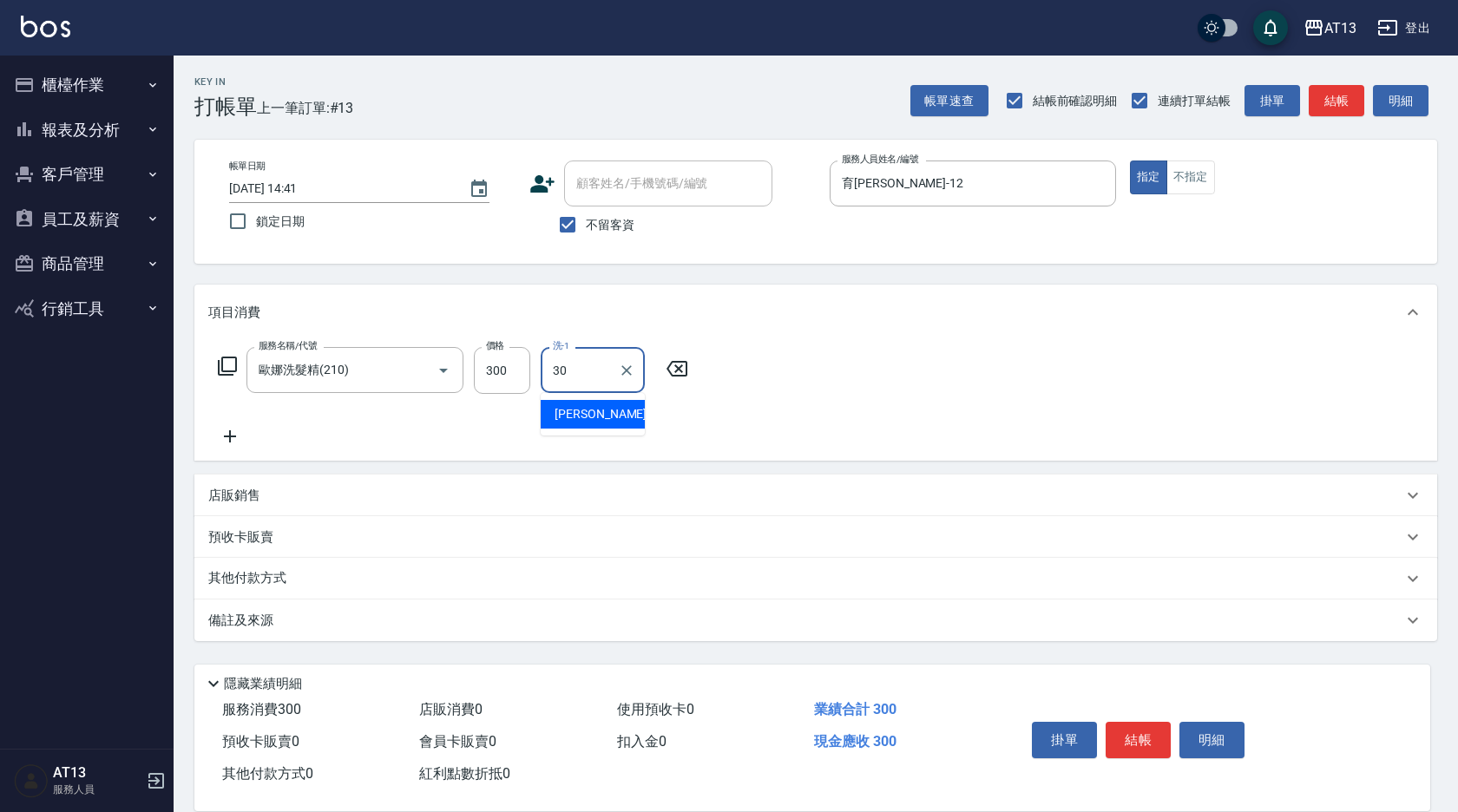
type input "[PERSON_NAME]妡-30"
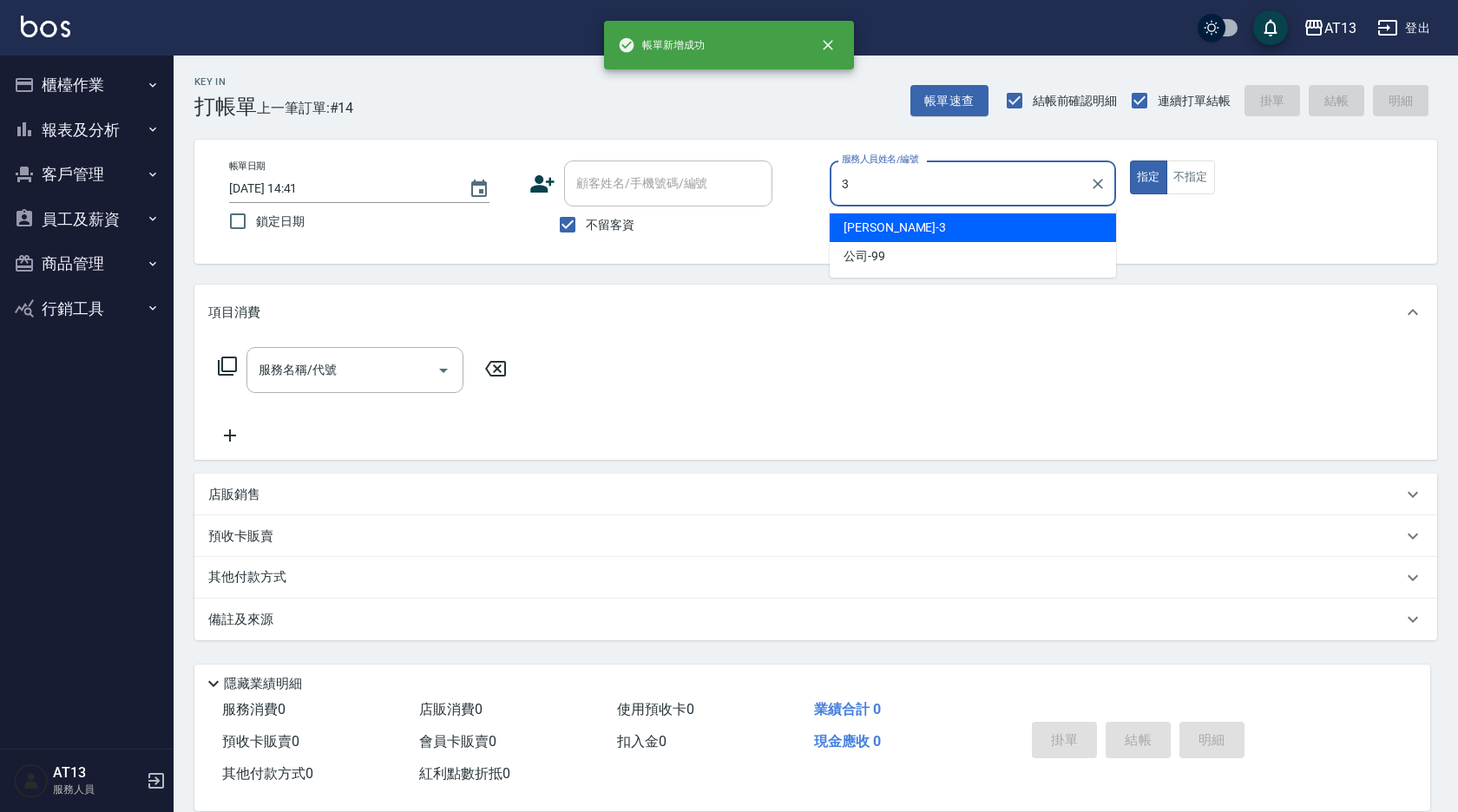
type input "[PERSON_NAME]-3"
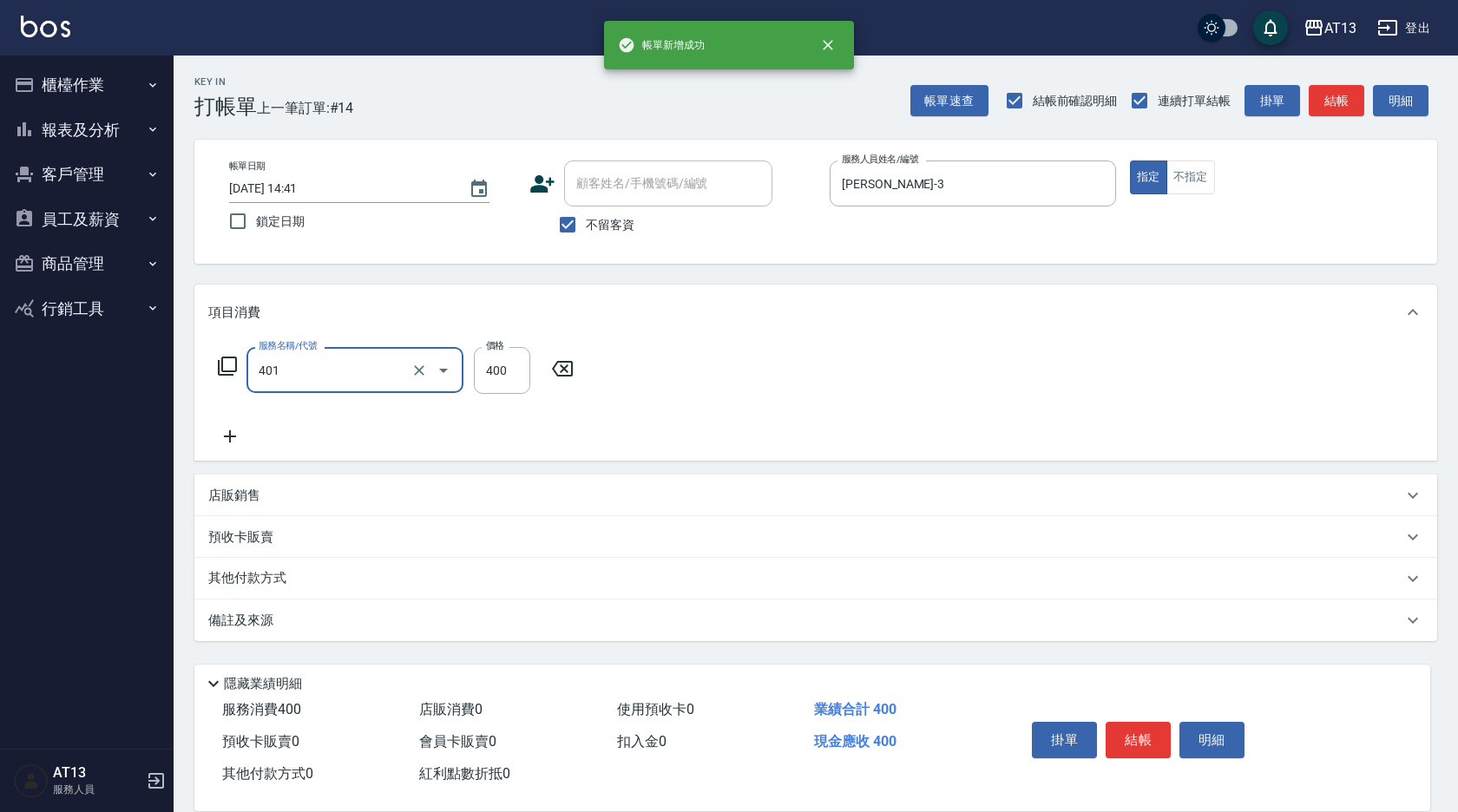
type input "剪髮(401)"
type input "50"
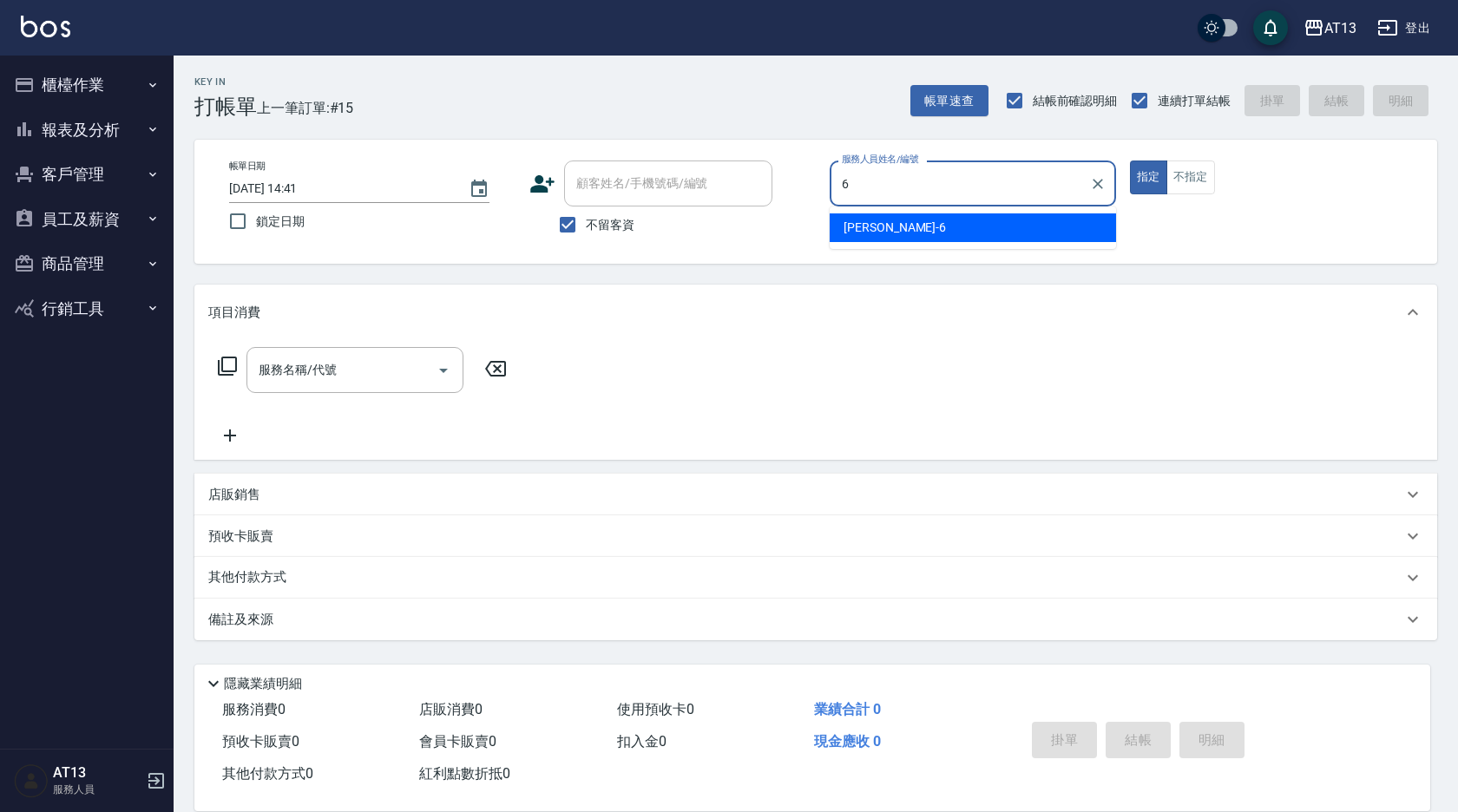
type input "[PERSON_NAME]-6"
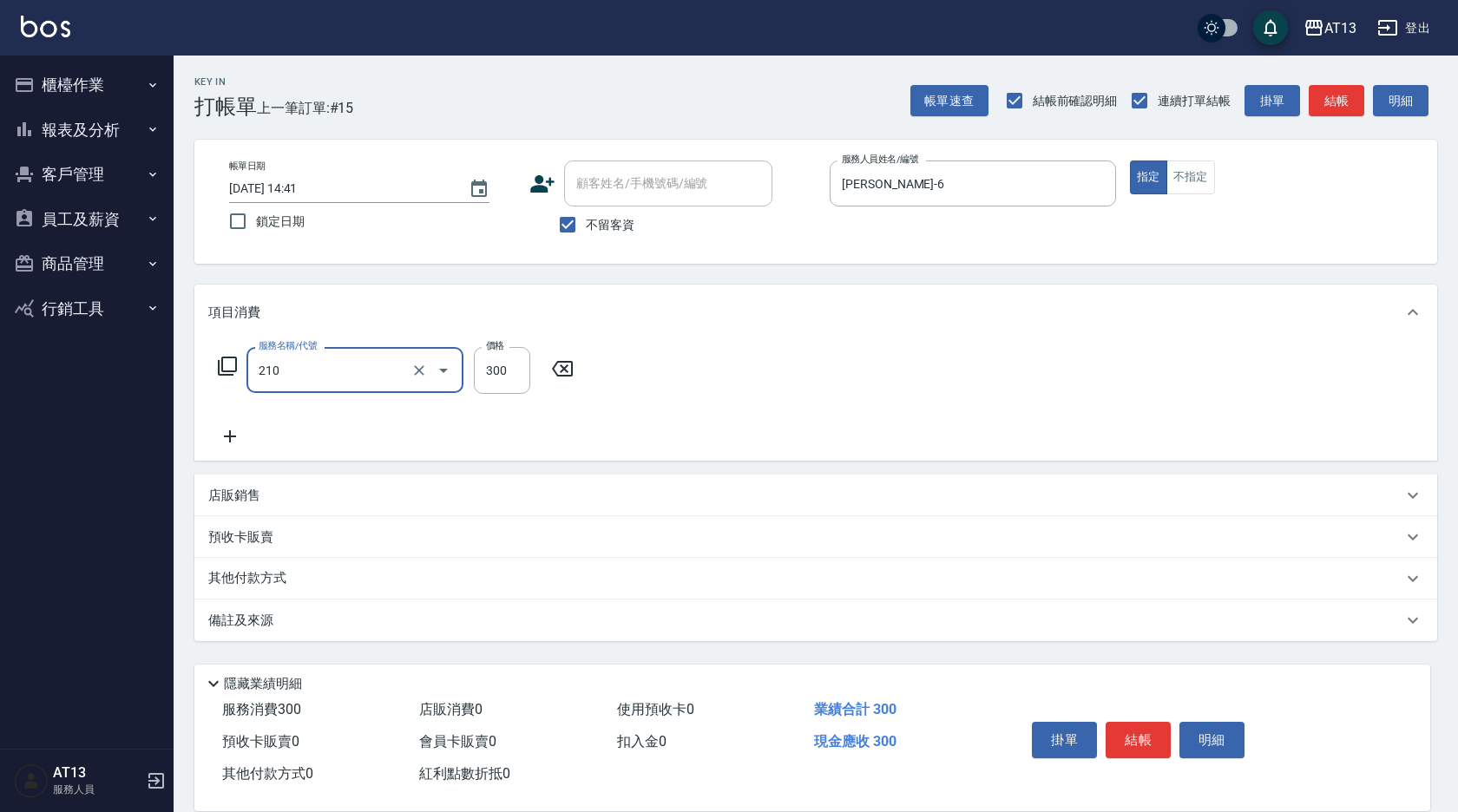
type input "歐娜洗髮精(210)"
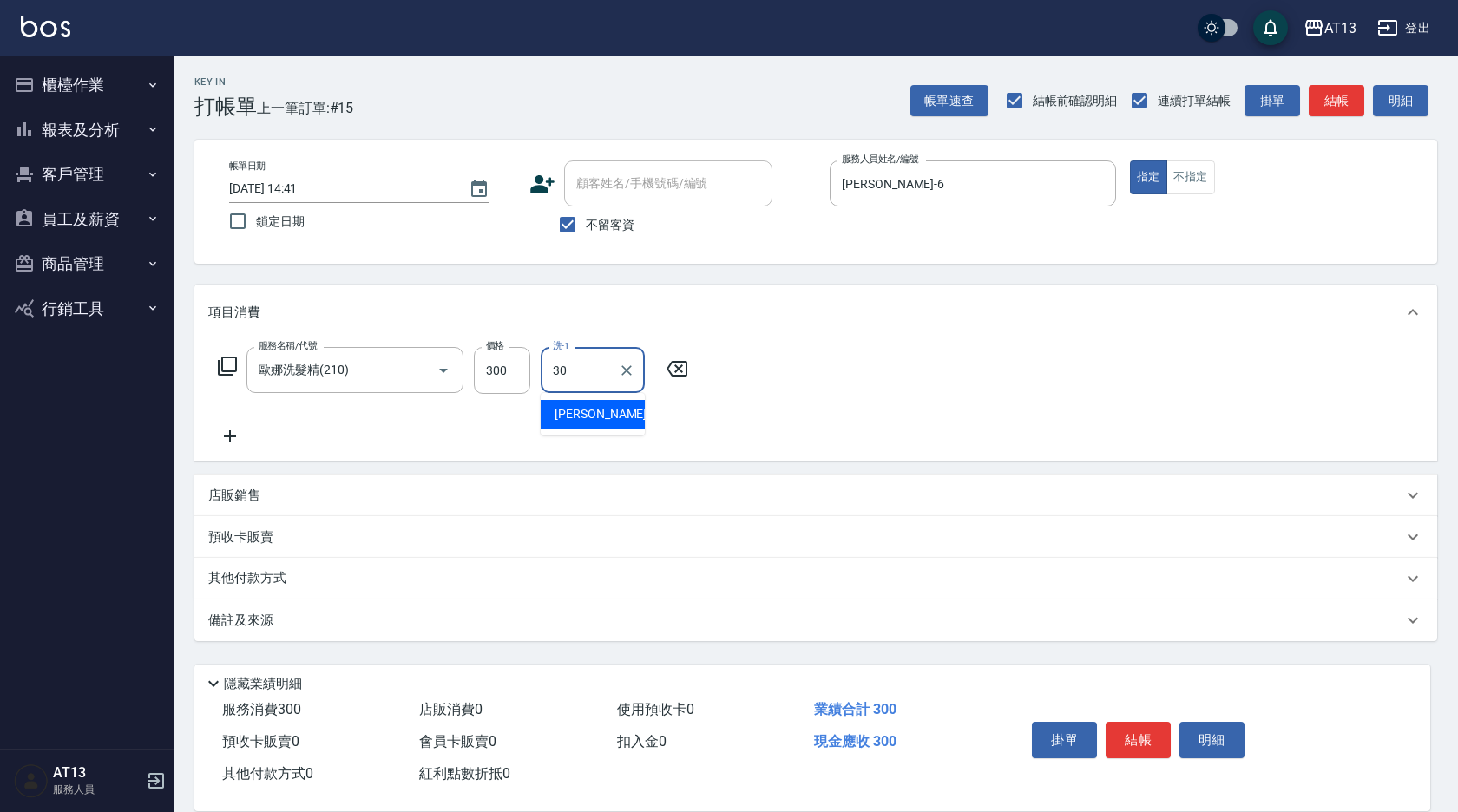
type input "[PERSON_NAME]妡-30"
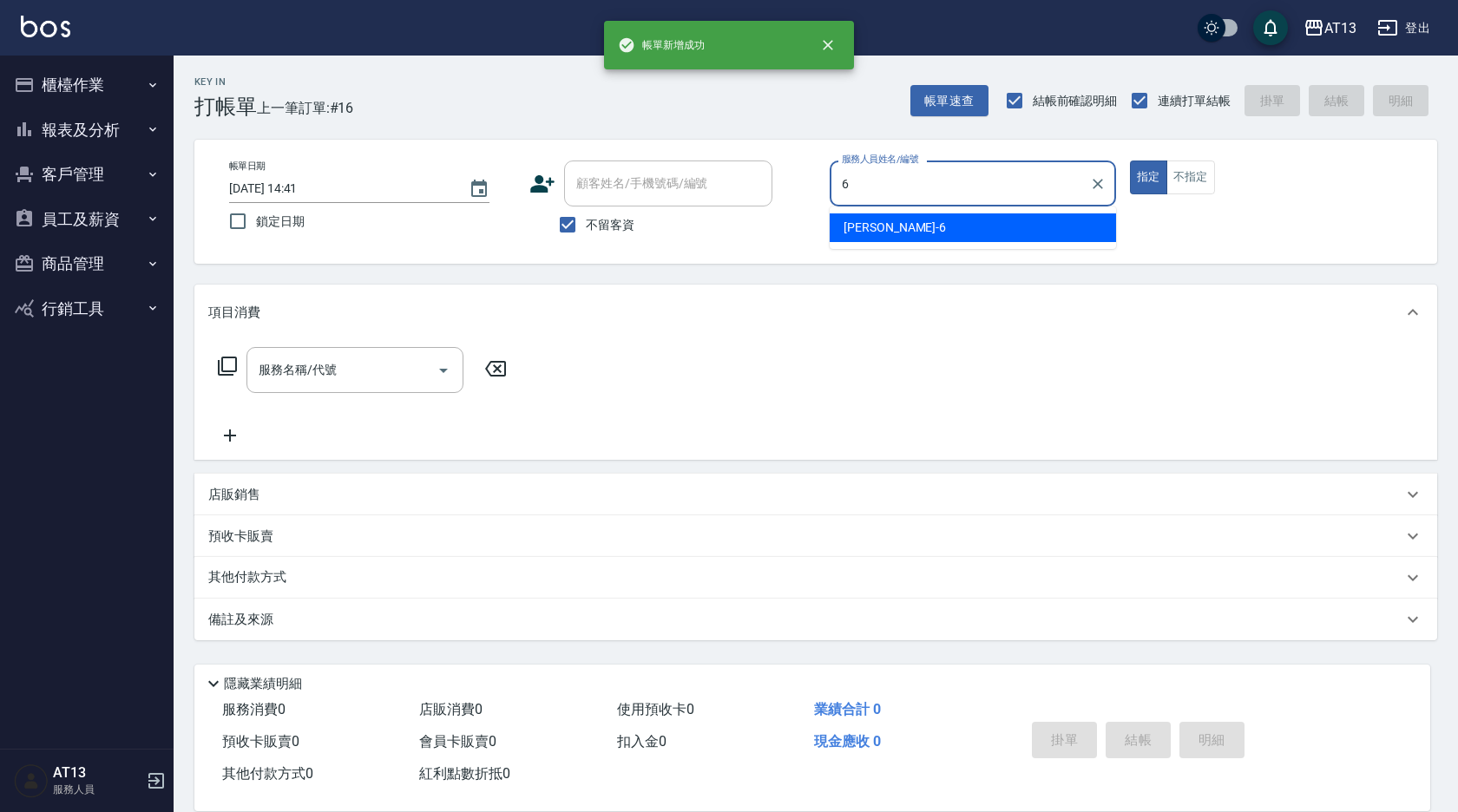
type input "[PERSON_NAME]-6"
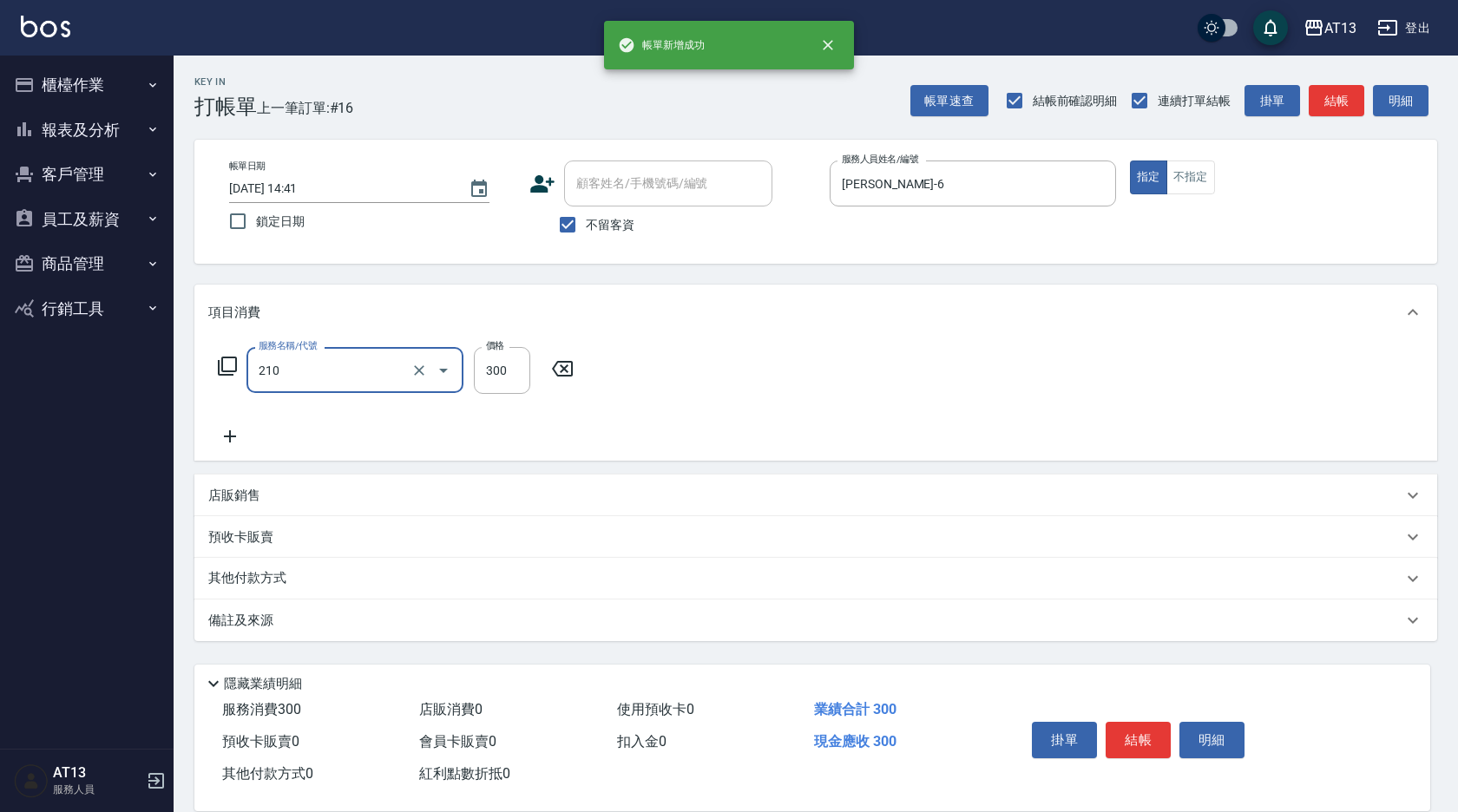
type input "歐娜洗髮精(210)"
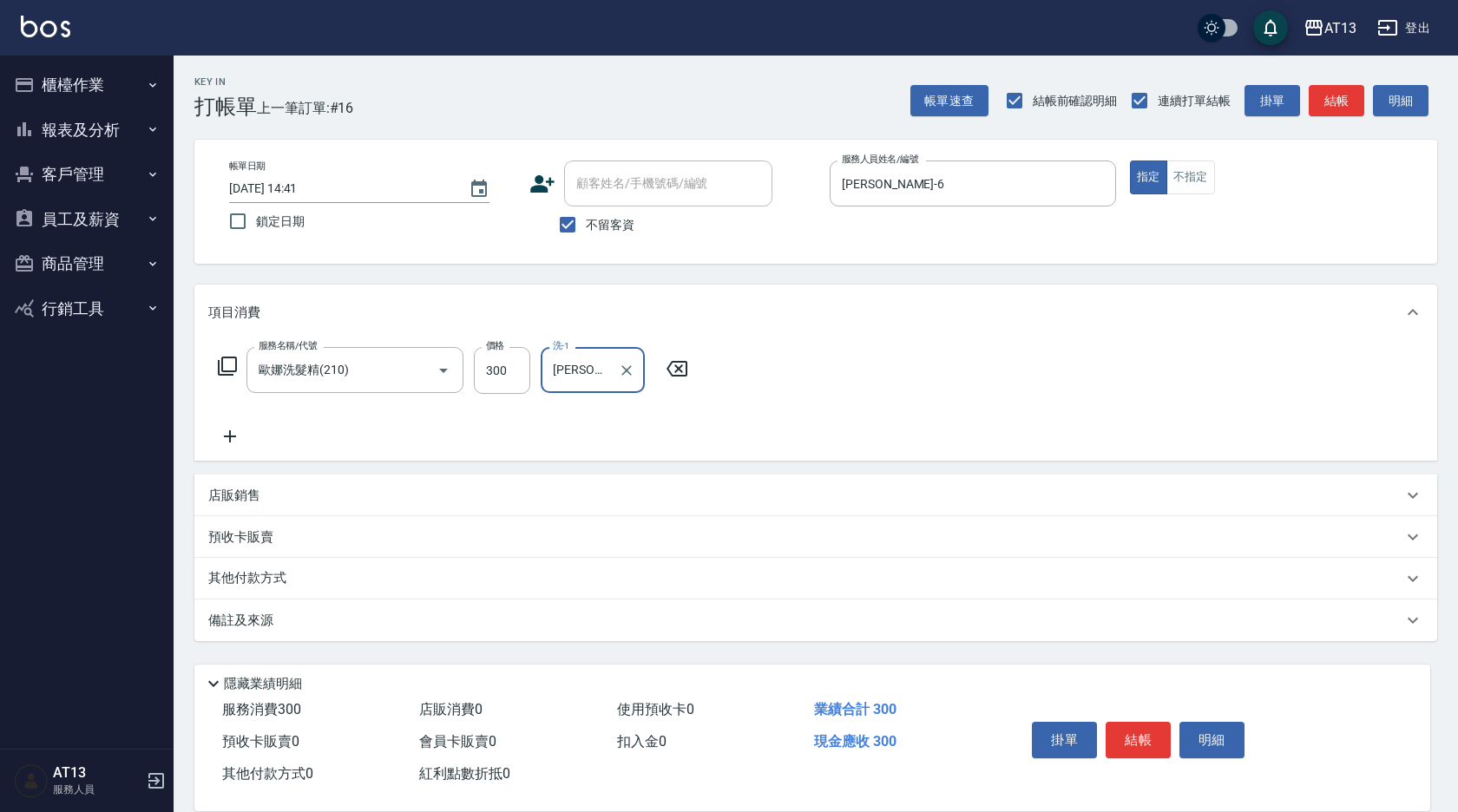
type input "[PERSON_NAME]妡-30"
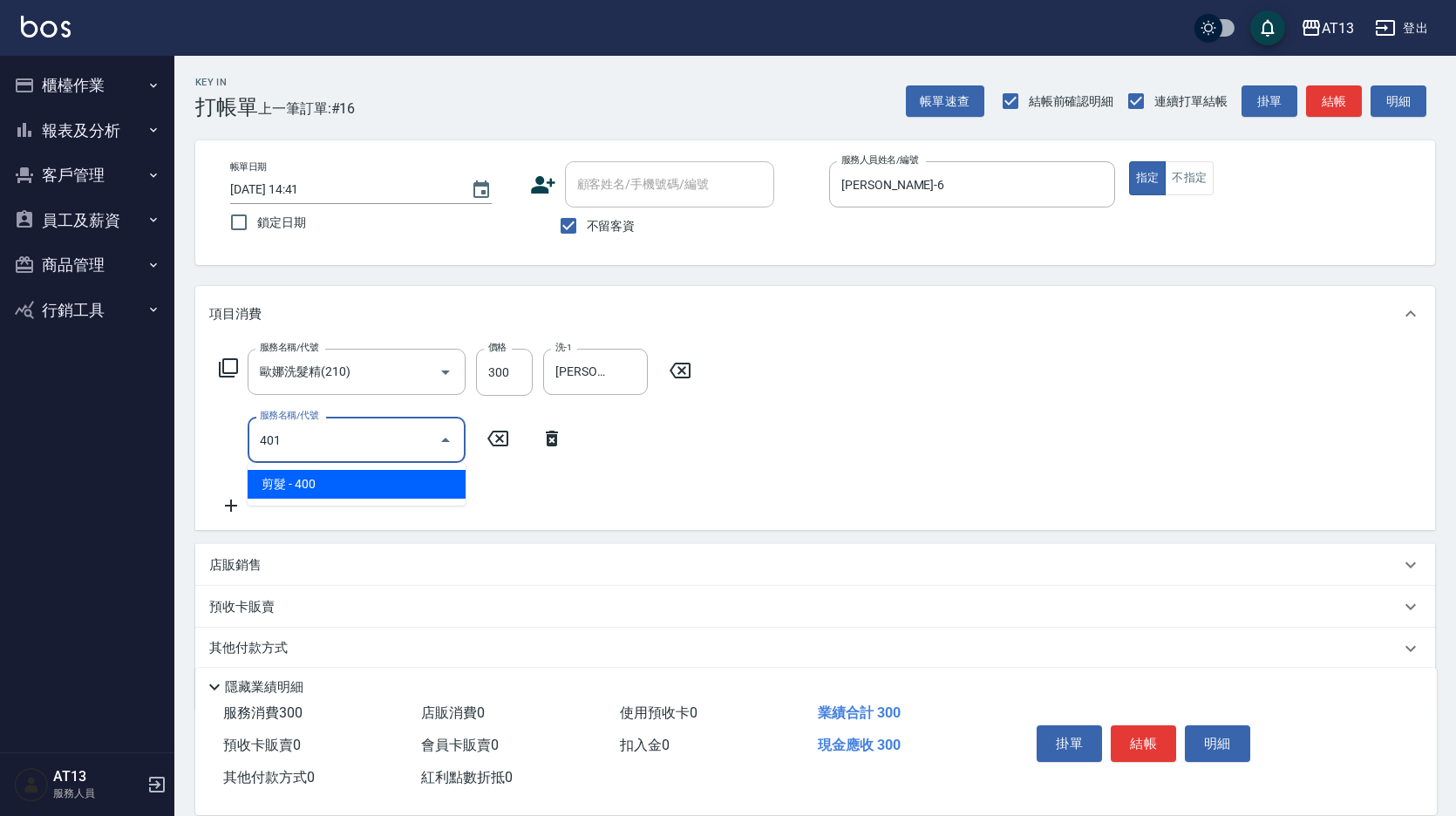
type input "剪髮(401)"
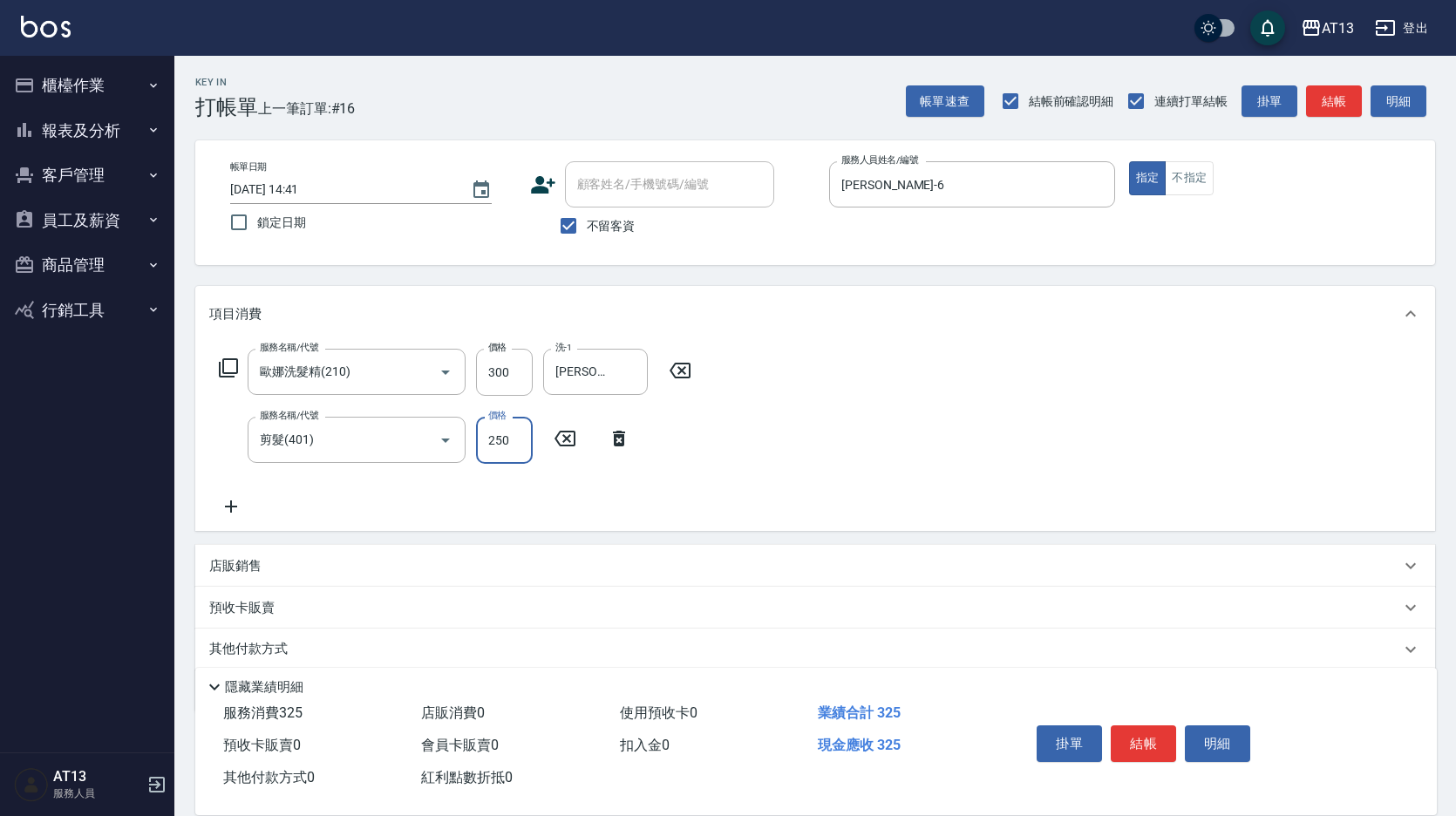
type input "250"
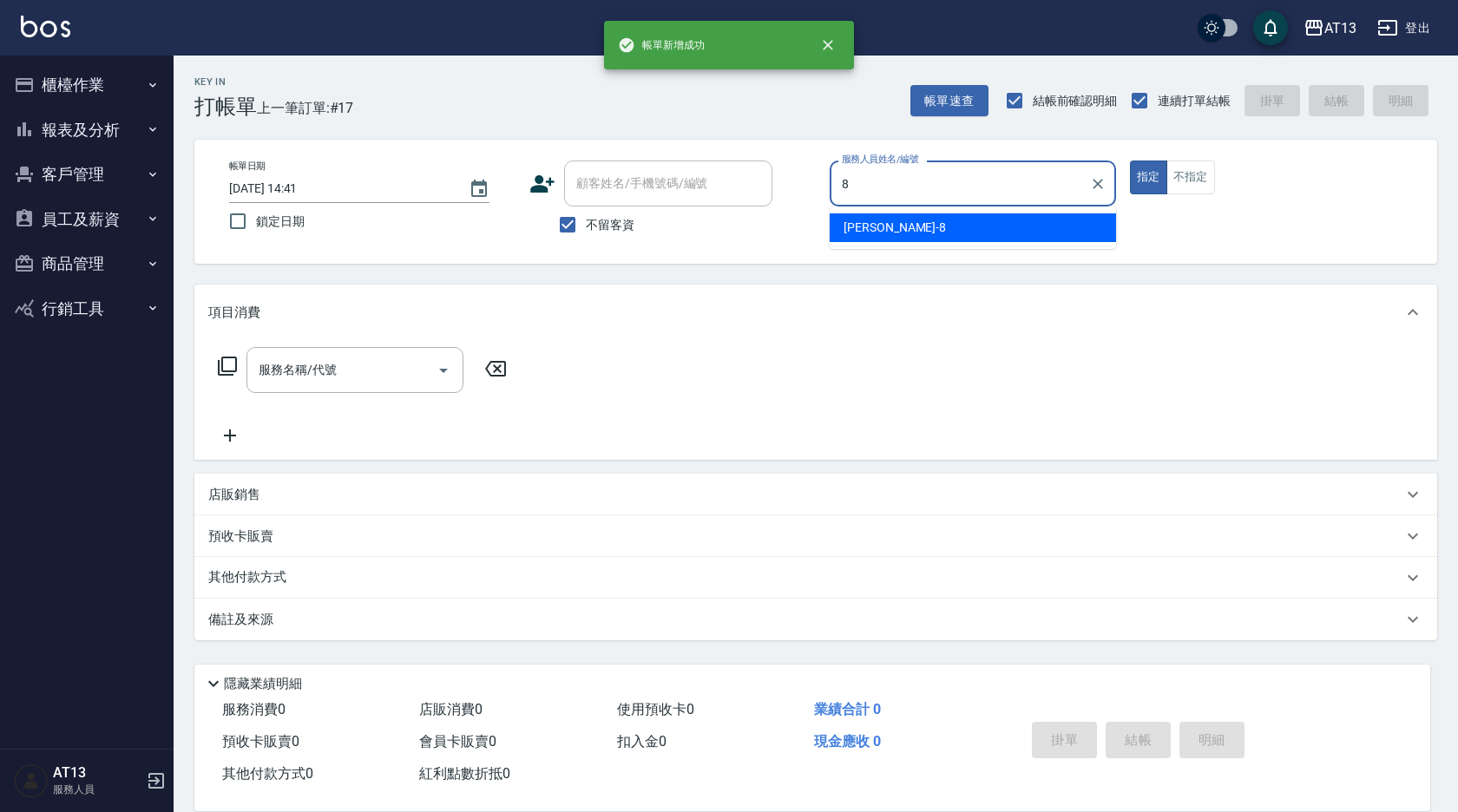
type input "[PERSON_NAME]-8"
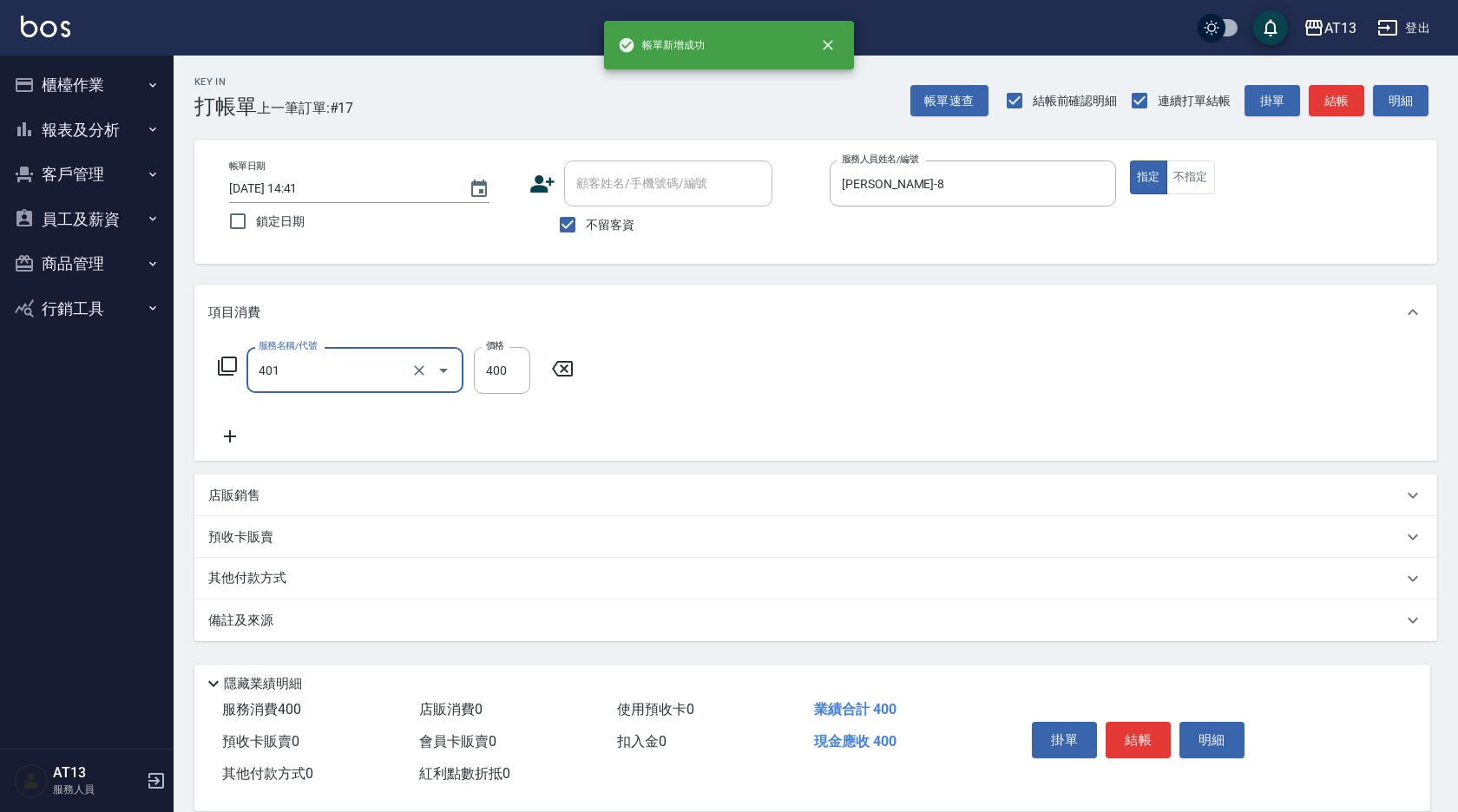
type input "剪髮(401)"
type input "300"
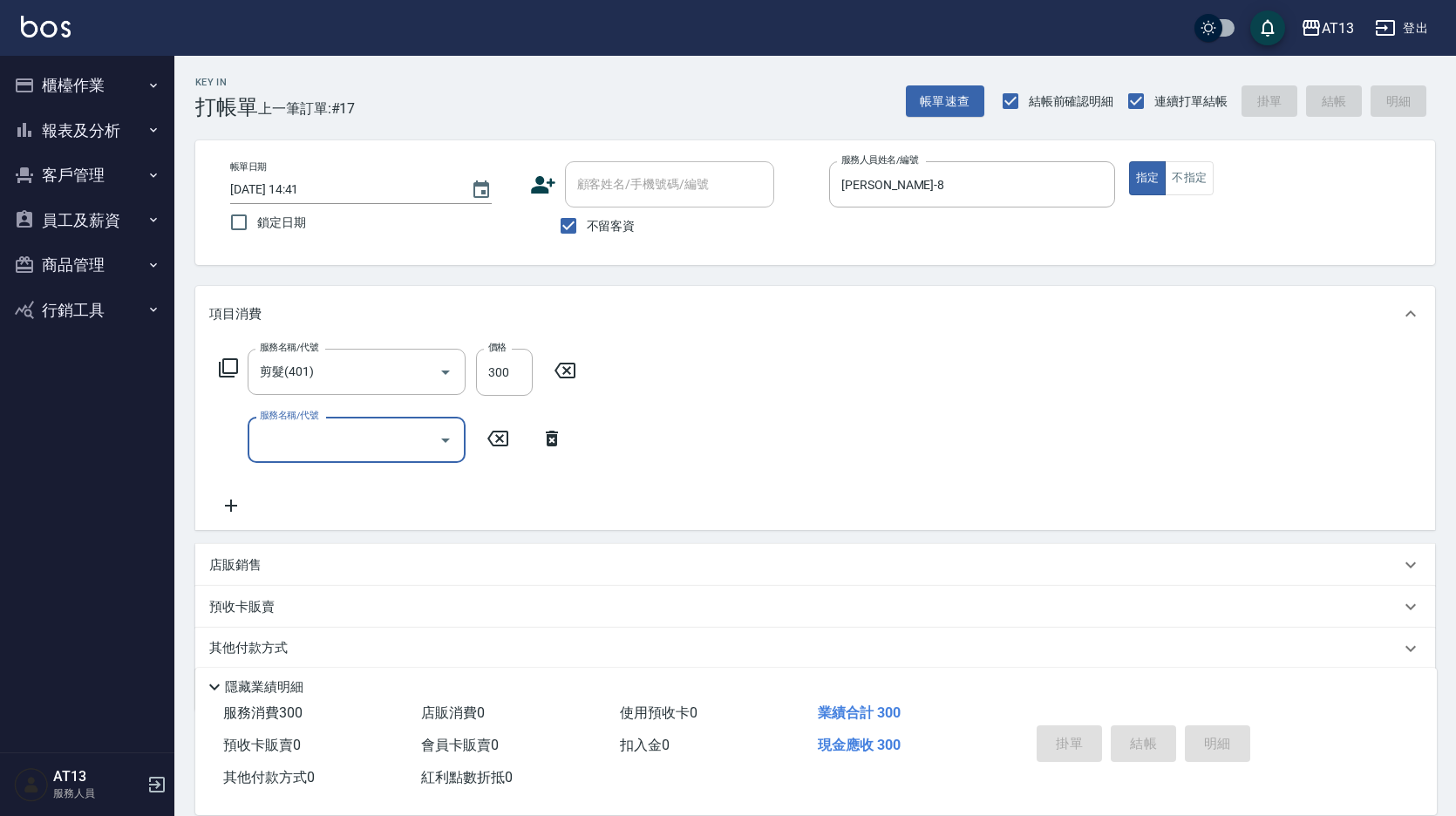
type input "[DATE] 14:42"
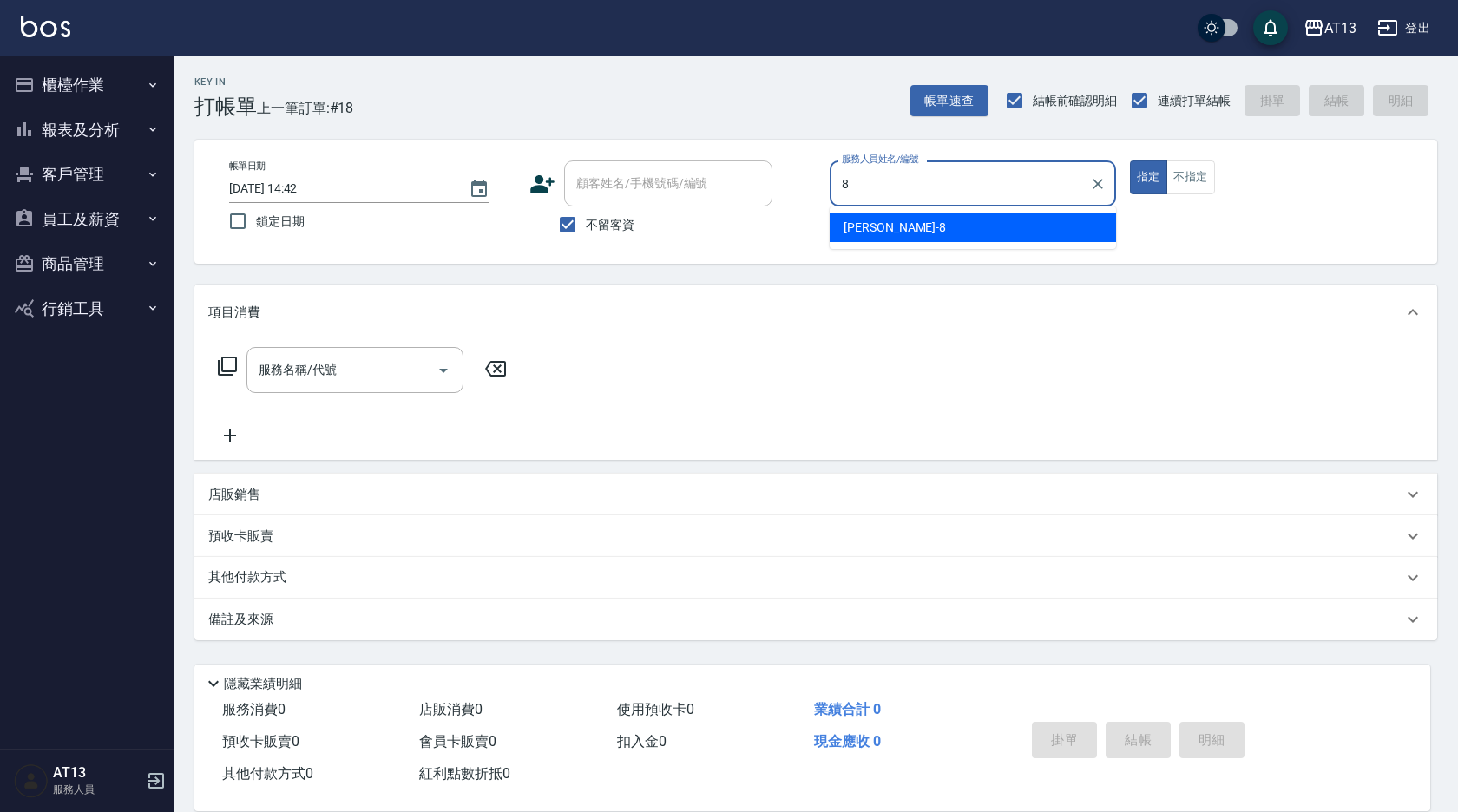
type input "[PERSON_NAME]-8"
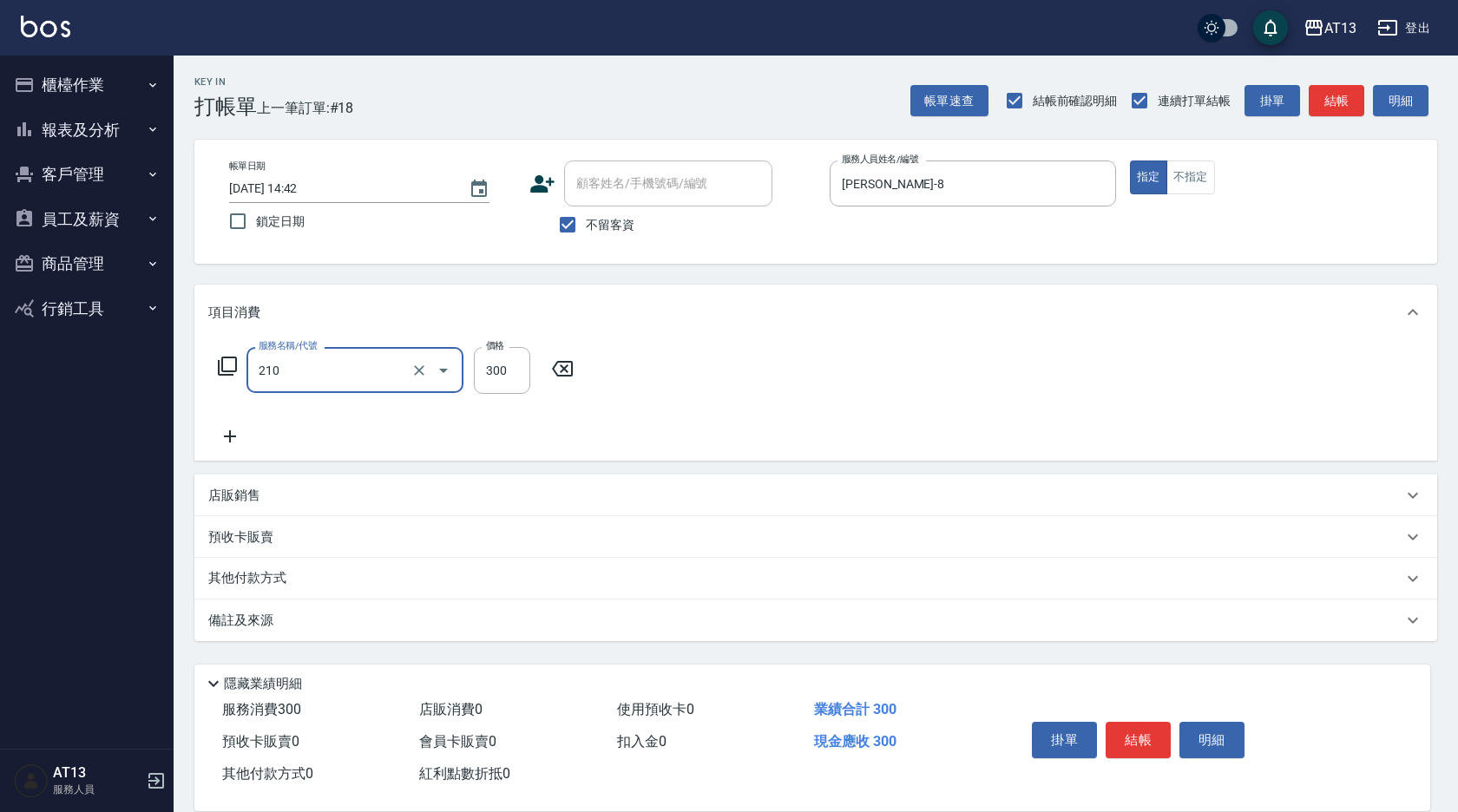
type input "歐娜洗髮精(210)"
type input "[PERSON_NAME]妡-30"
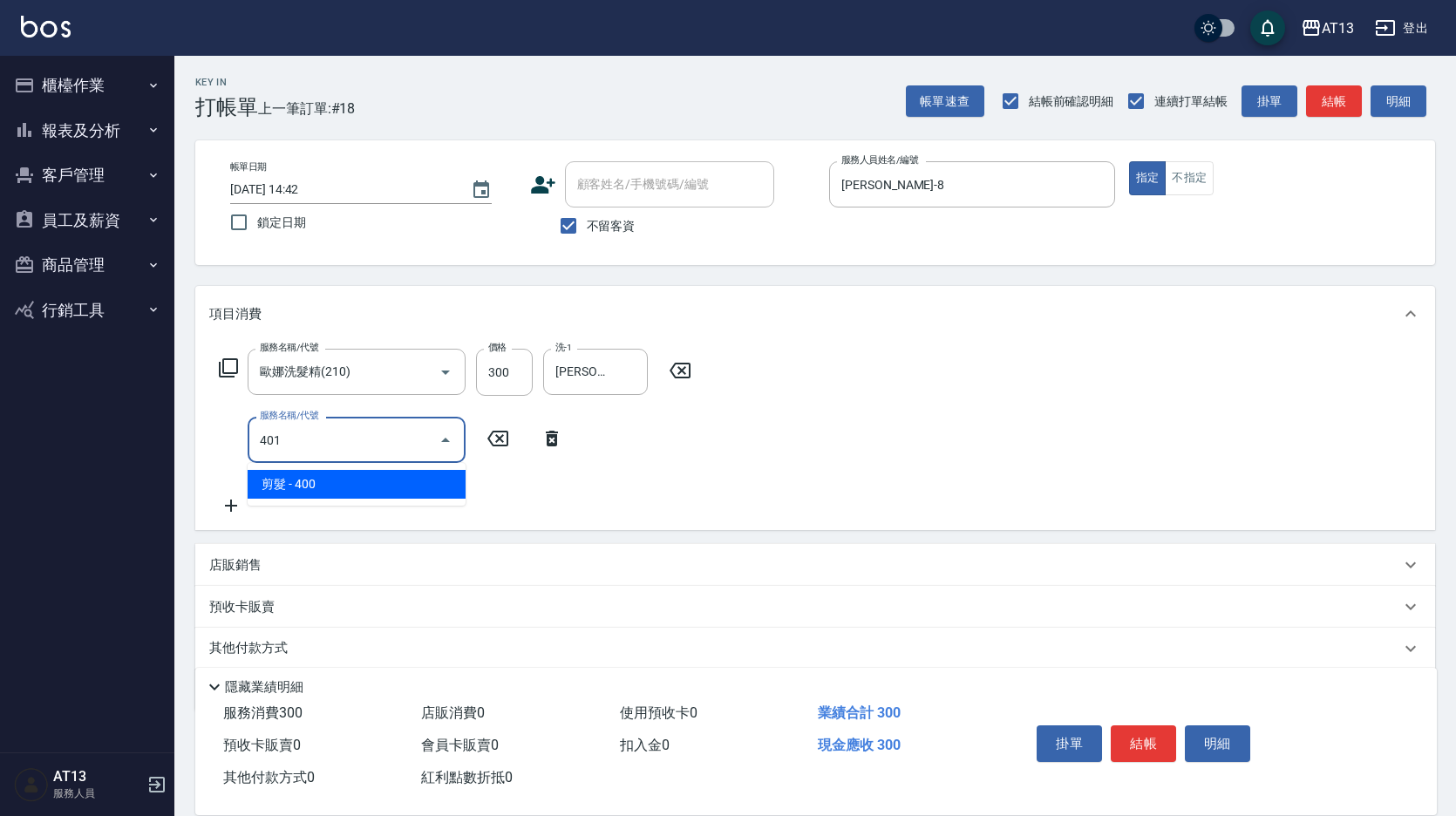
type input "剪髮(401)"
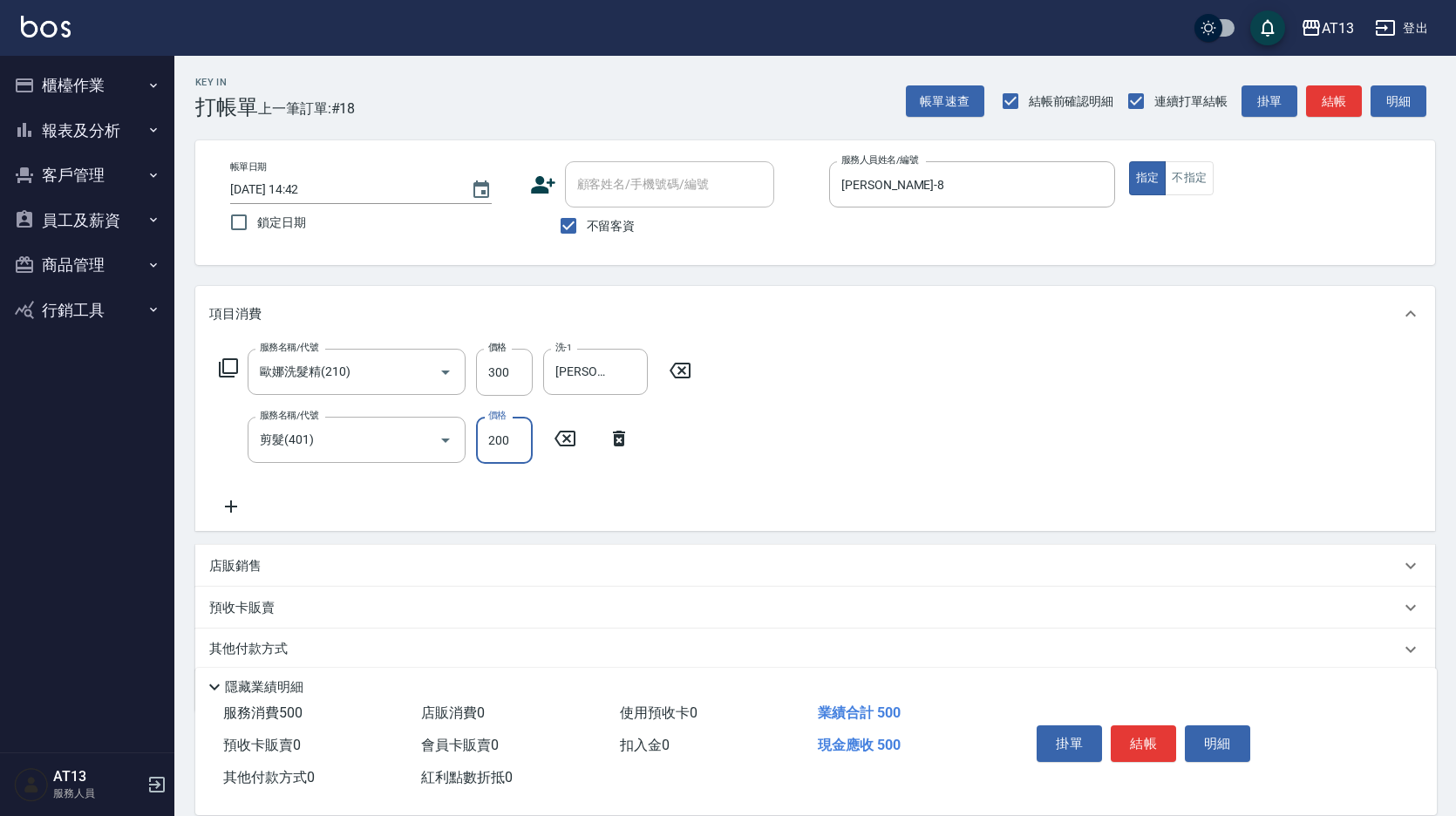
type input "200"
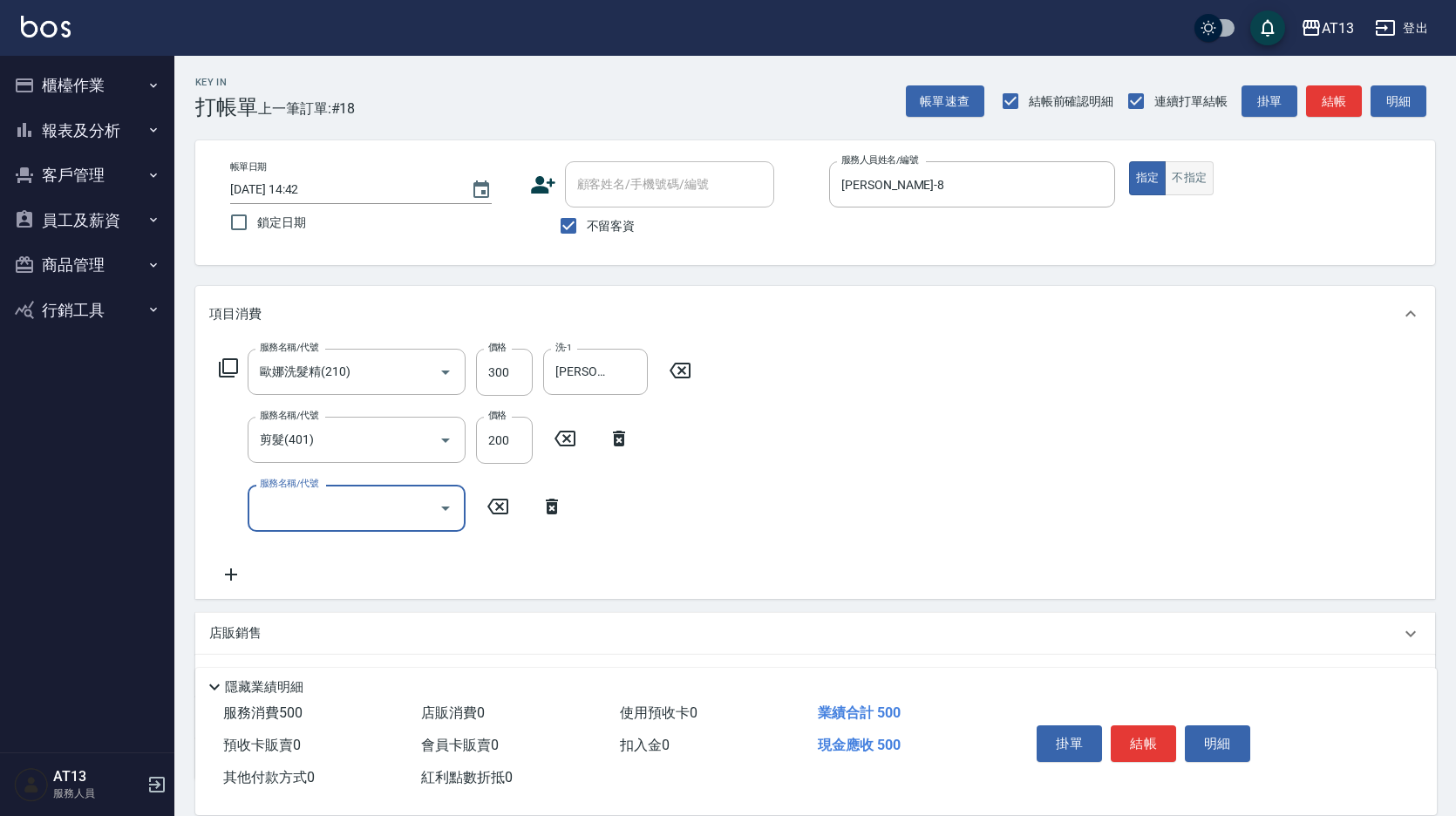
click at [1201, 187] on button "不指定" at bounding box center [1189, 179] width 49 height 34
